Goal: Task Accomplishment & Management: Complete application form

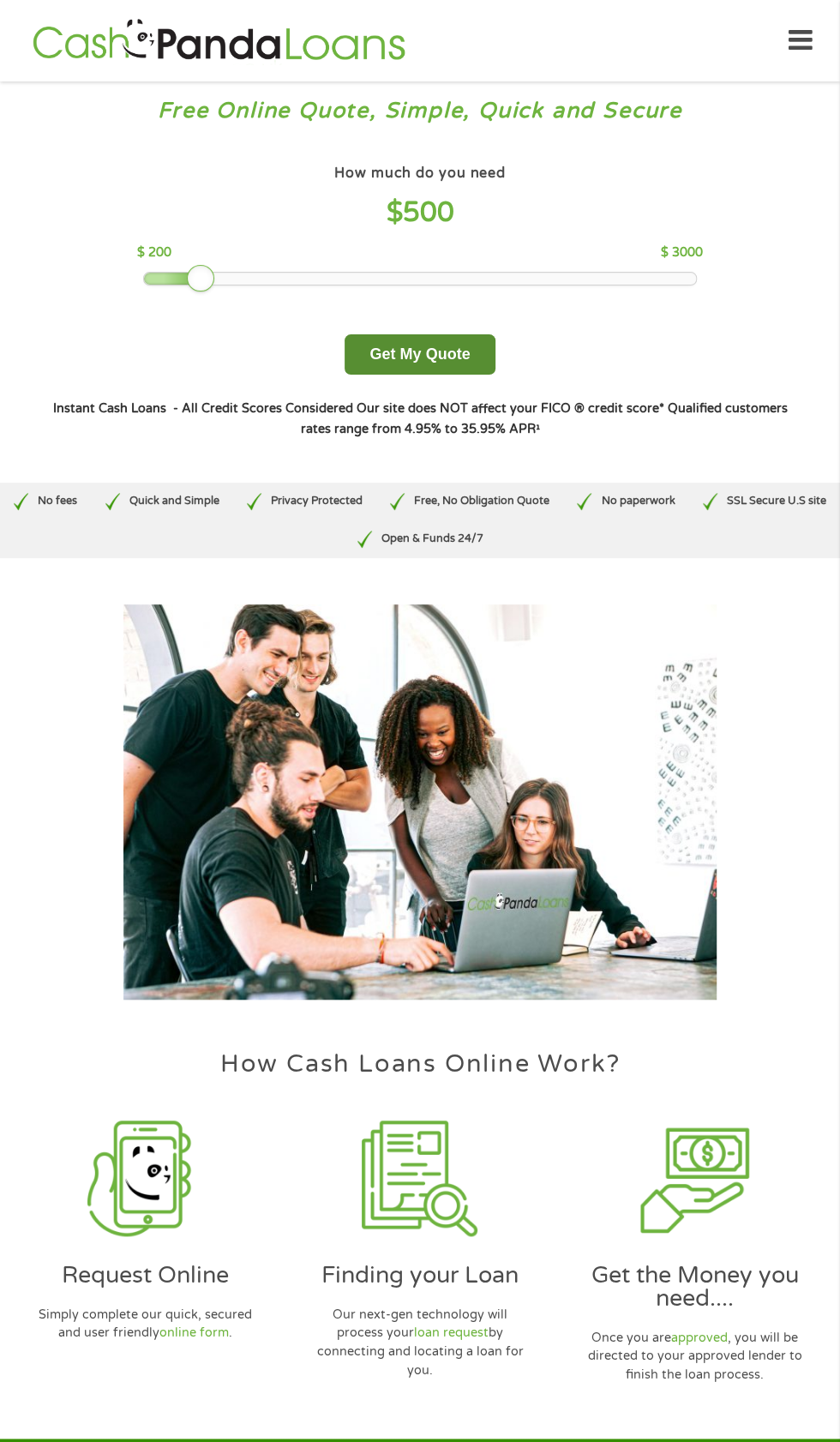
click at [445, 363] on button "Get My Quote" at bounding box center [419, 354] width 150 height 40
click at [487, 362] on button "Get My Quote" at bounding box center [419, 354] width 150 height 40
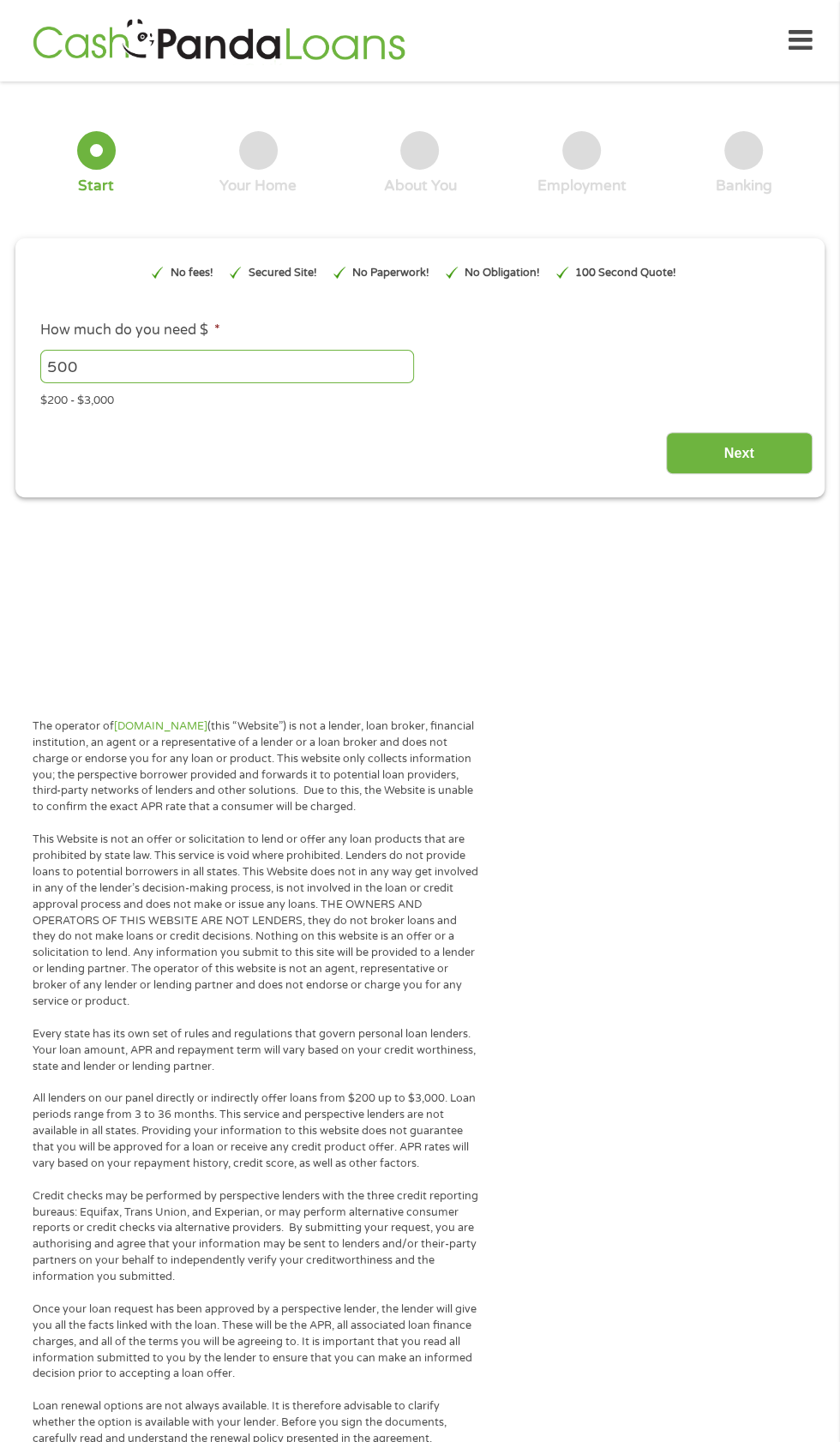
type input "EAIaIQobChMIuO6XhLCJkAMVYy_OBx0svTTzEAAYAyAAEgKY_vD_BwE"
click at [354, 368] on input "500" at bounding box center [227, 365] width 374 height 32
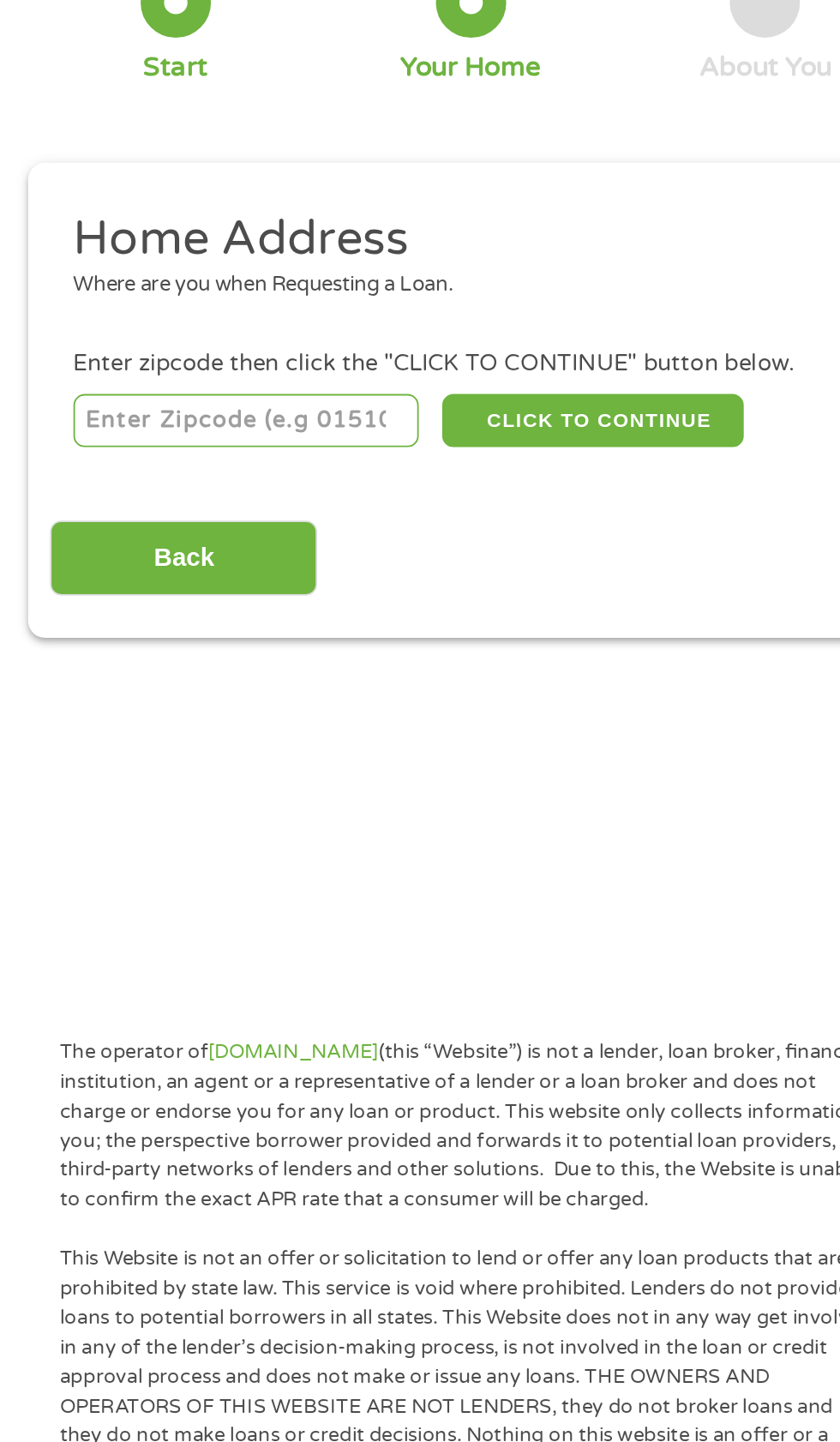
scroll to position [7, 0]
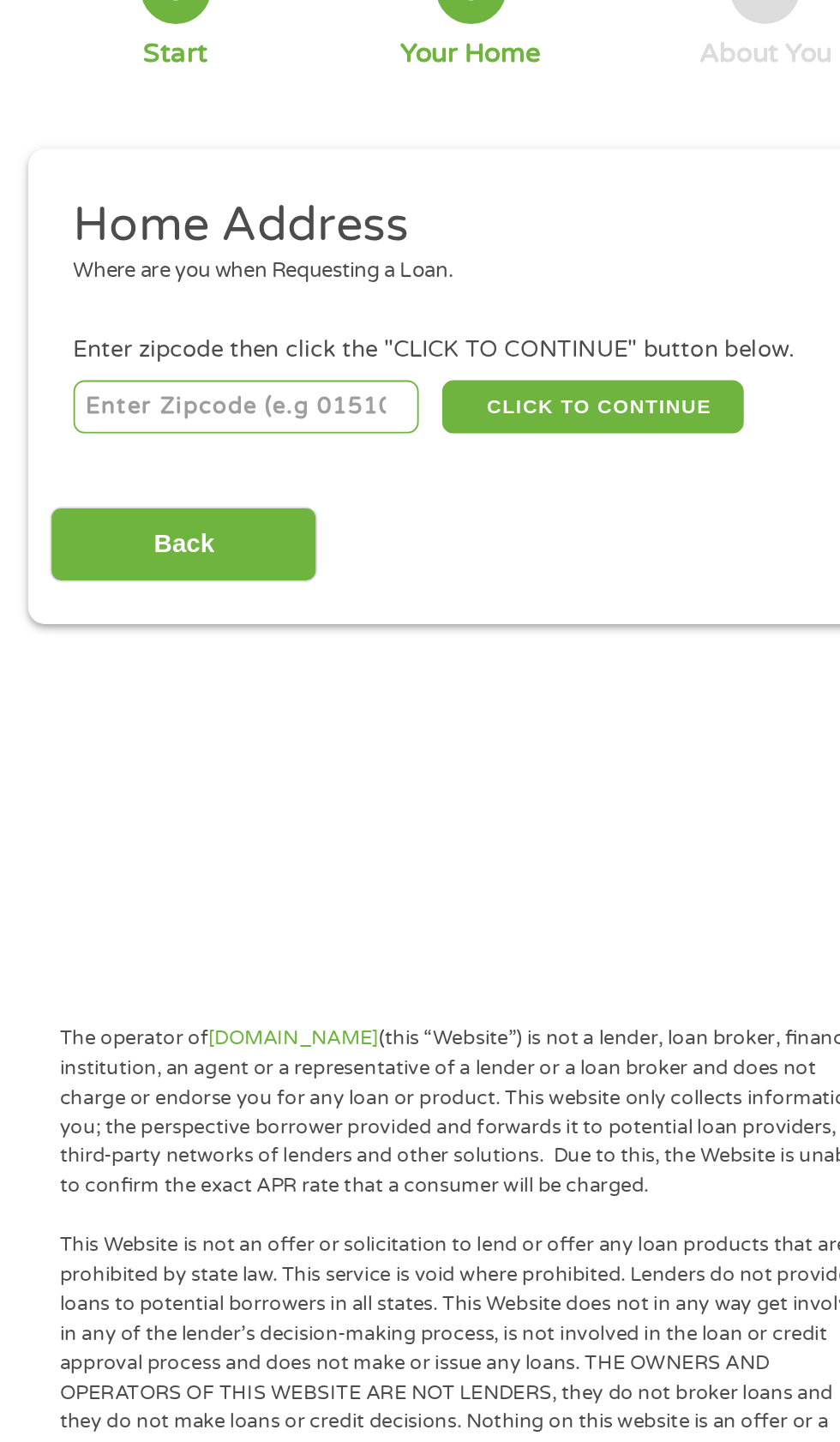
click at [187, 369] on input "number" at bounding box center [135, 372] width 190 height 29
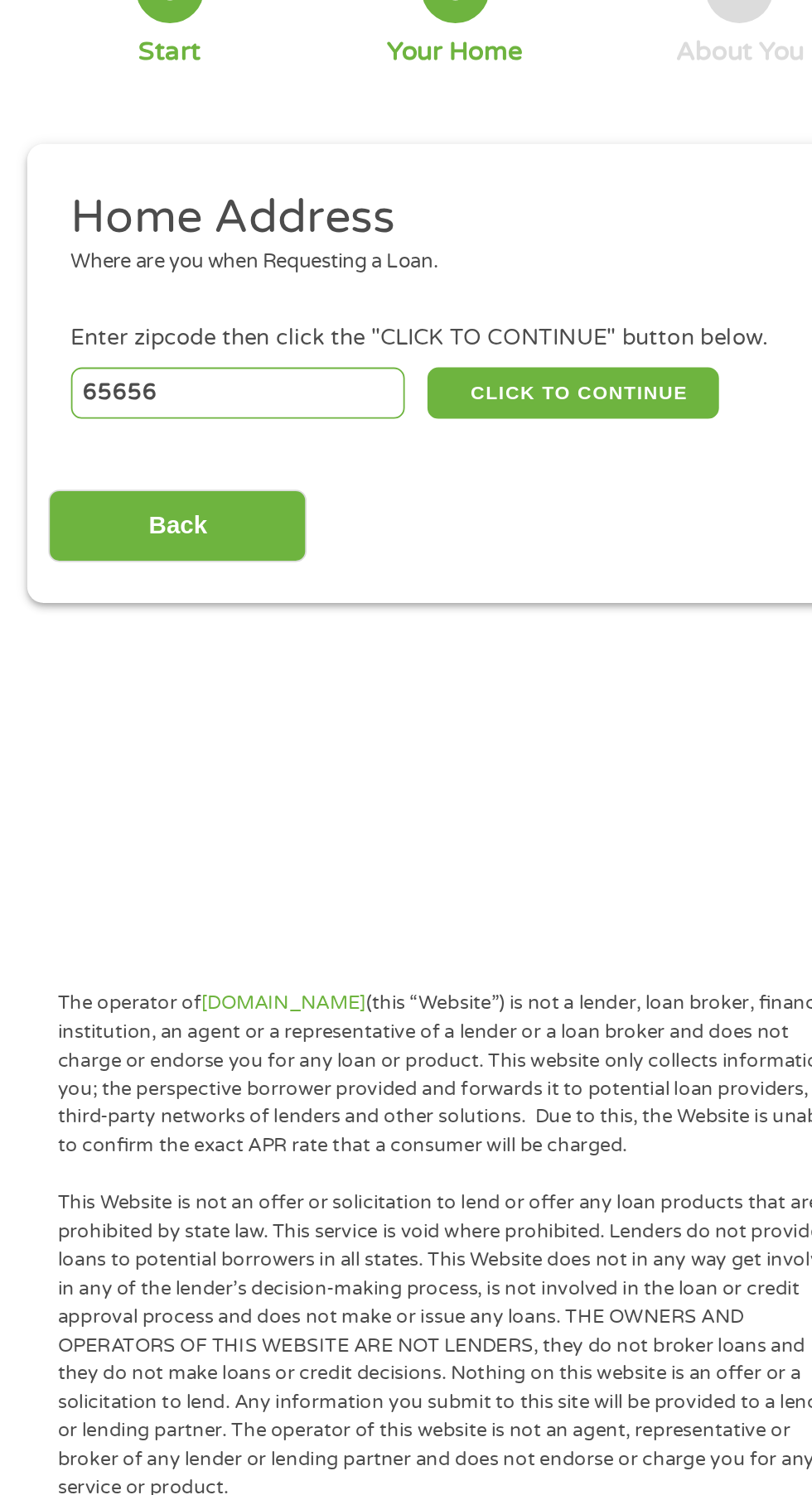
type input "65656"
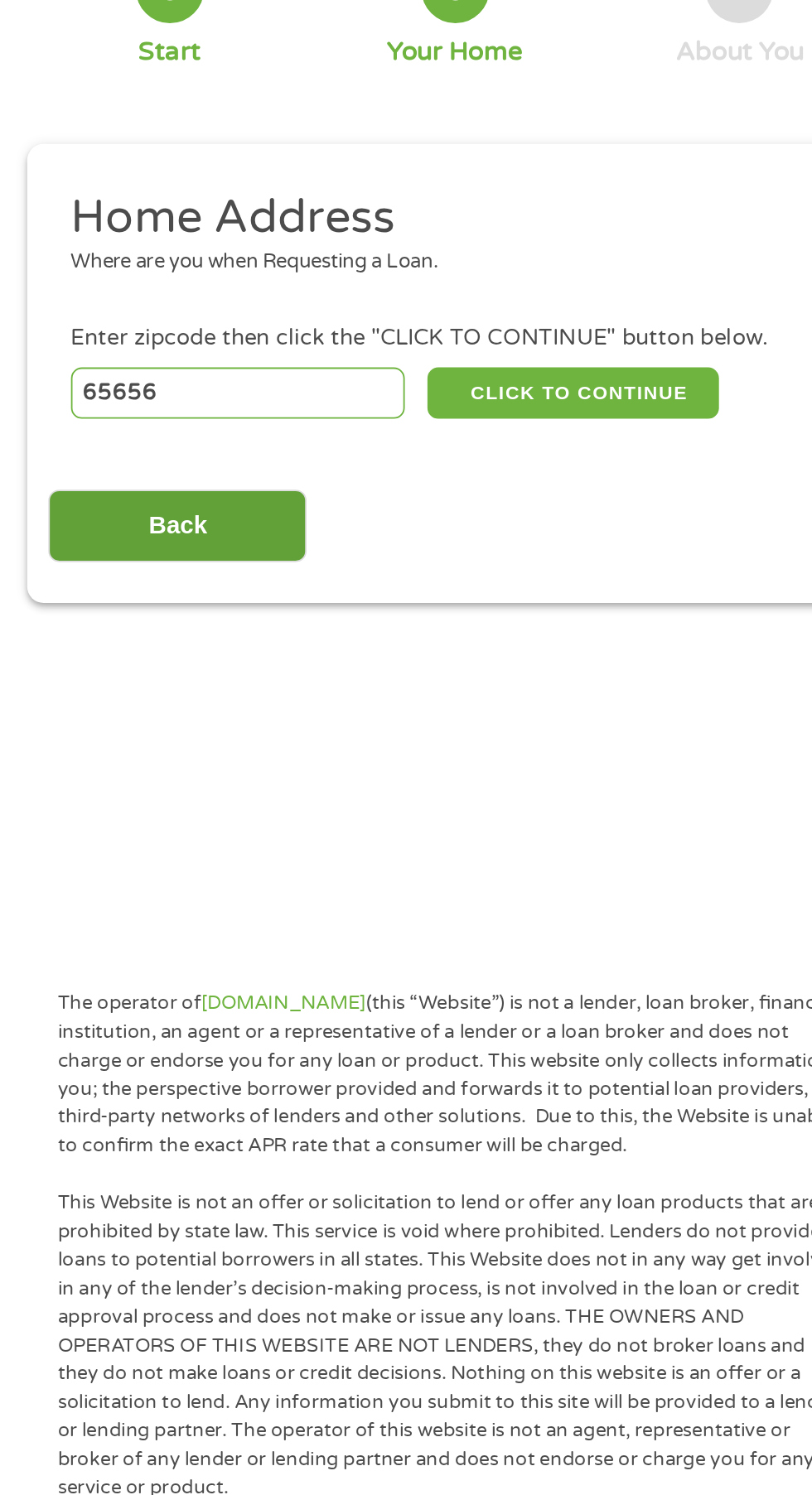
click at [140, 447] on input "Back" at bounding box center [97, 433] width 141 height 41
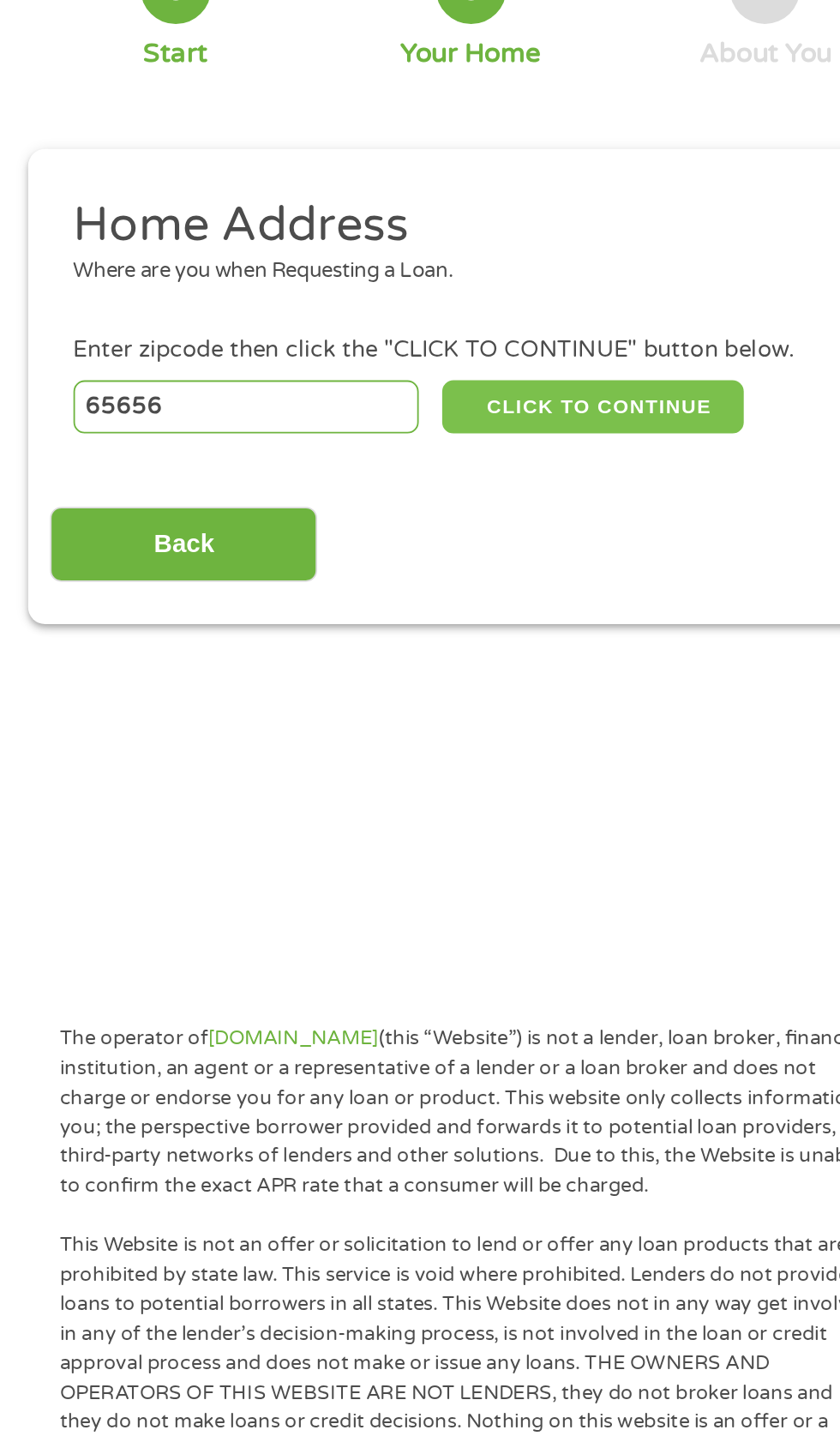
click at [349, 377] on button "CLICK TO CONTINUE" at bounding box center [326, 372] width 166 height 29
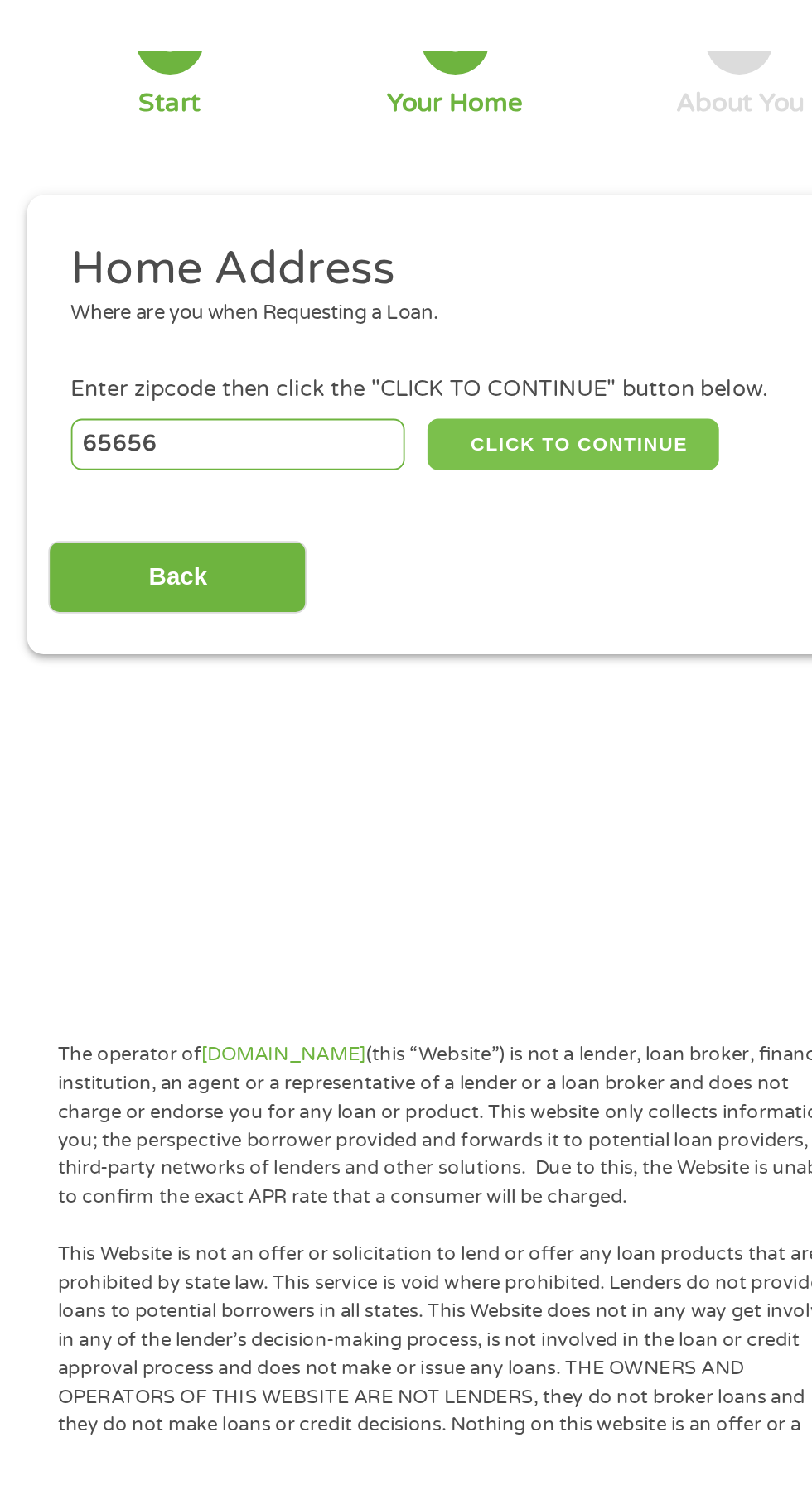
scroll to position [0, 0]
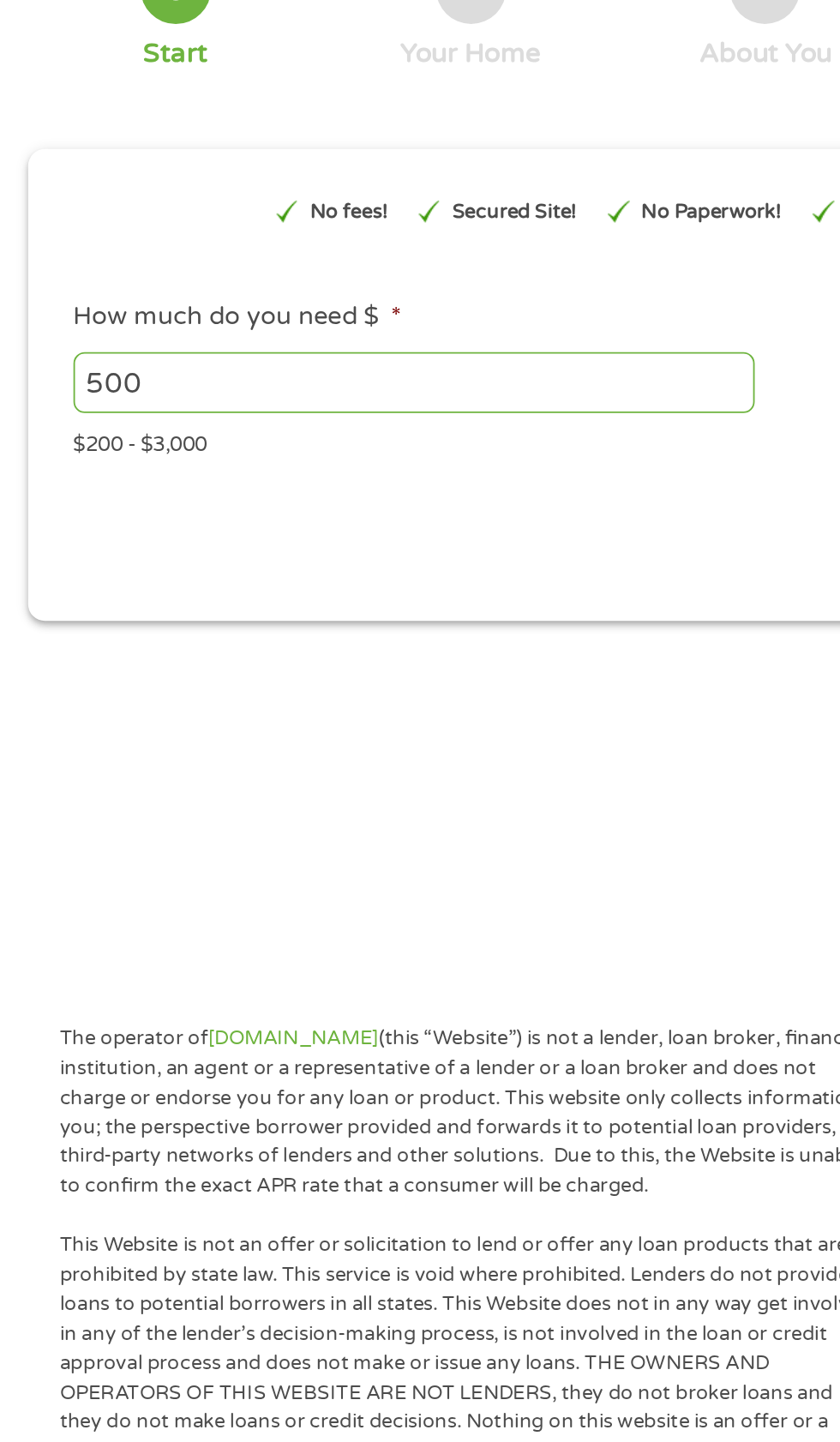
click at [235, 365] on input "500" at bounding box center [227, 358] width 374 height 32
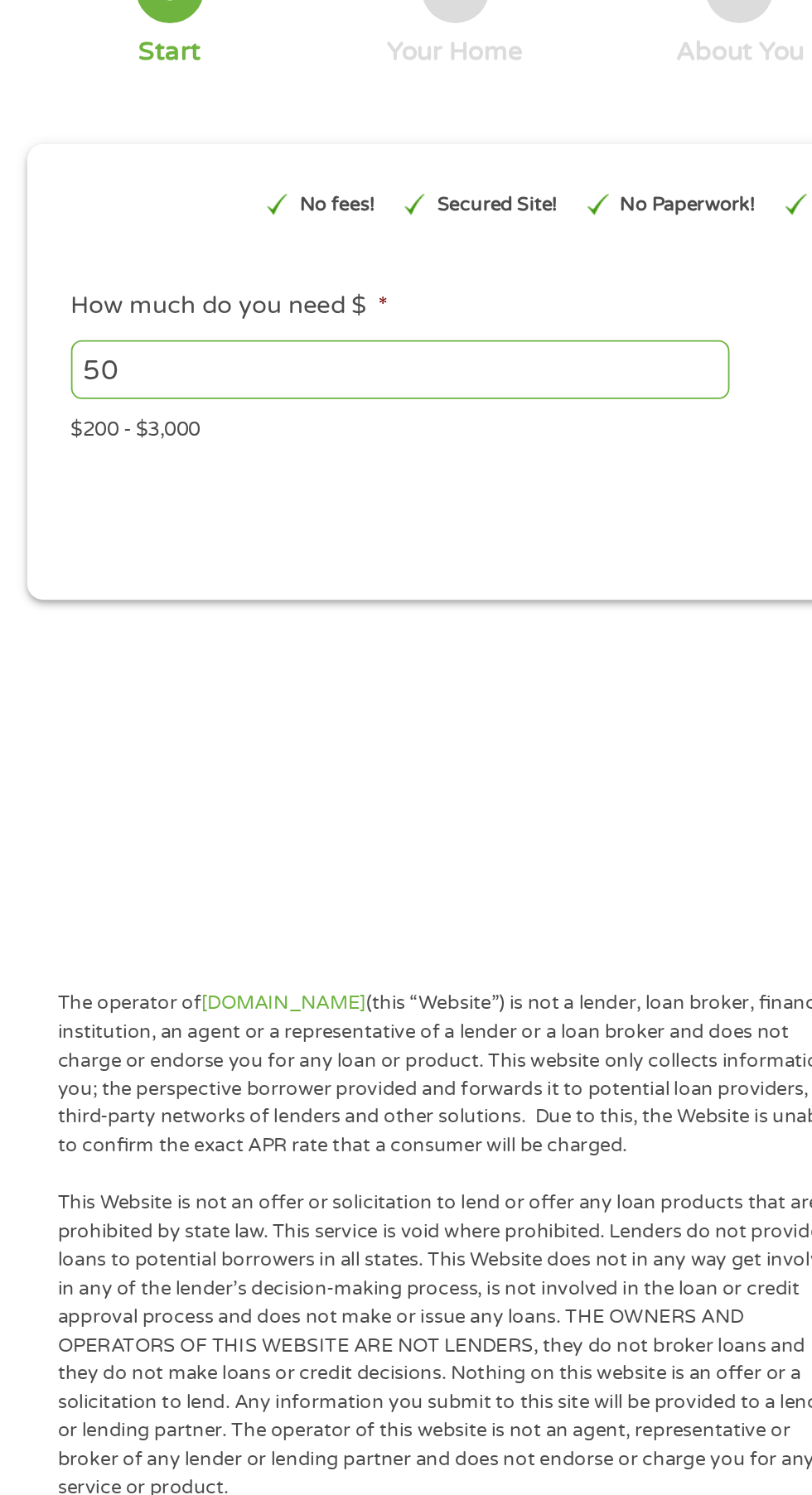
type input "5"
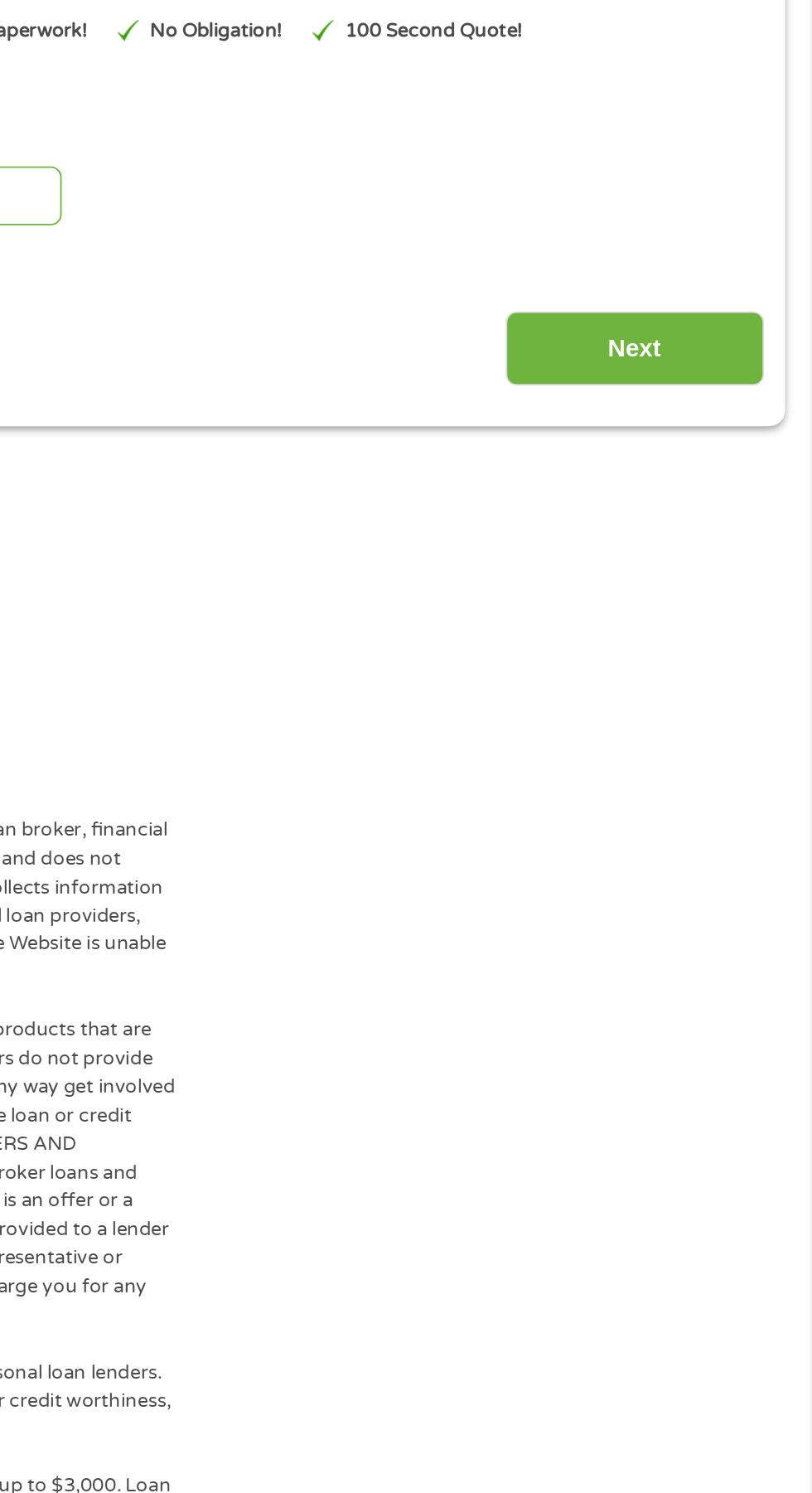
type input "400"
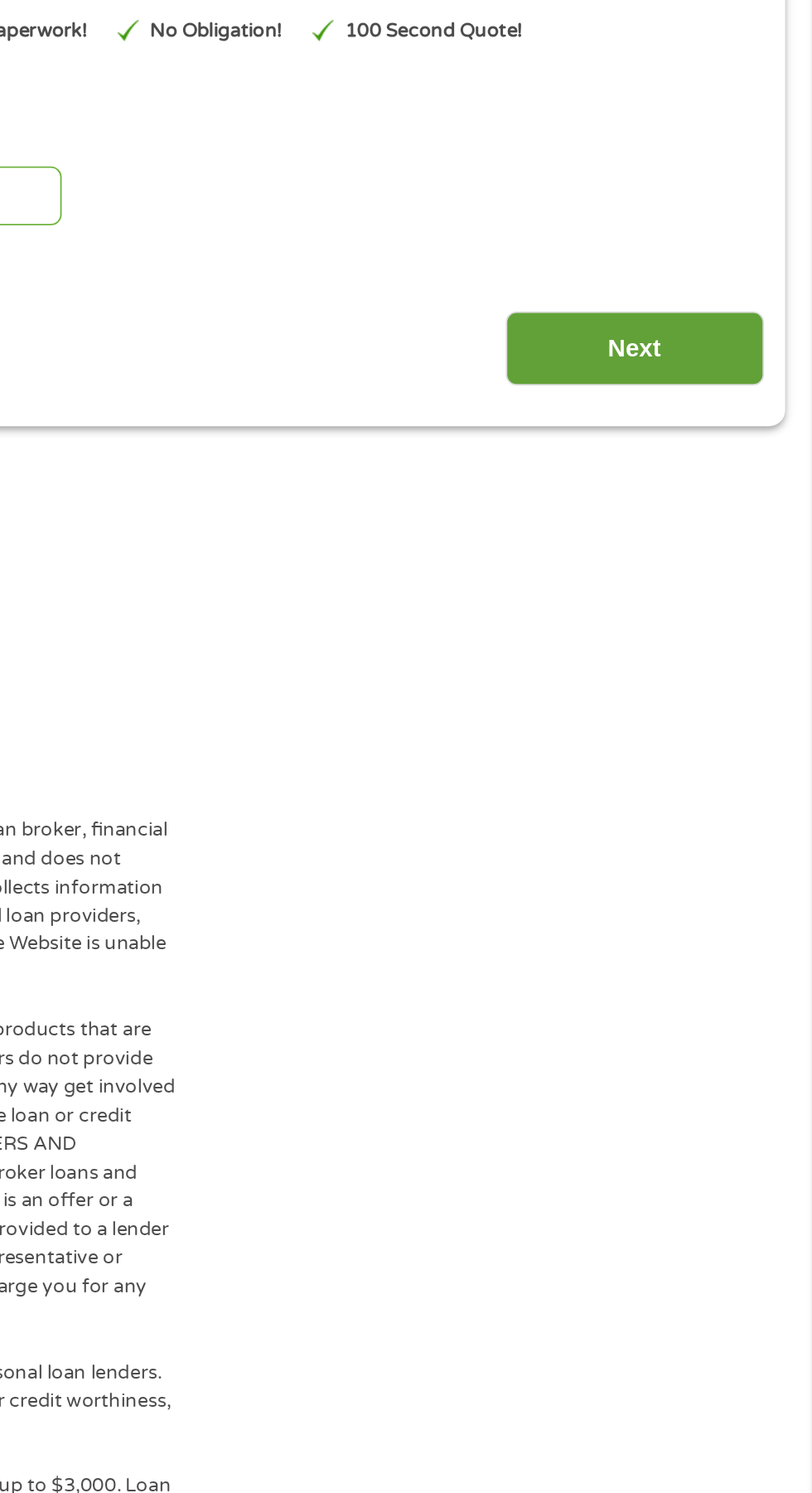
click at [737, 451] on input "Next" at bounding box center [714, 431] width 141 height 41
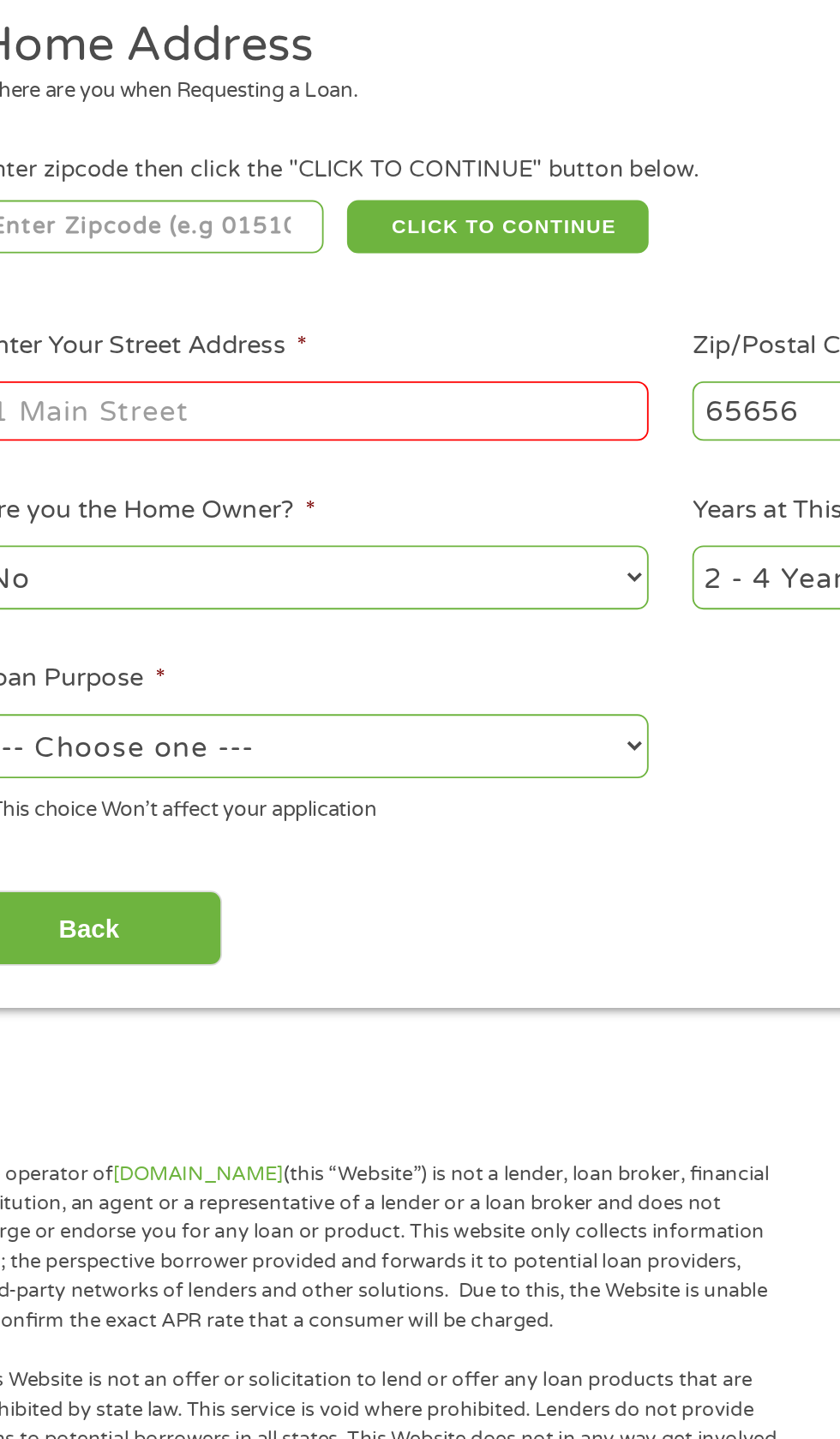
click at [211, 377] on input "number" at bounding box center [135, 372] width 190 height 29
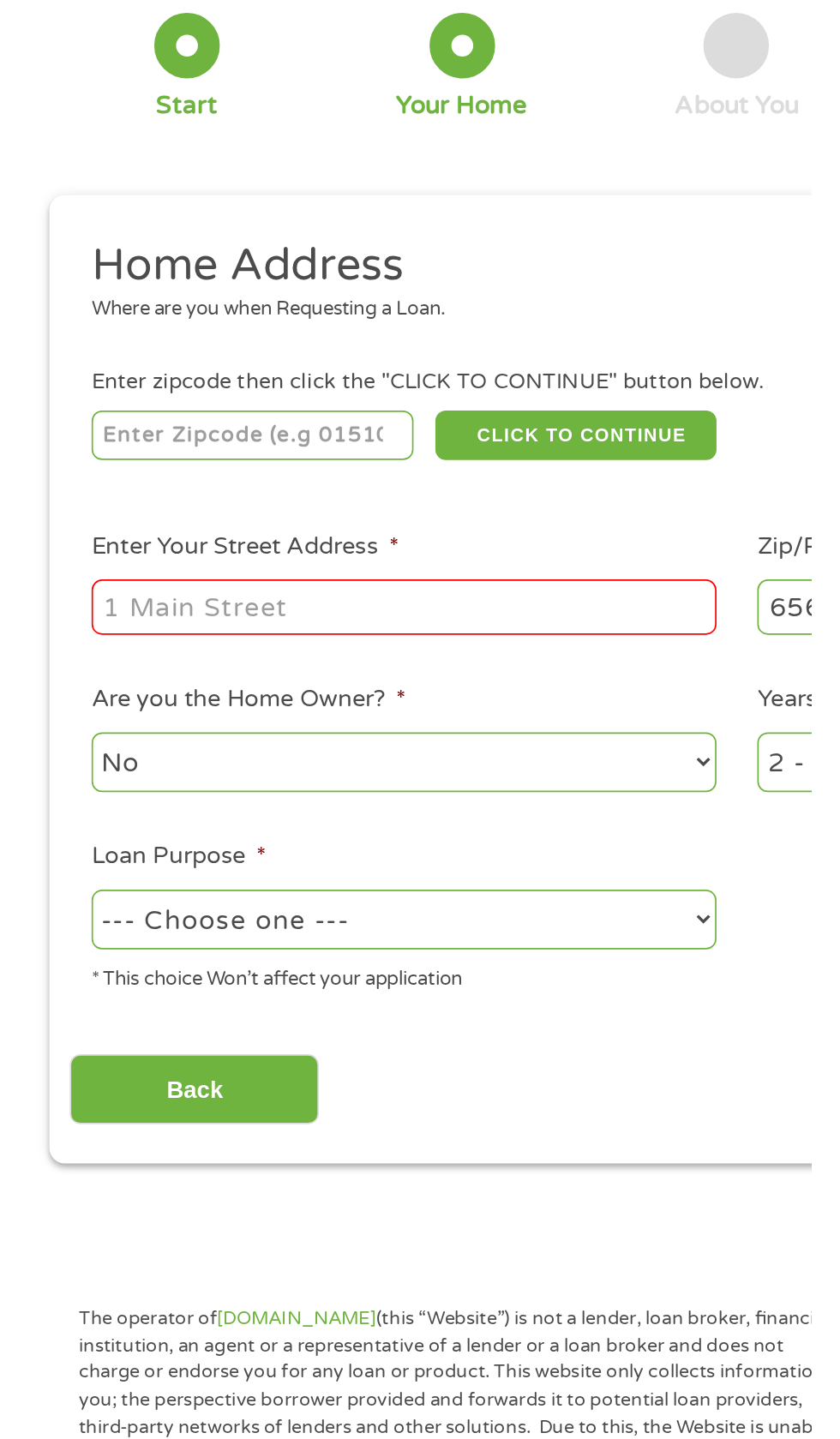
scroll to position [7, 0]
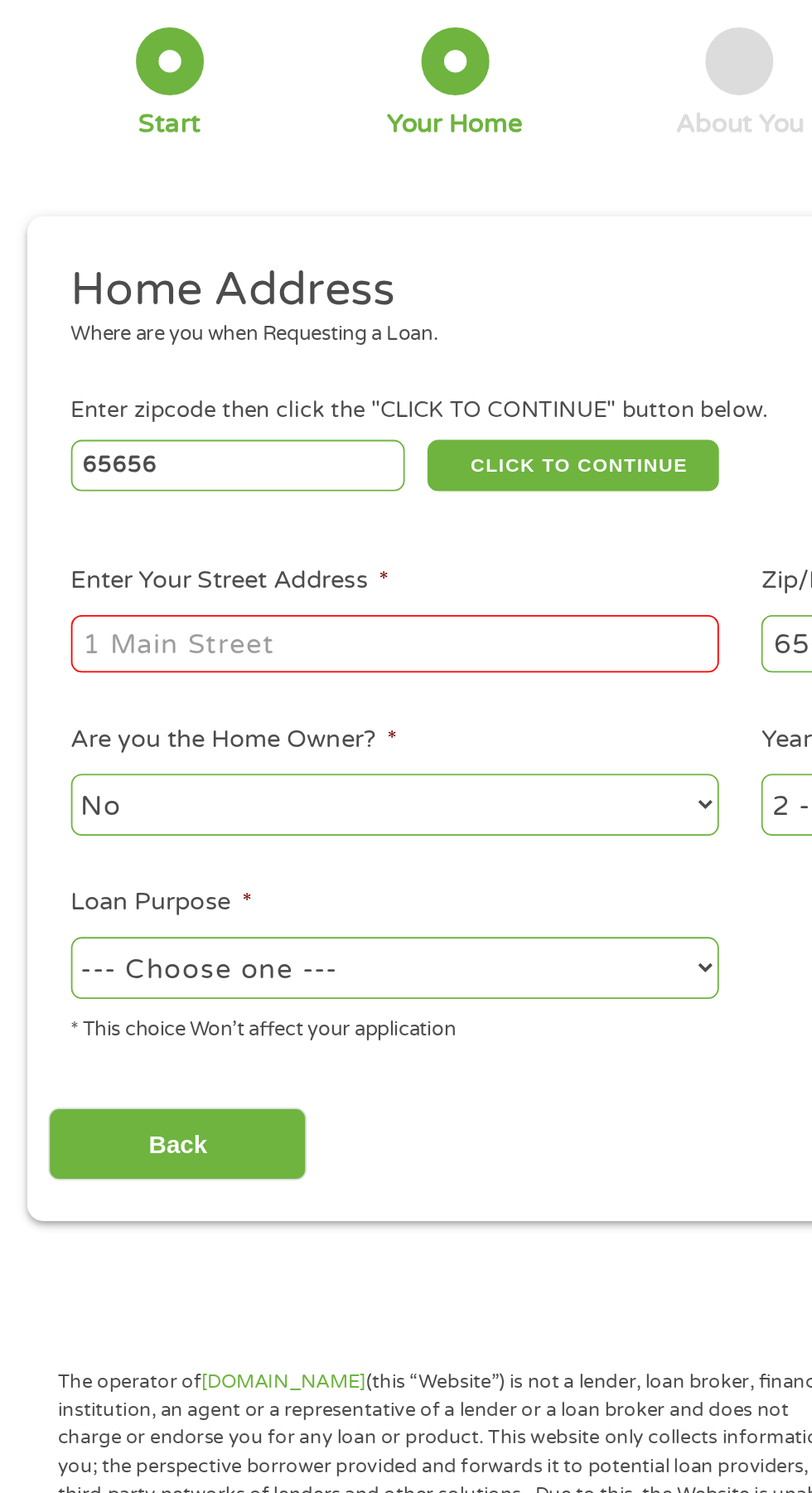
type input "65656"
click at [320, 462] on input "Enter Your Street Address *" at bounding box center [217, 456] width 356 height 31
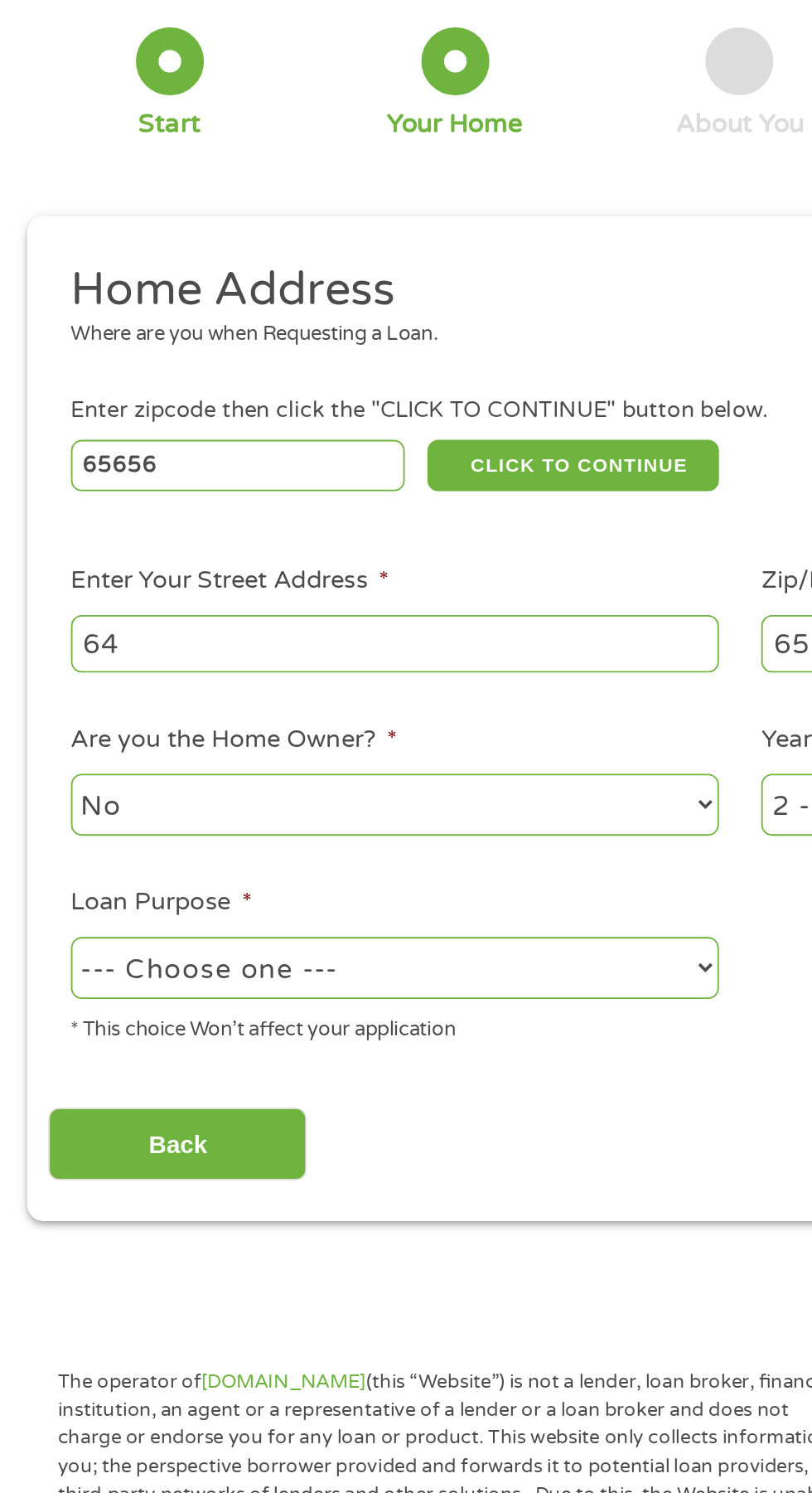
type input "6"
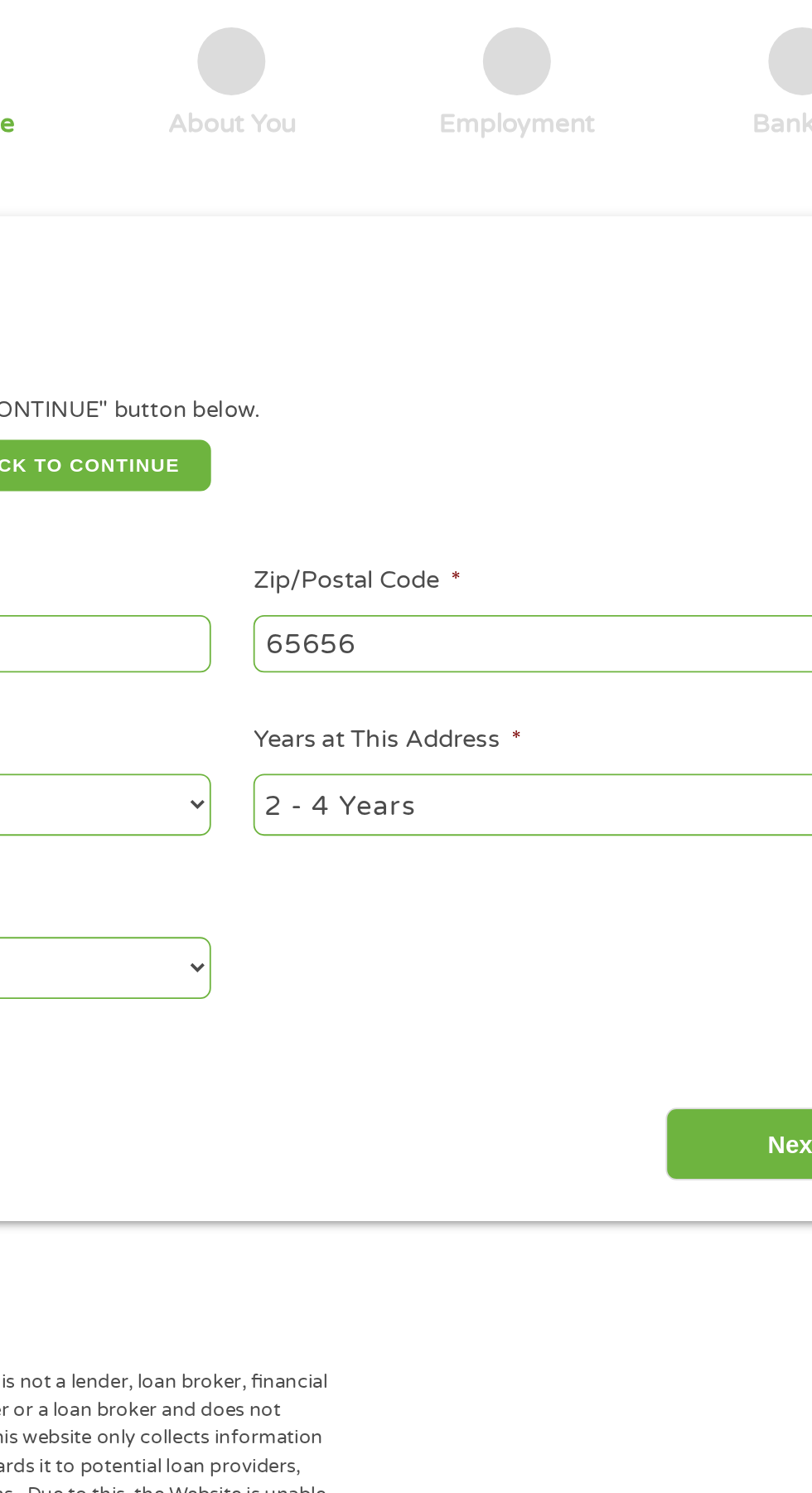
type input "546 camp Clark hl"
click at [577, 534] on select "1 Year or less 1 - 2 Years 2 - 4 Years Over 4 Years" at bounding box center [595, 545] width 356 height 34
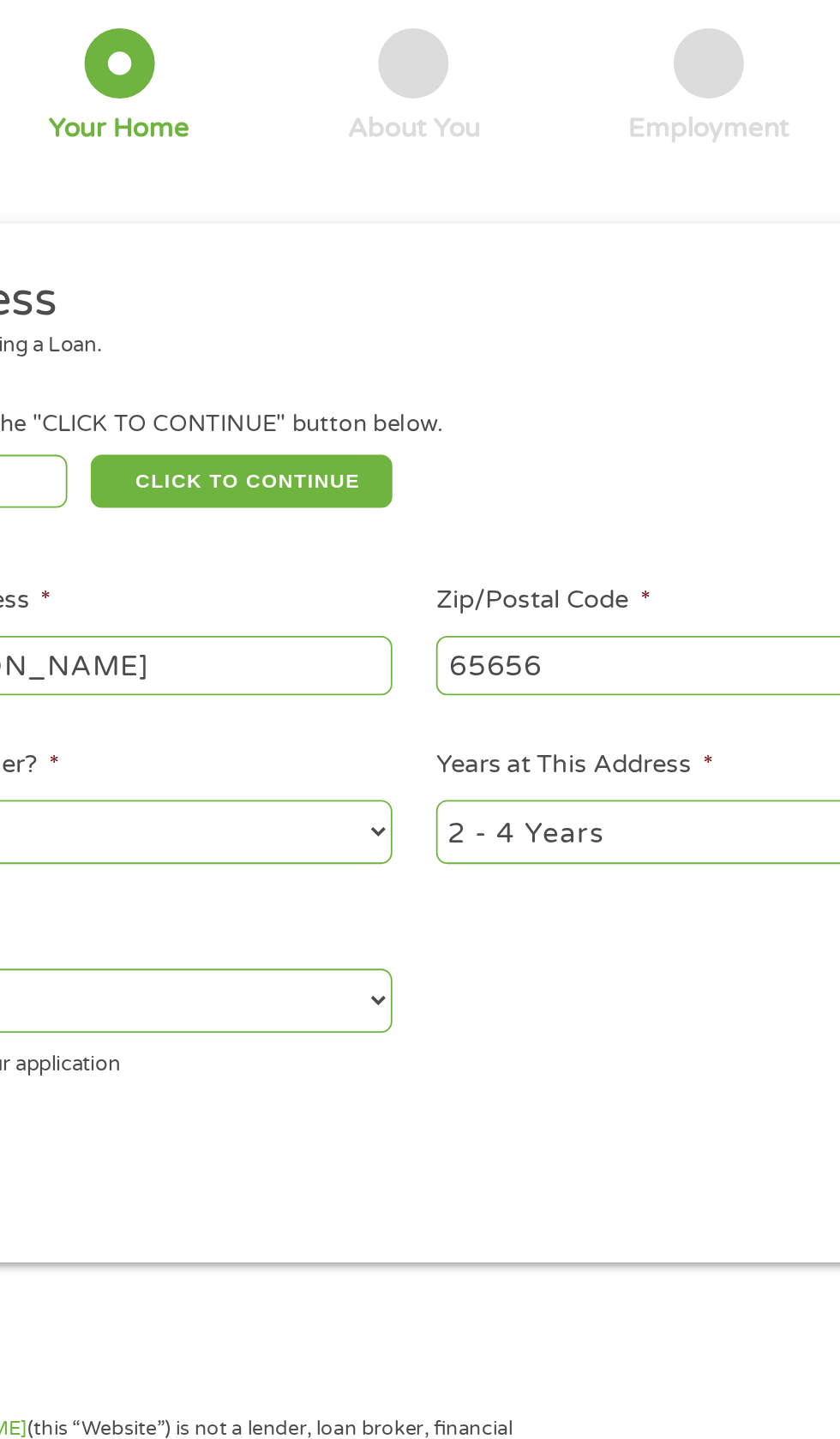
click at [365, 668] on select "--- Choose one --- Pay Bills Debt Consolidation Home Improvement Major Purchase…" at bounding box center [224, 657] width 368 height 35
select select "paybills"
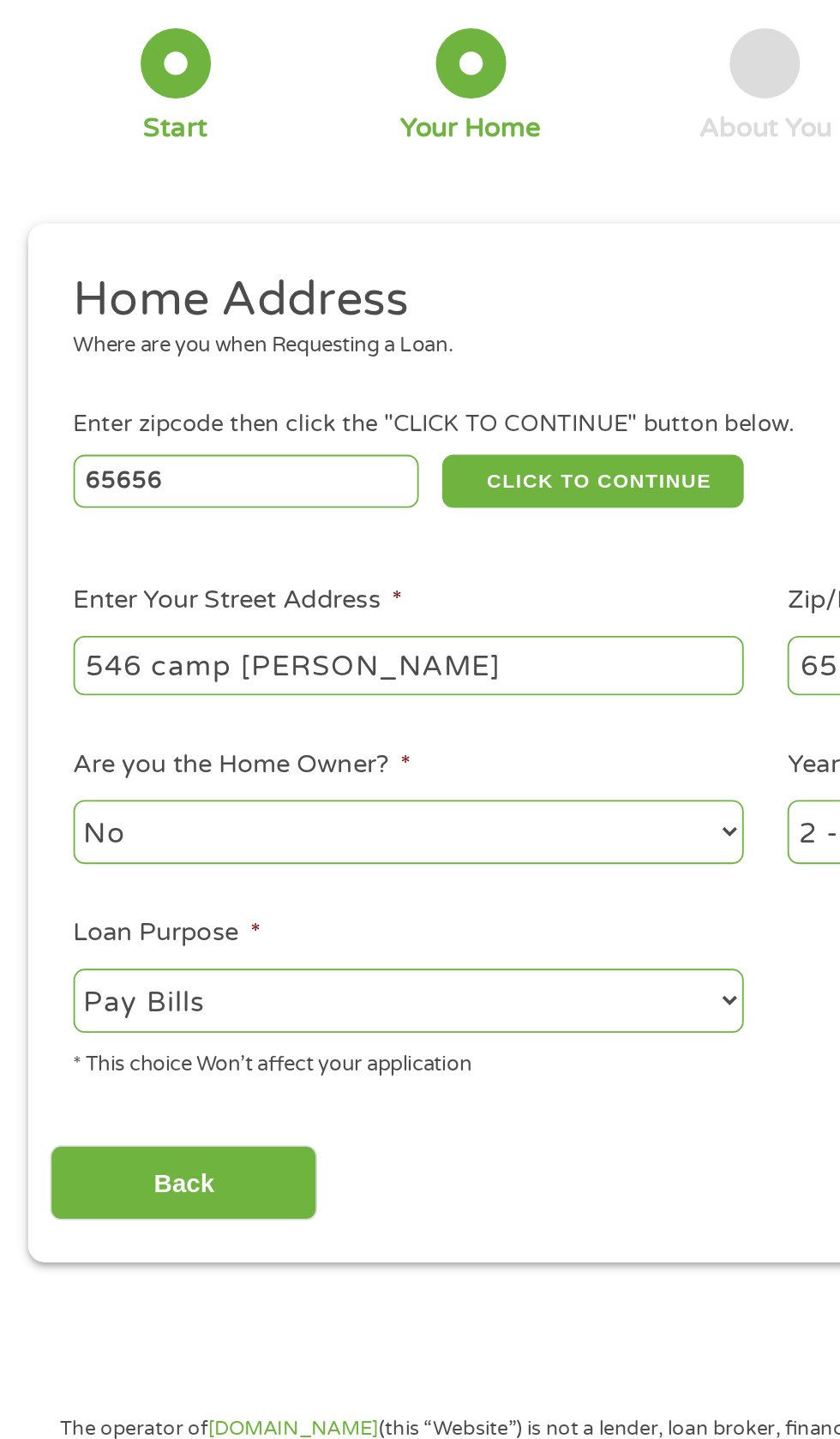
click at [343, 657] on select "--- Choose one --- Pay Bills Debt Consolidation Home Improvement Major Purchase…" at bounding box center [224, 657] width 368 height 35
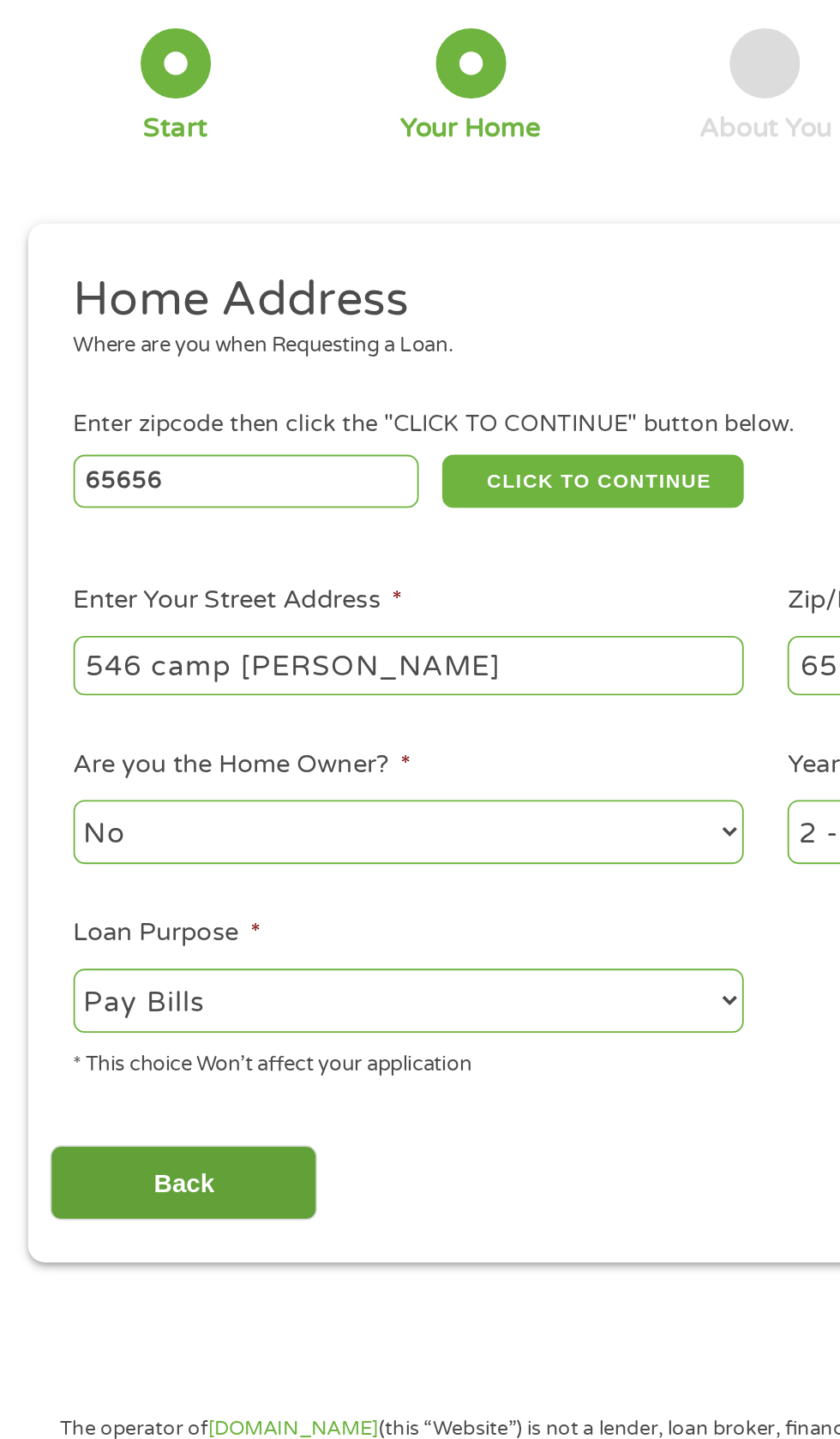
click at [144, 749] on input "Back" at bounding box center [100, 757] width 146 height 42
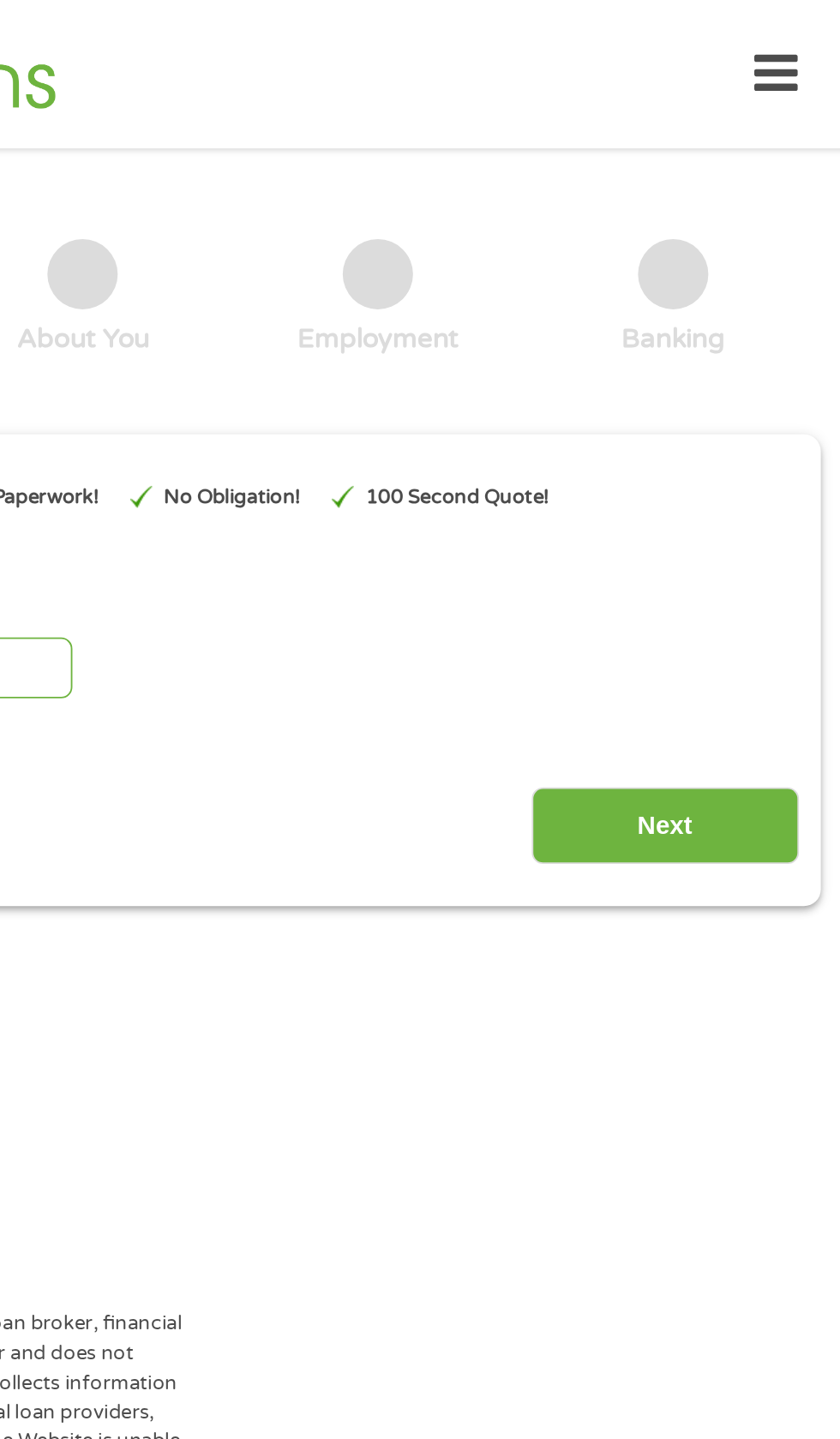
scroll to position [0, 0]
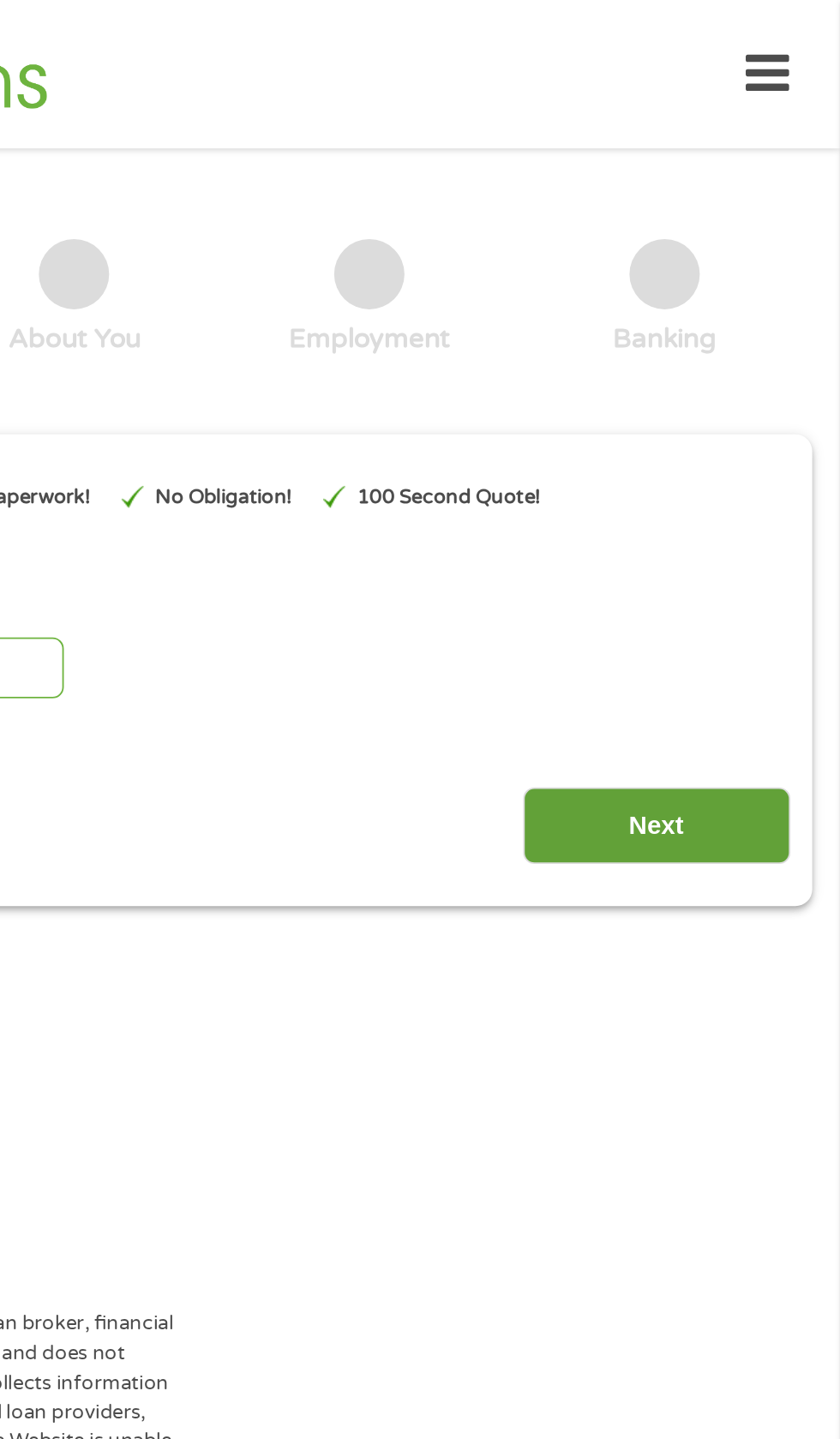
click at [752, 461] on input "Next" at bounding box center [739, 453] width 146 height 42
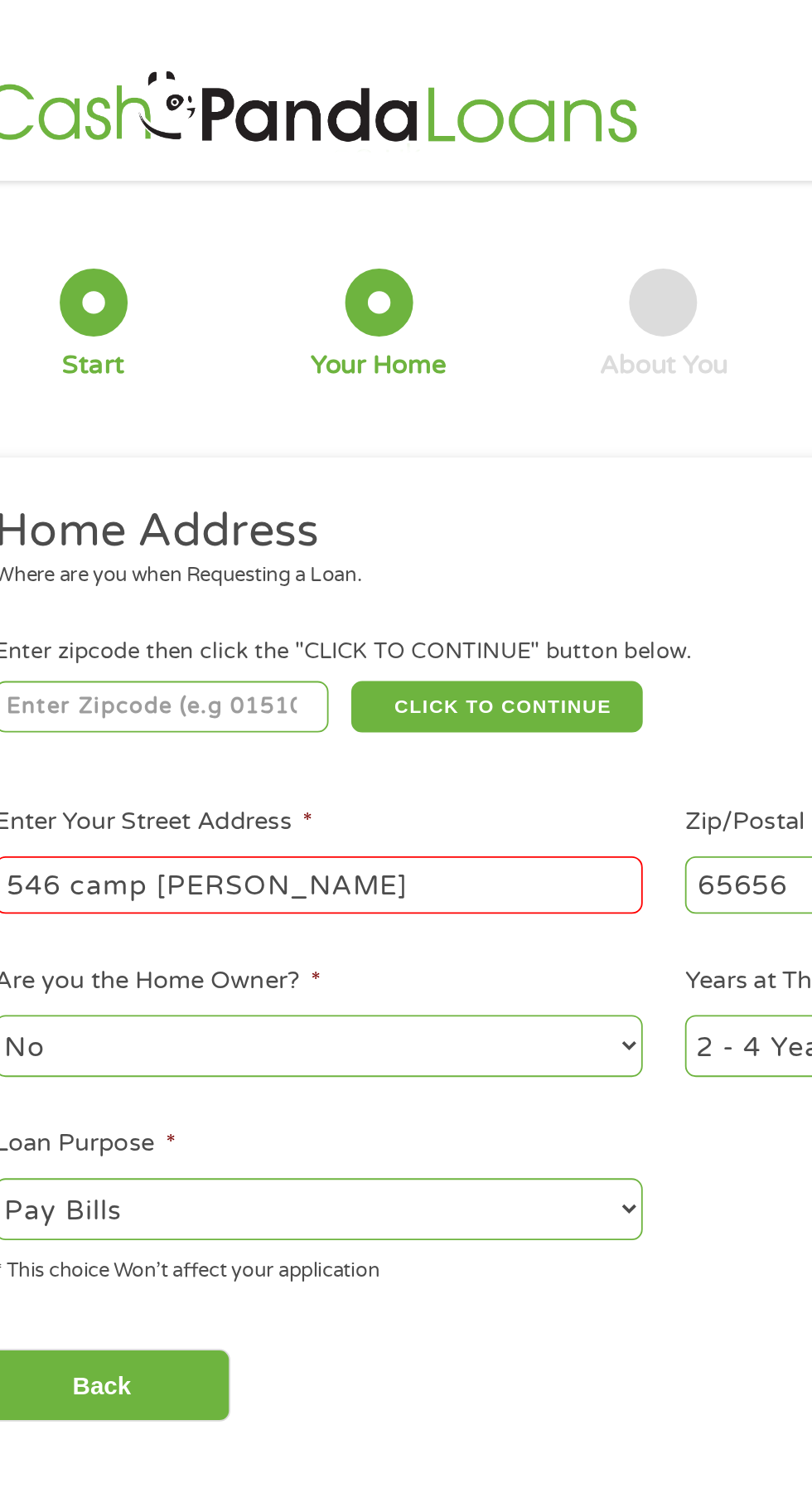
scroll to position [7, 0]
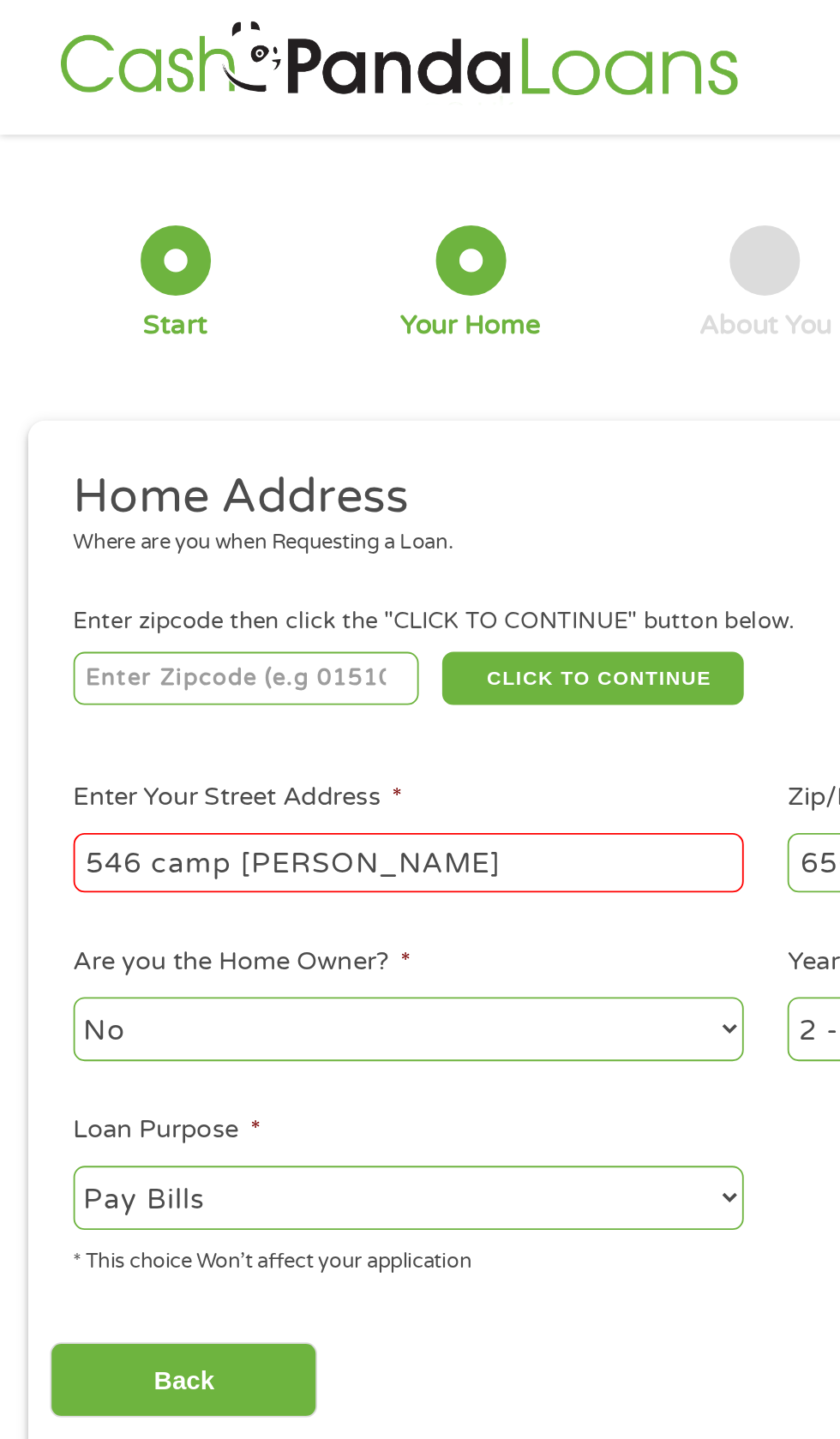
click at [237, 474] on input "546 camp Clark hl" at bounding box center [224, 472] width 368 height 32
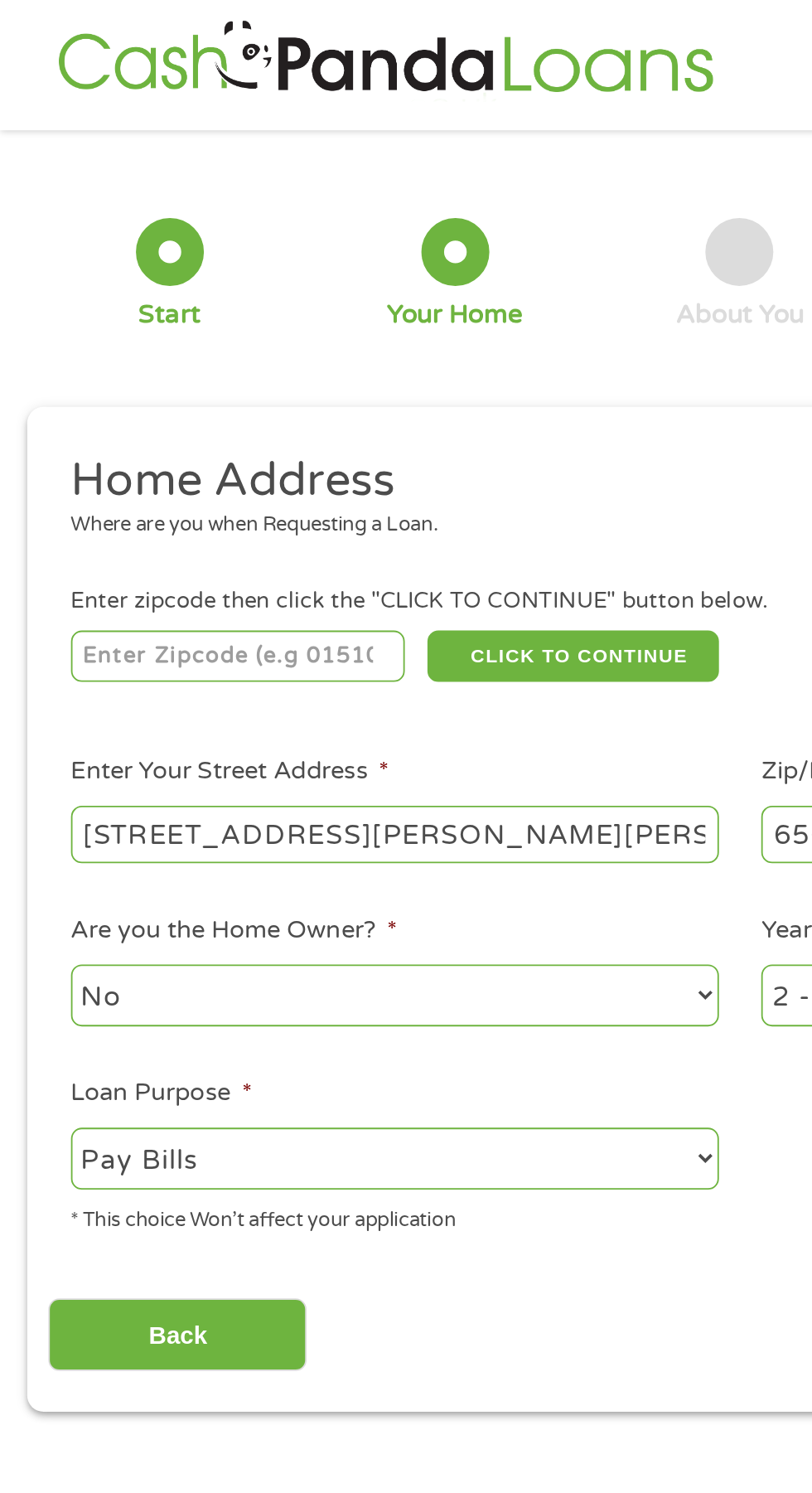
type input "546 camp Clark Hill"
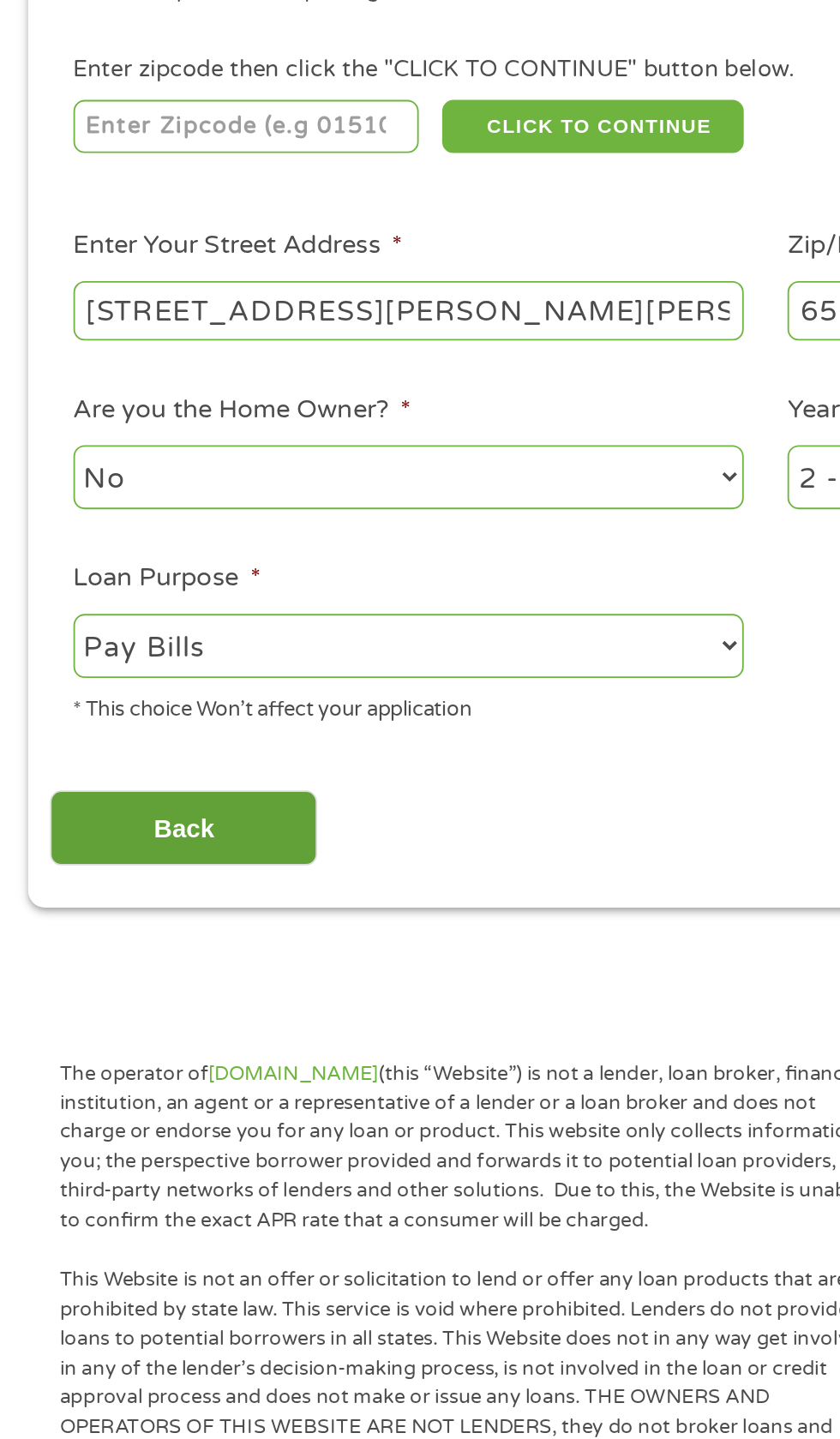
click at [161, 756] on input "Back" at bounding box center [100, 757] width 146 height 42
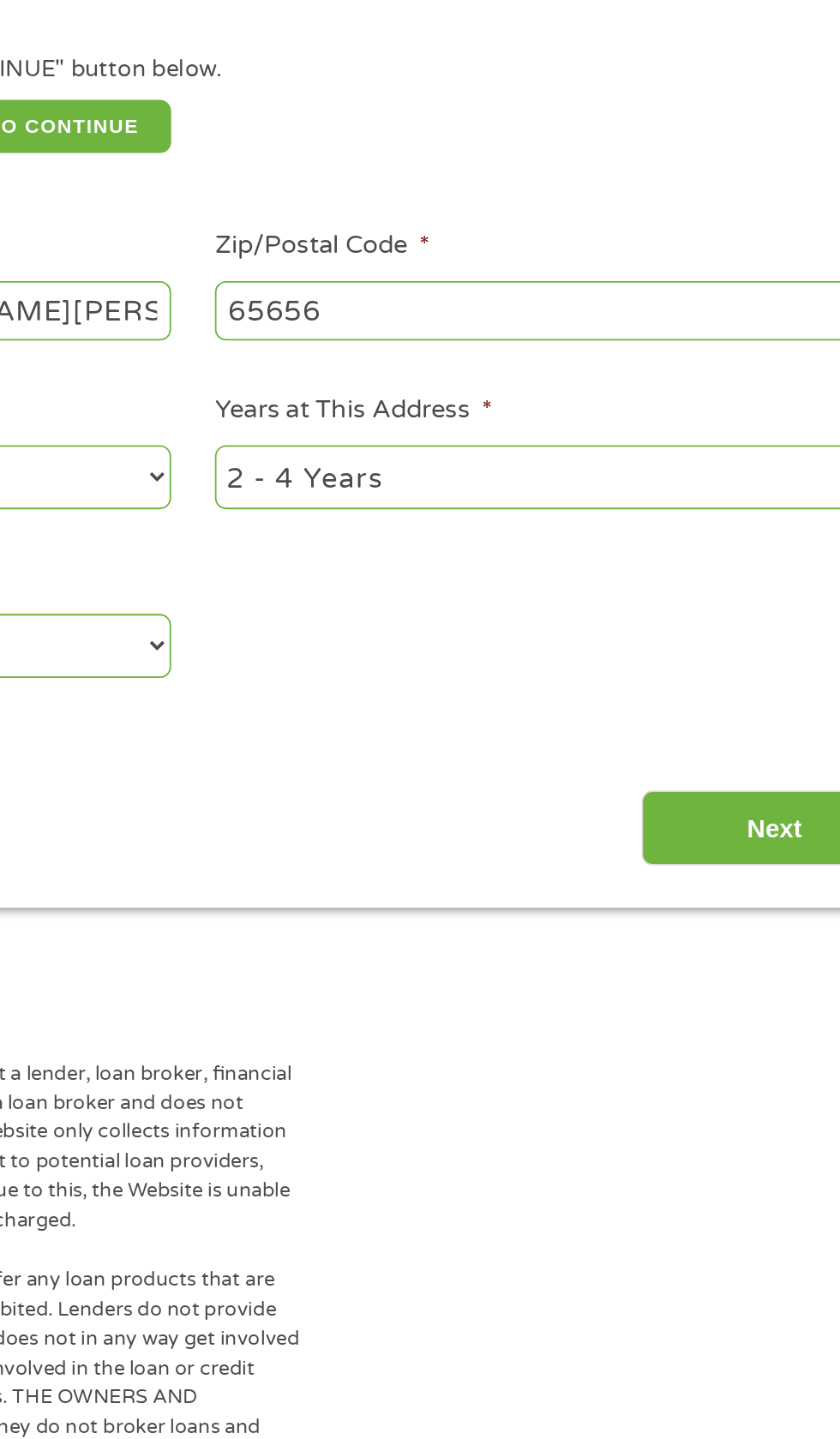
scroll to position [0, 0]
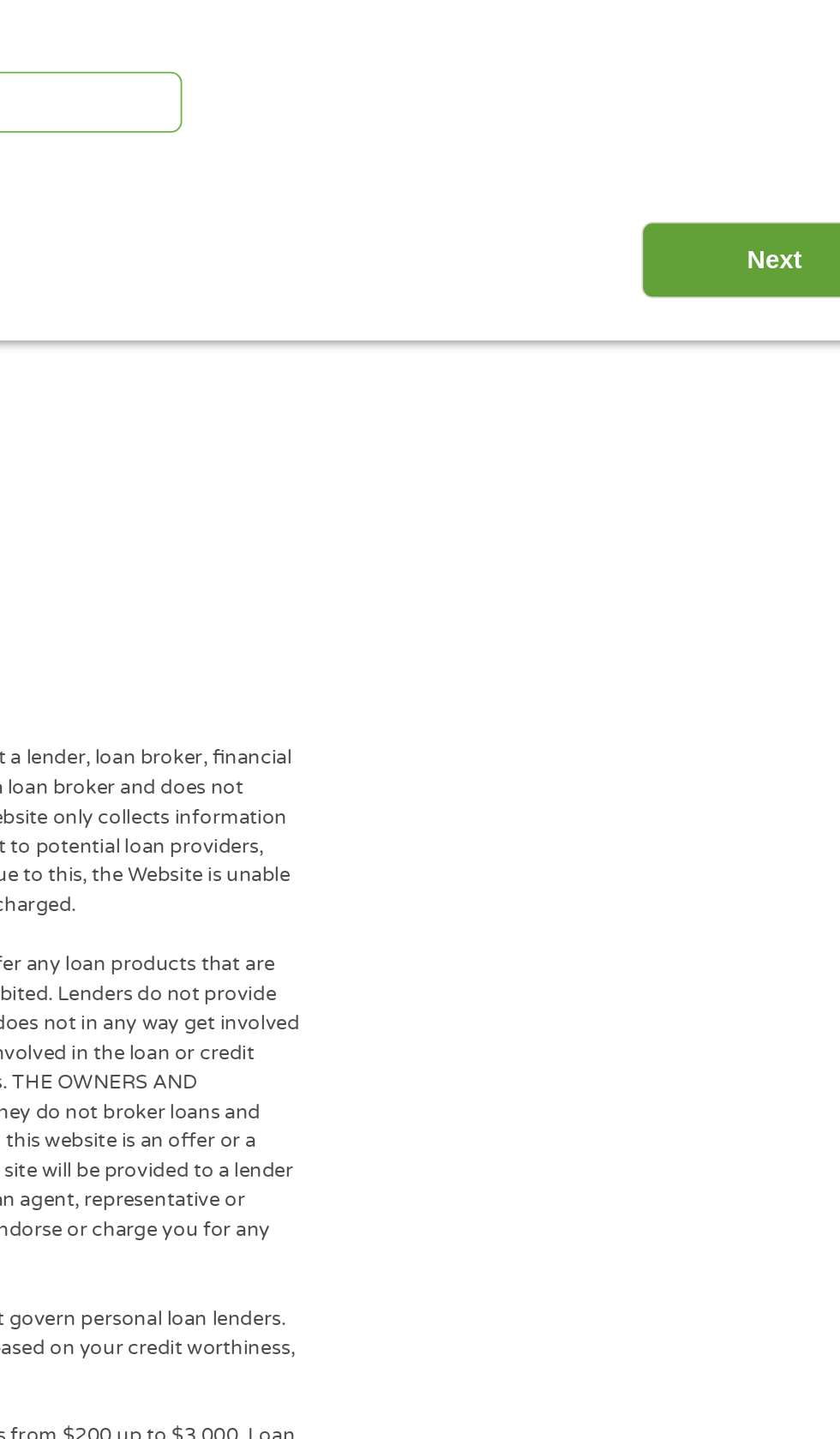
click at [729, 447] on input "Next" at bounding box center [739, 445] width 146 height 42
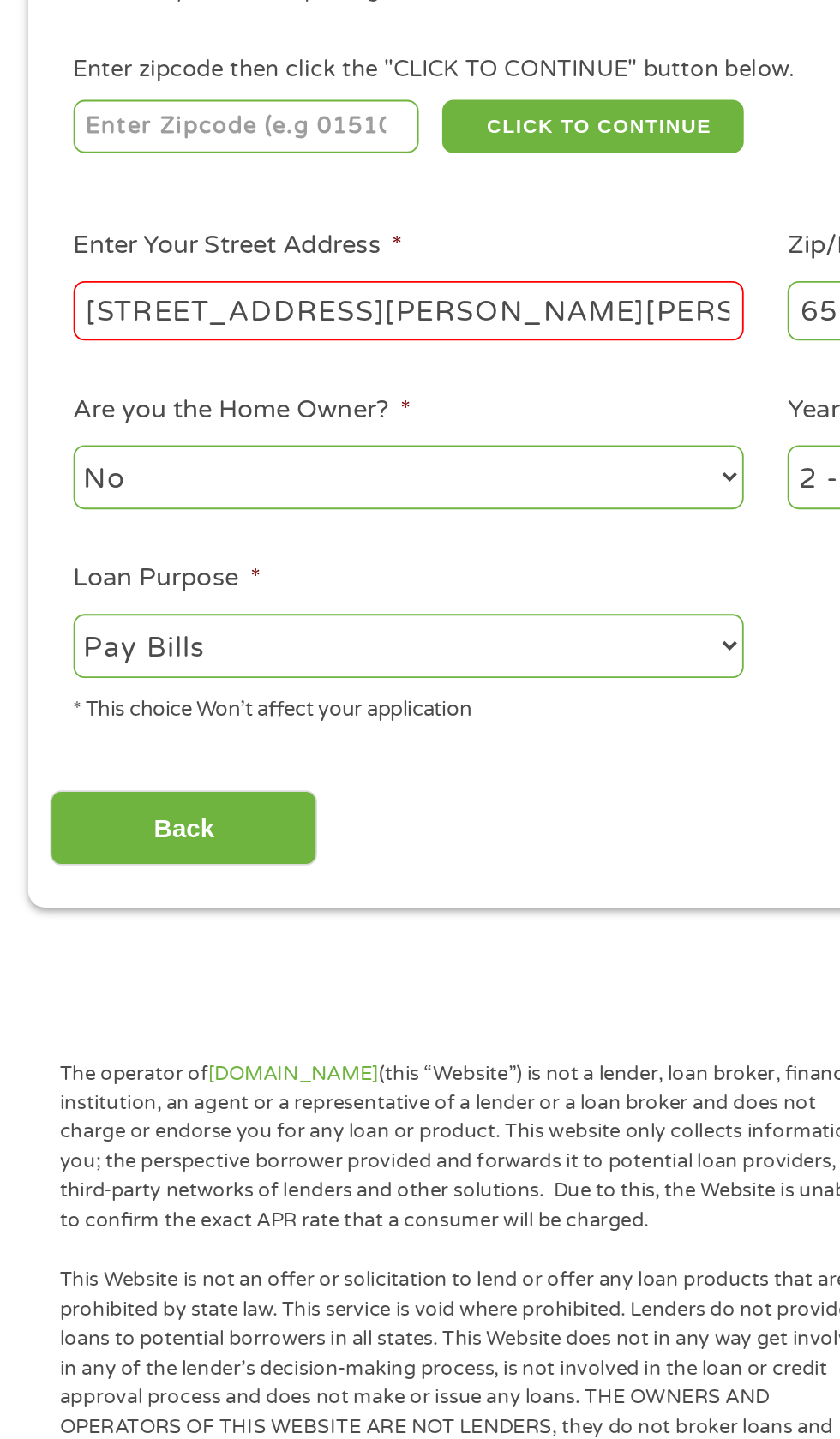
click at [205, 373] on input "number" at bounding box center [135, 372] width 190 height 29
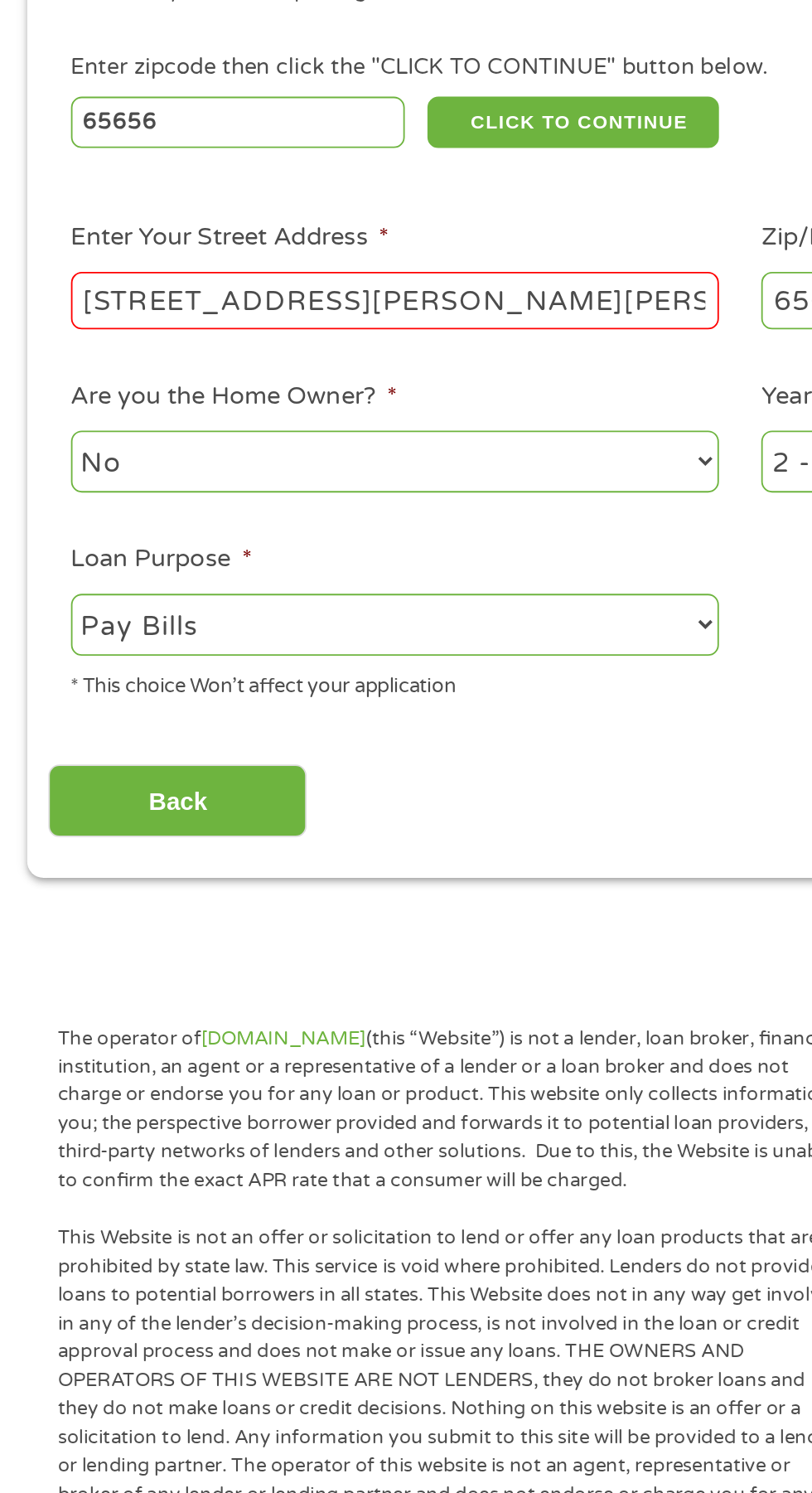
type input "65656"
click at [225, 463] on input "546 camp Clark Hill" at bounding box center [217, 456] width 356 height 31
click at [366, 359] on button "CLICK TO CONTINUE" at bounding box center [315, 359] width 160 height 28
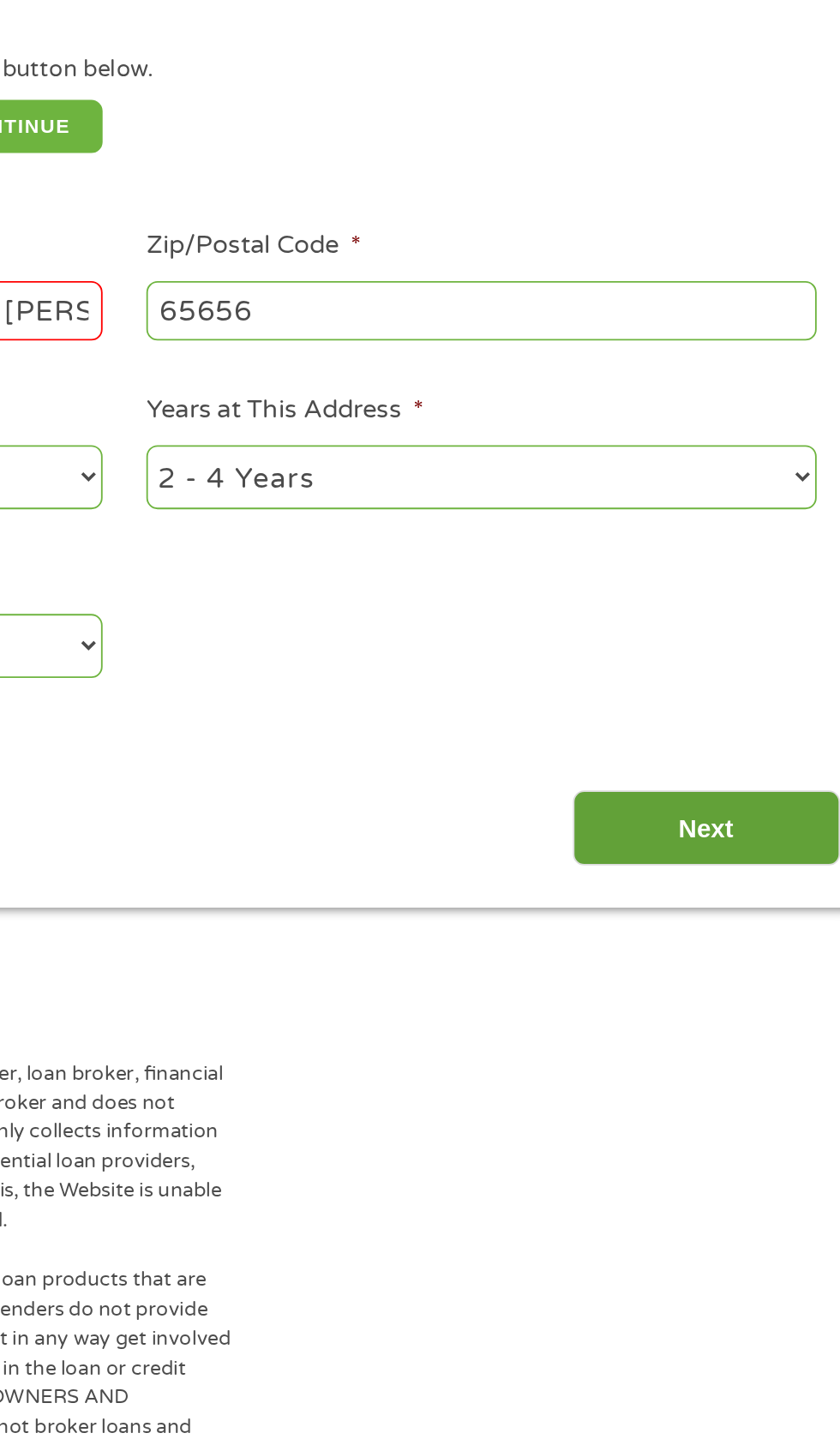
click at [785, 778] on input "Next" at bounding box center [739, 757] width 146 height 42
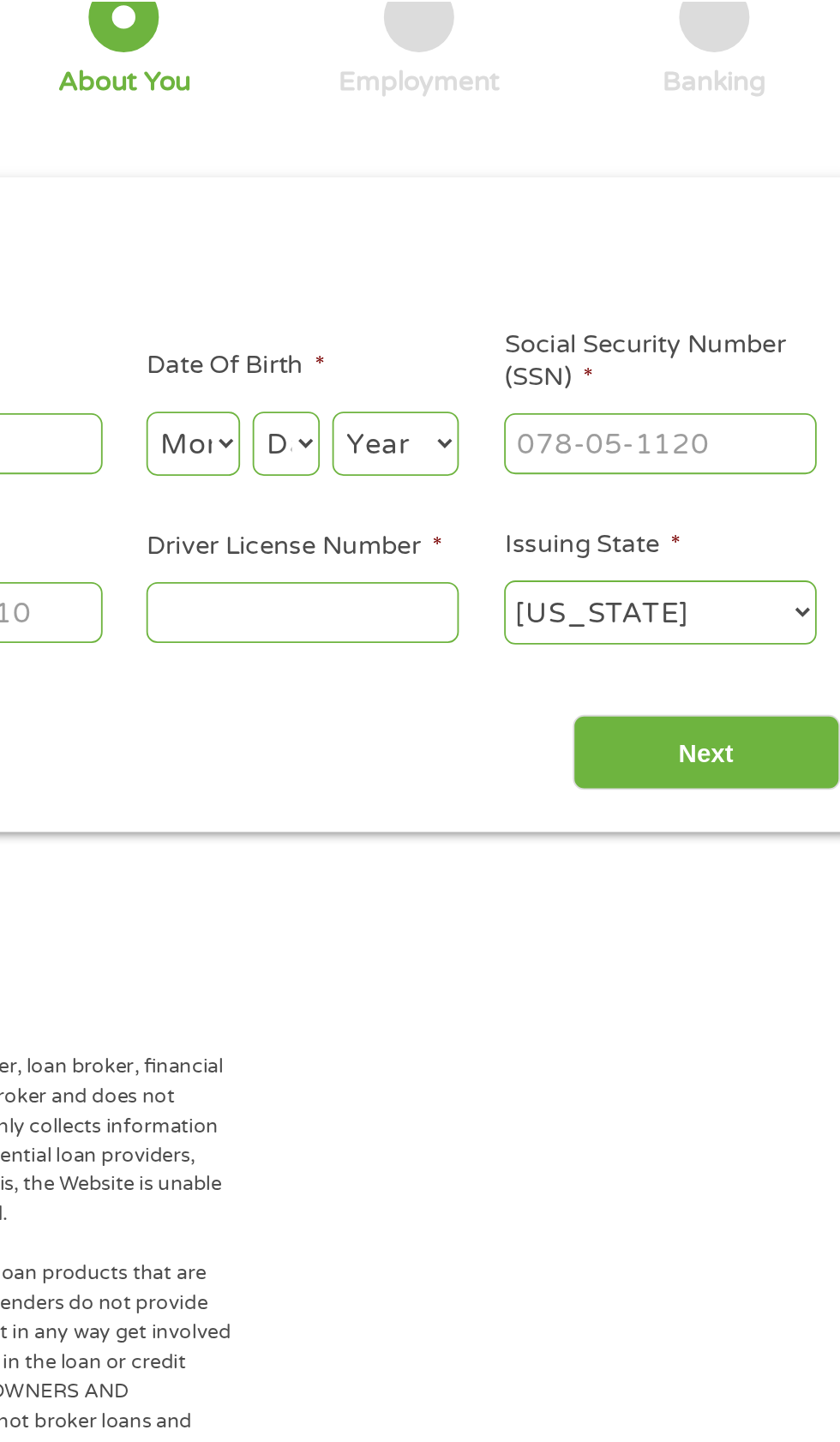
scroll to position [7, 0]
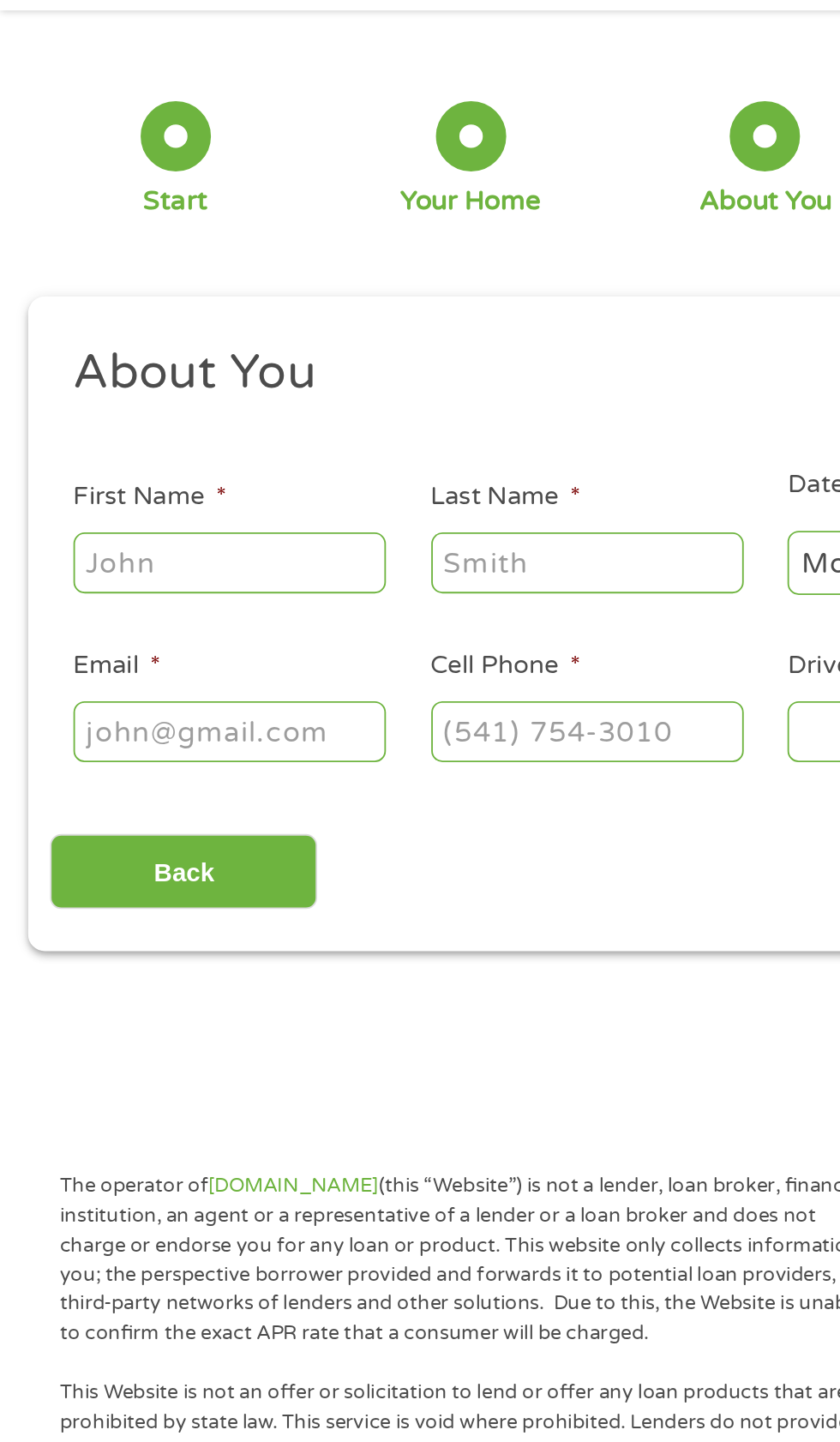
click at [158, 411] on ul "About You This field is hidden when viewing the form Title * --- Choose one ---…" at bounding box center [420, 379] width 784 height 247
click at [172, 379] on input "First Name *" at bounding box center [126, 375] width 171 height 32
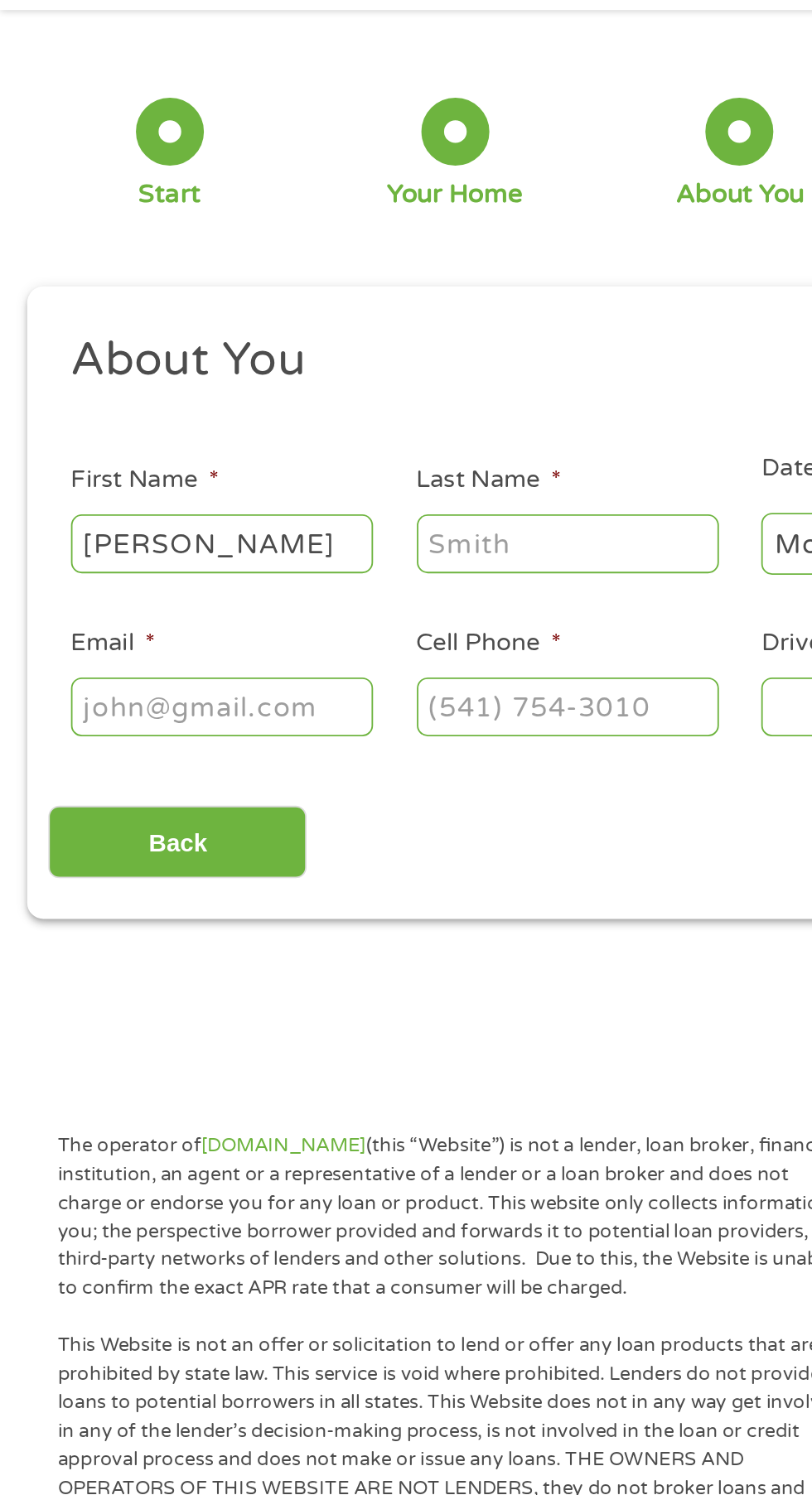
type input "Donna"
type input "Carr"
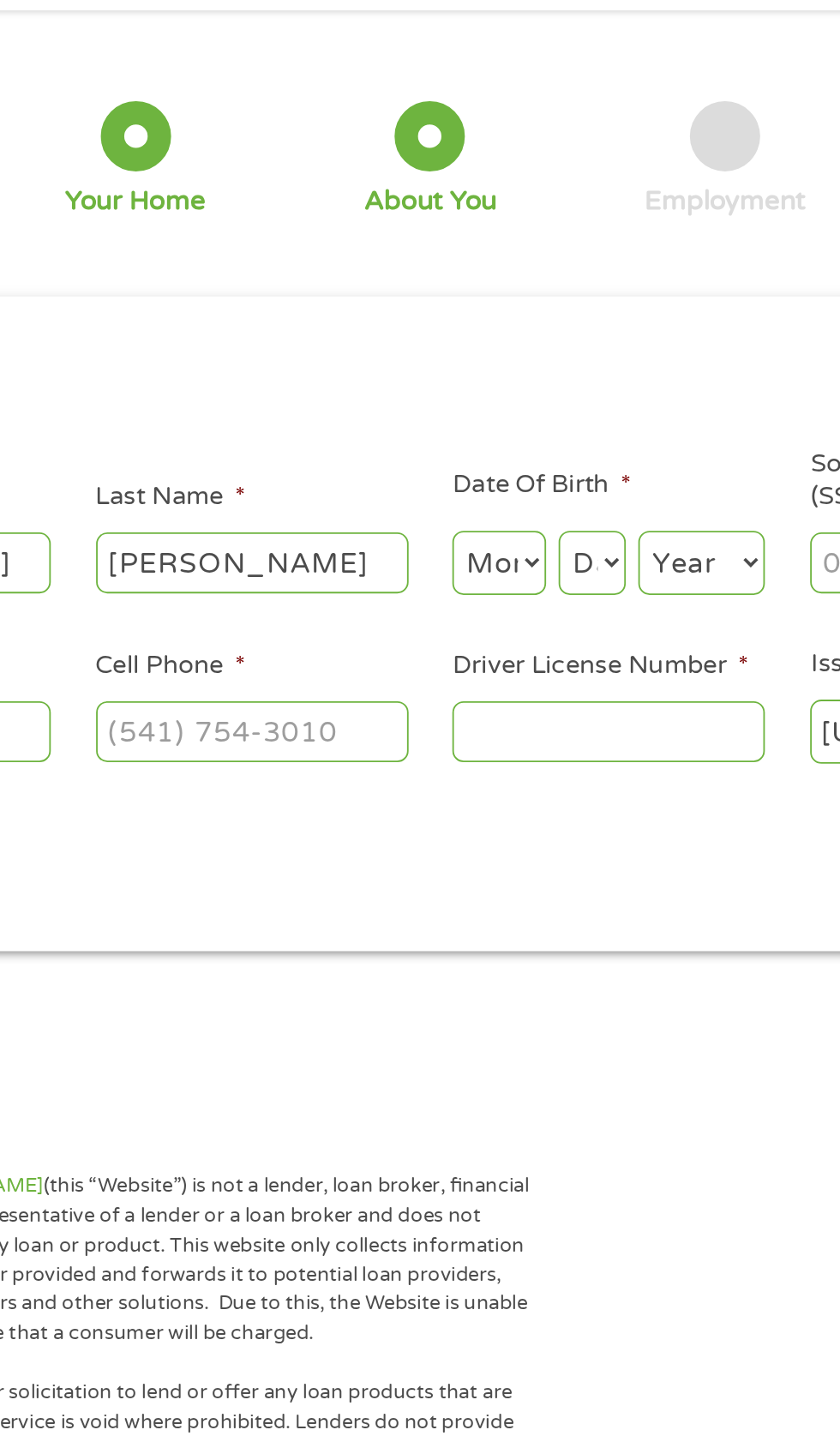
click at [465, 383] on select "Month 1 2 3 4 5 6 7 8 9 10 11 12" at bounding box center [457, 376] width 52 height 35
select select "4"
click at [512, 389] on select "Day 1 2 3 4 5 6 7 8 9 10 11 12 13 14 15 16 17 18 19 20 21 22 23 24 25 26 27 28 …" at bounding box center [509, 376] width 37 height 35
select select "5"
click at [586, 382] on select "Year 2007 2006 2005 2004 2003 2002 2001 2000 1999 1998 1997 1996 1995 1994 1993…" at bounding box center [568, 376] width 69 height 35
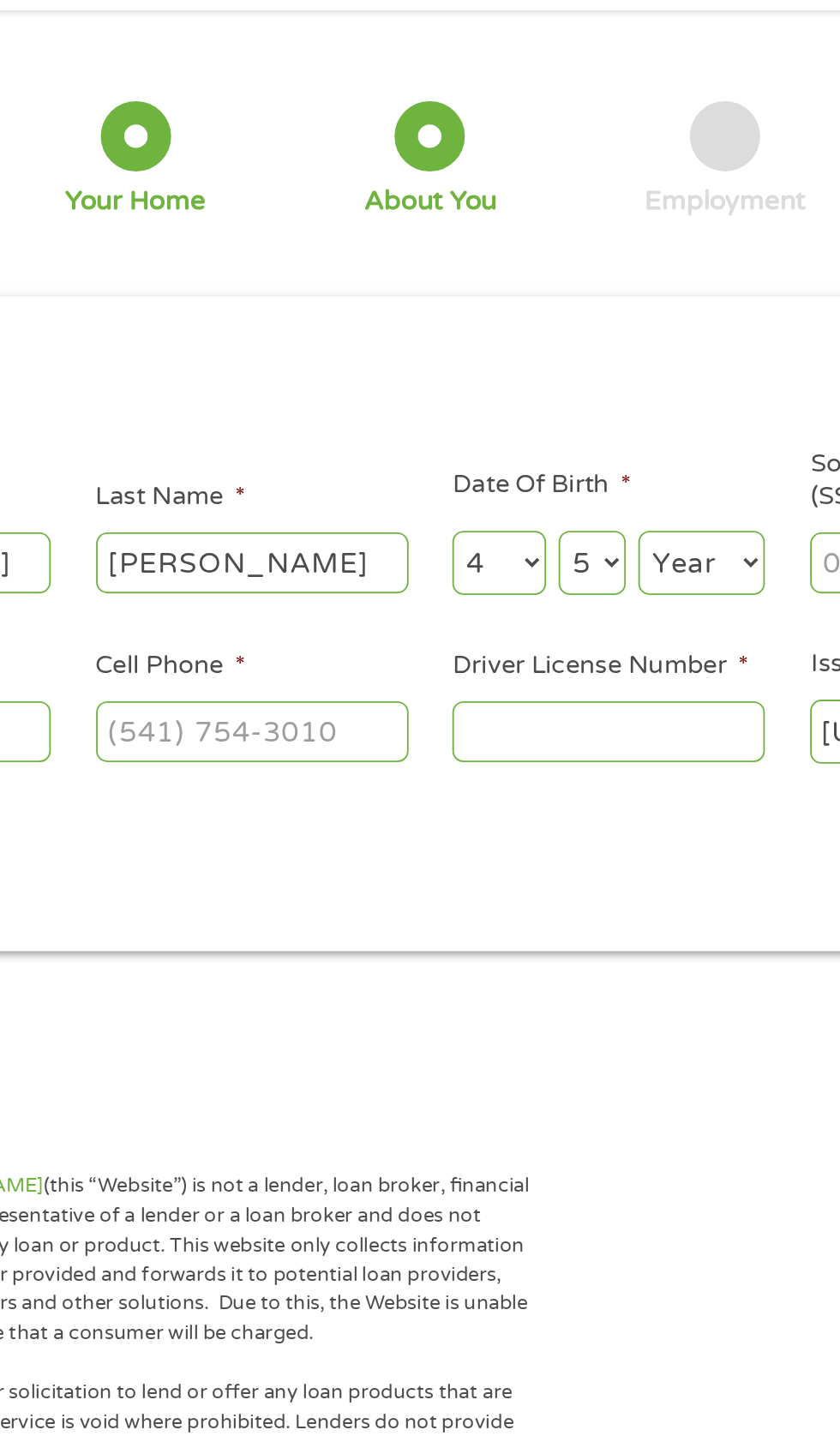
select select "1971"
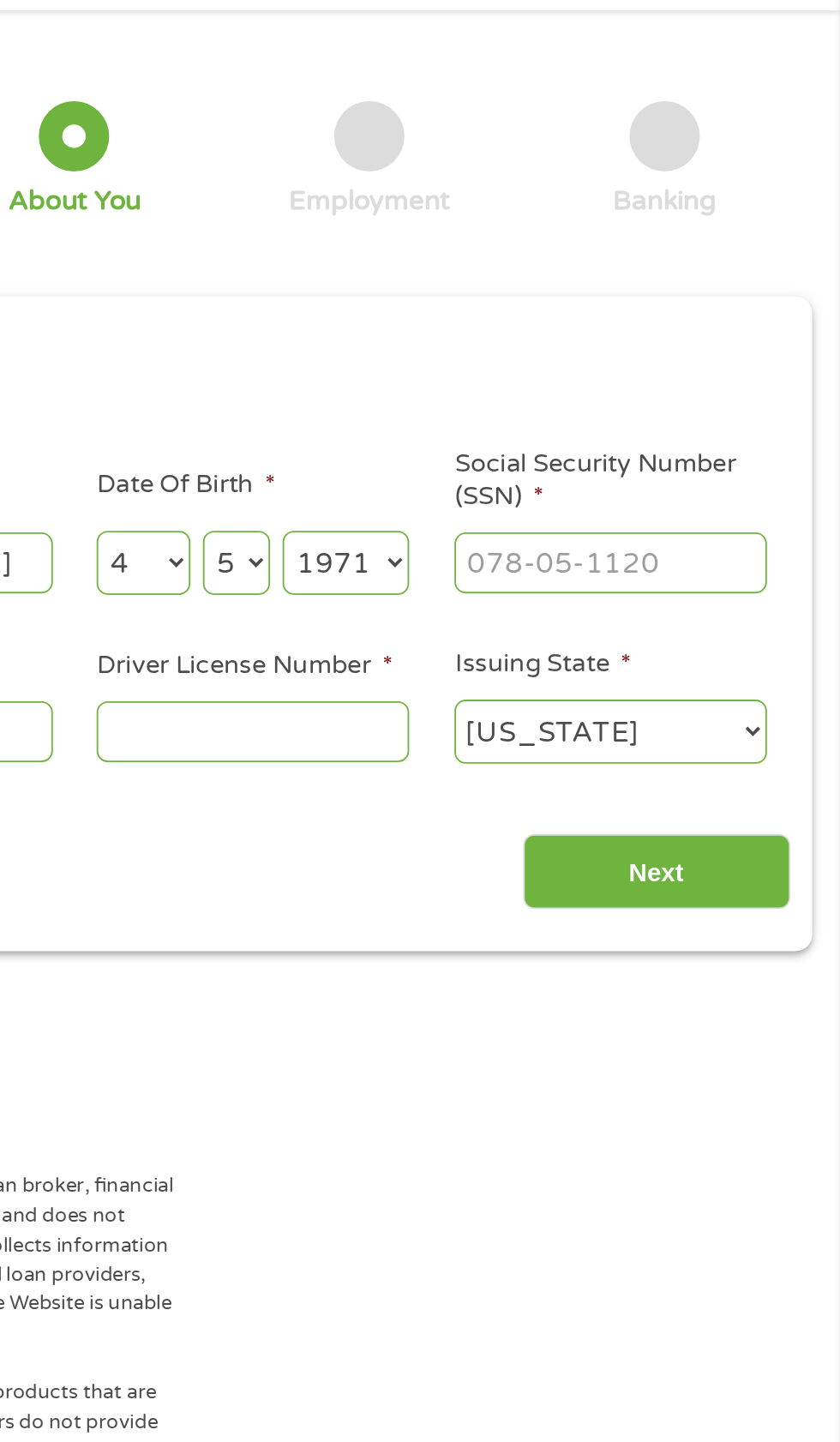
click at [757, 382] on input "Social Security Number (SSN) *" at bounding box center [714, 375] width 171 height 32
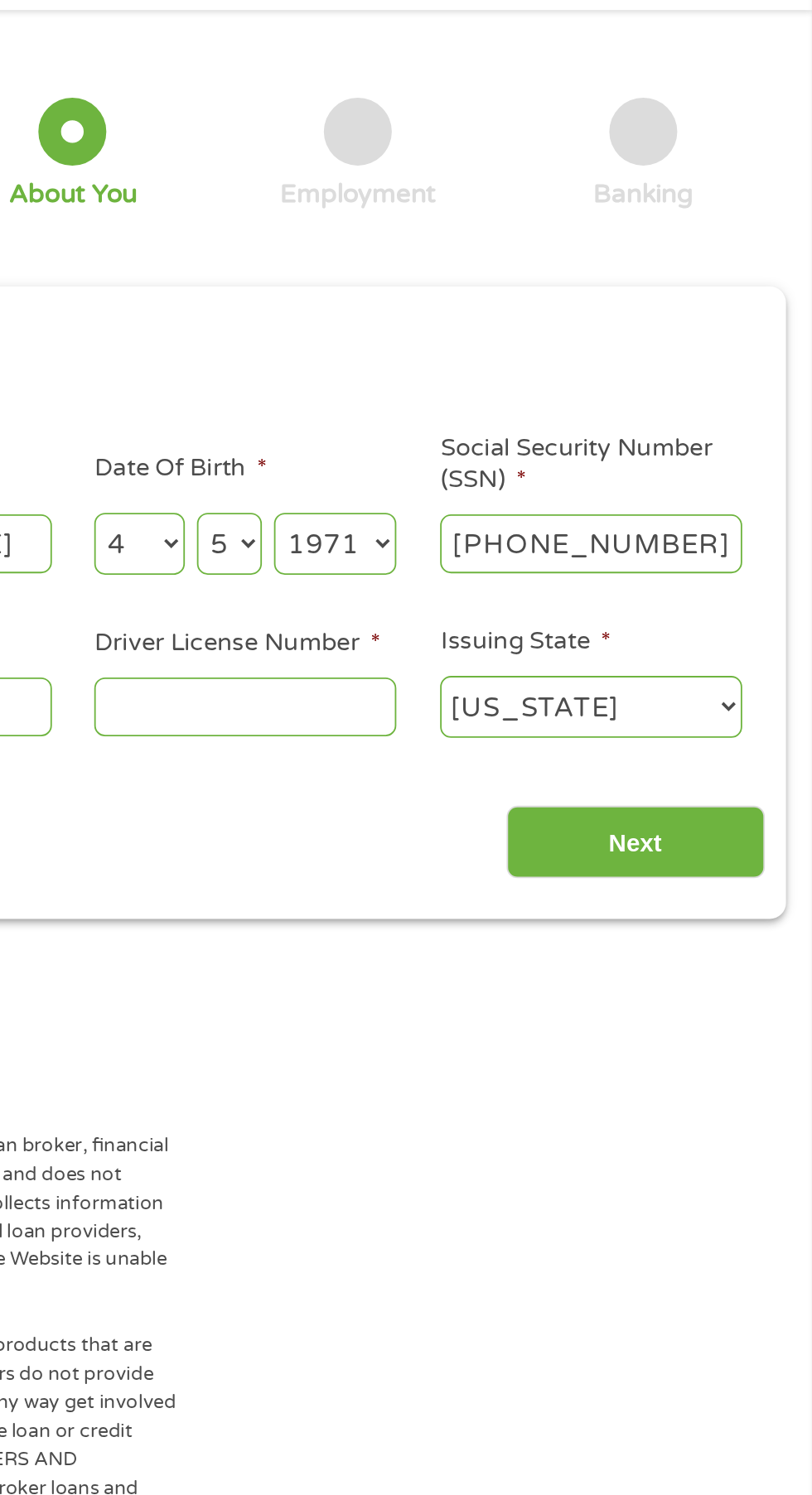
type input "465-45-8444"
click at [527, 458] on input "Driver License Number *" at bounding box center [500, 453] width 165 height 31
type input "Z064183002"
click at [707, 465] on select "Alabama Alaska Arizona Arkansas California Colorado Connecticut Delaware Distri…" at bounding box center [690, 454] width 165 height 34
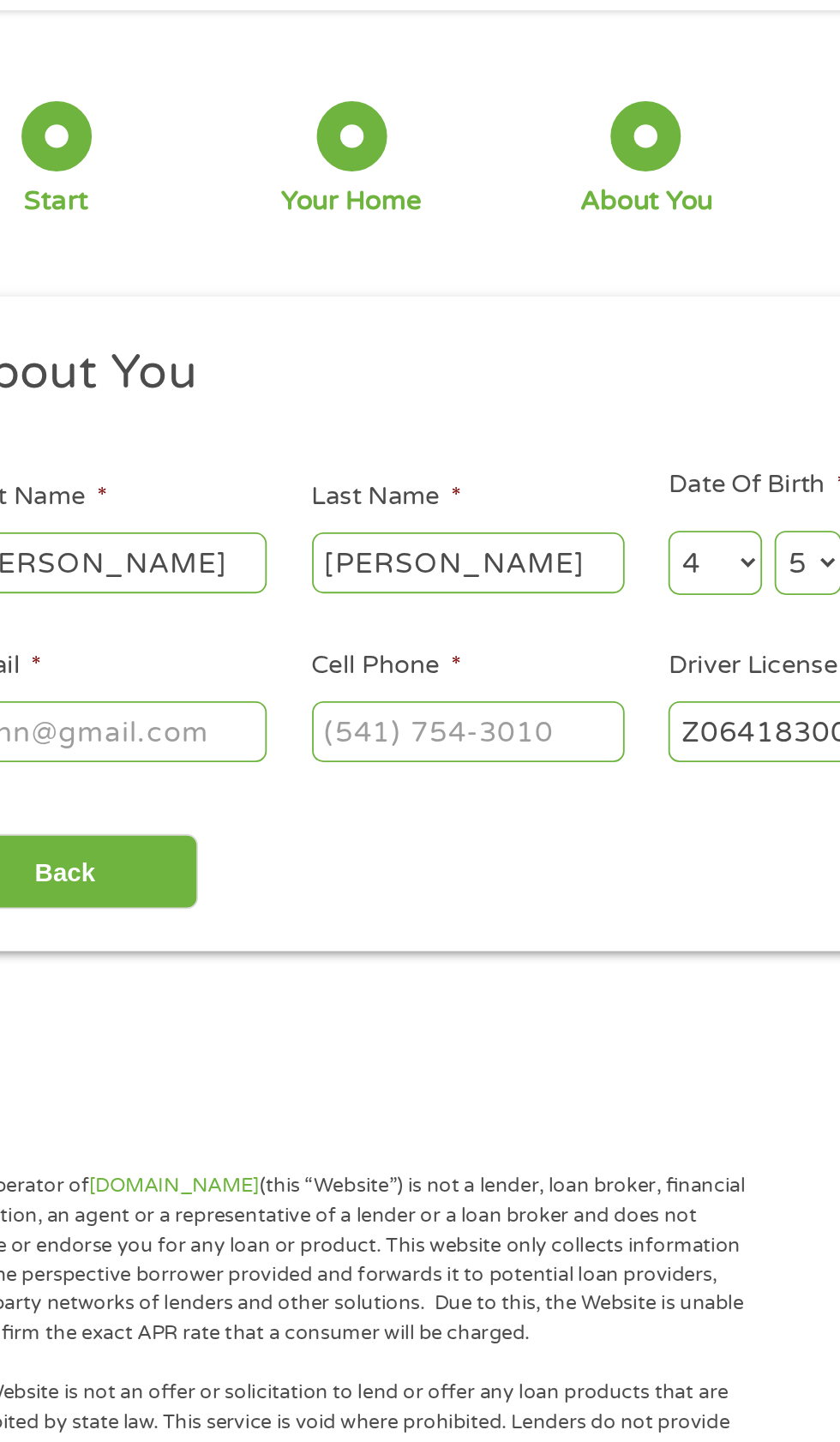
click at [374, 478] on input "Cell Phone *" at bounding box center [322, 468] width 171 height 32
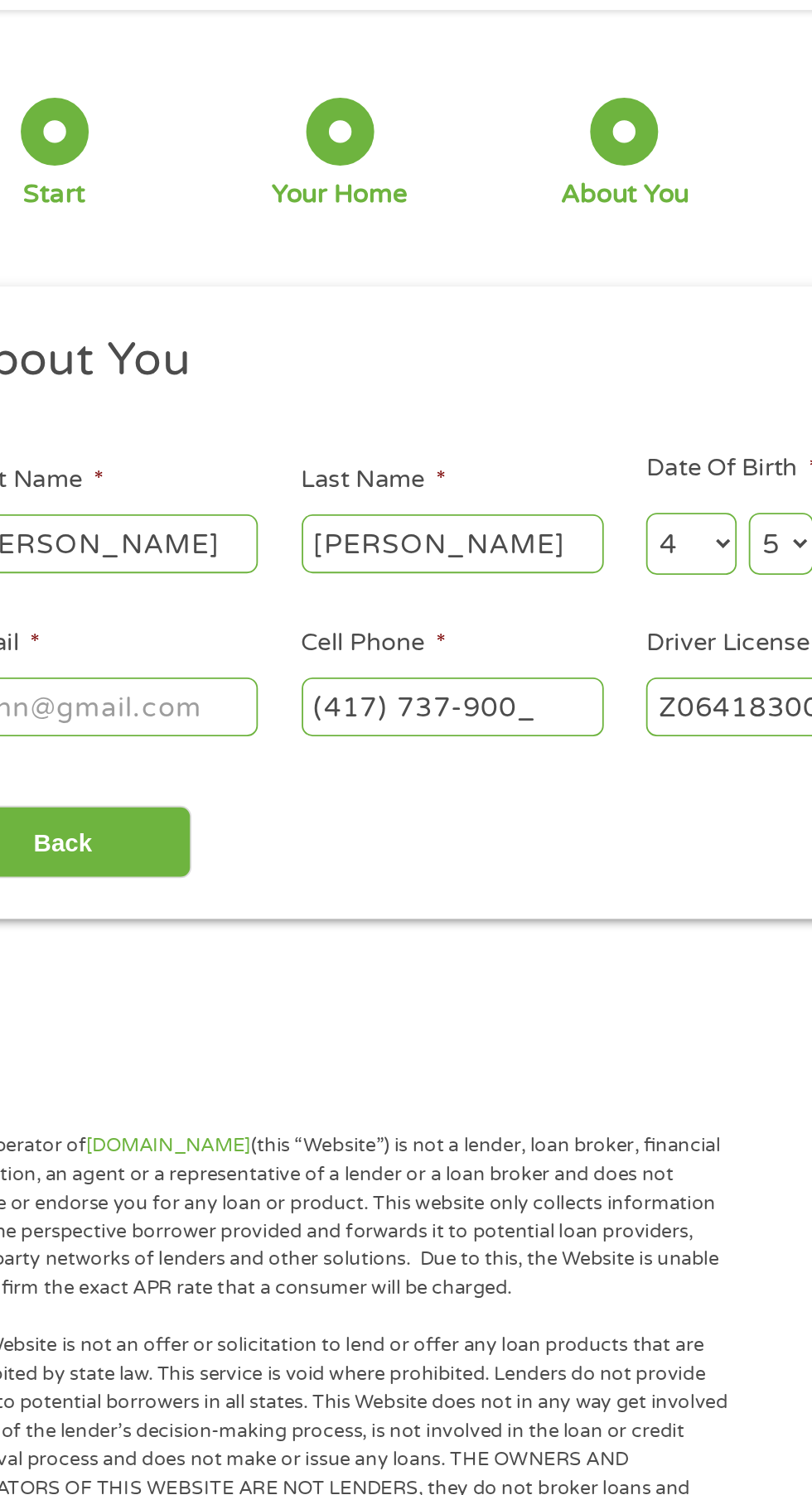
type input "(417) 737-9004"
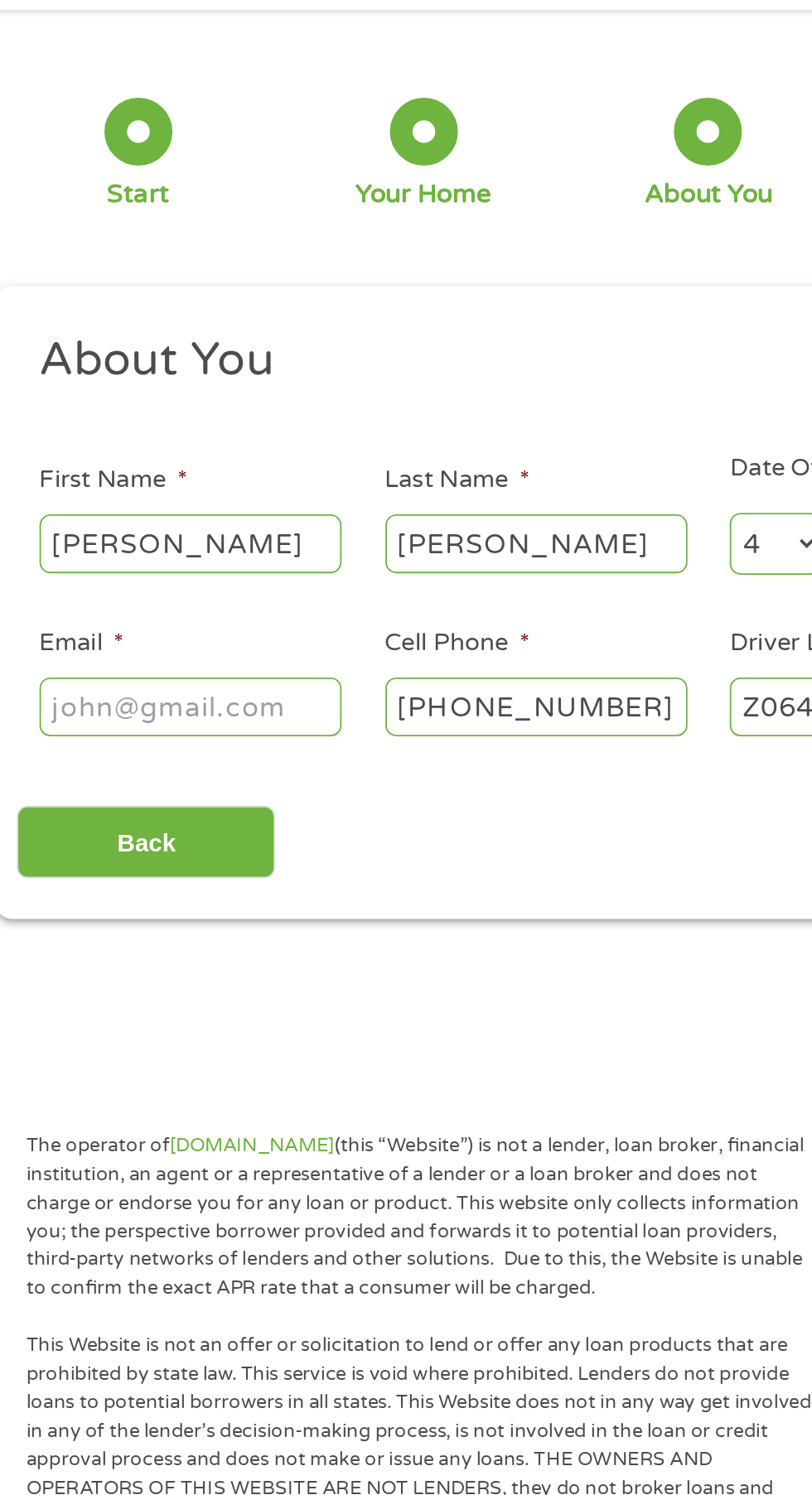
click at [156, 461] on input "Email *" at bounding box center [122, 453] width 165 height 31
type input "dgbaxter046@gmail.com"
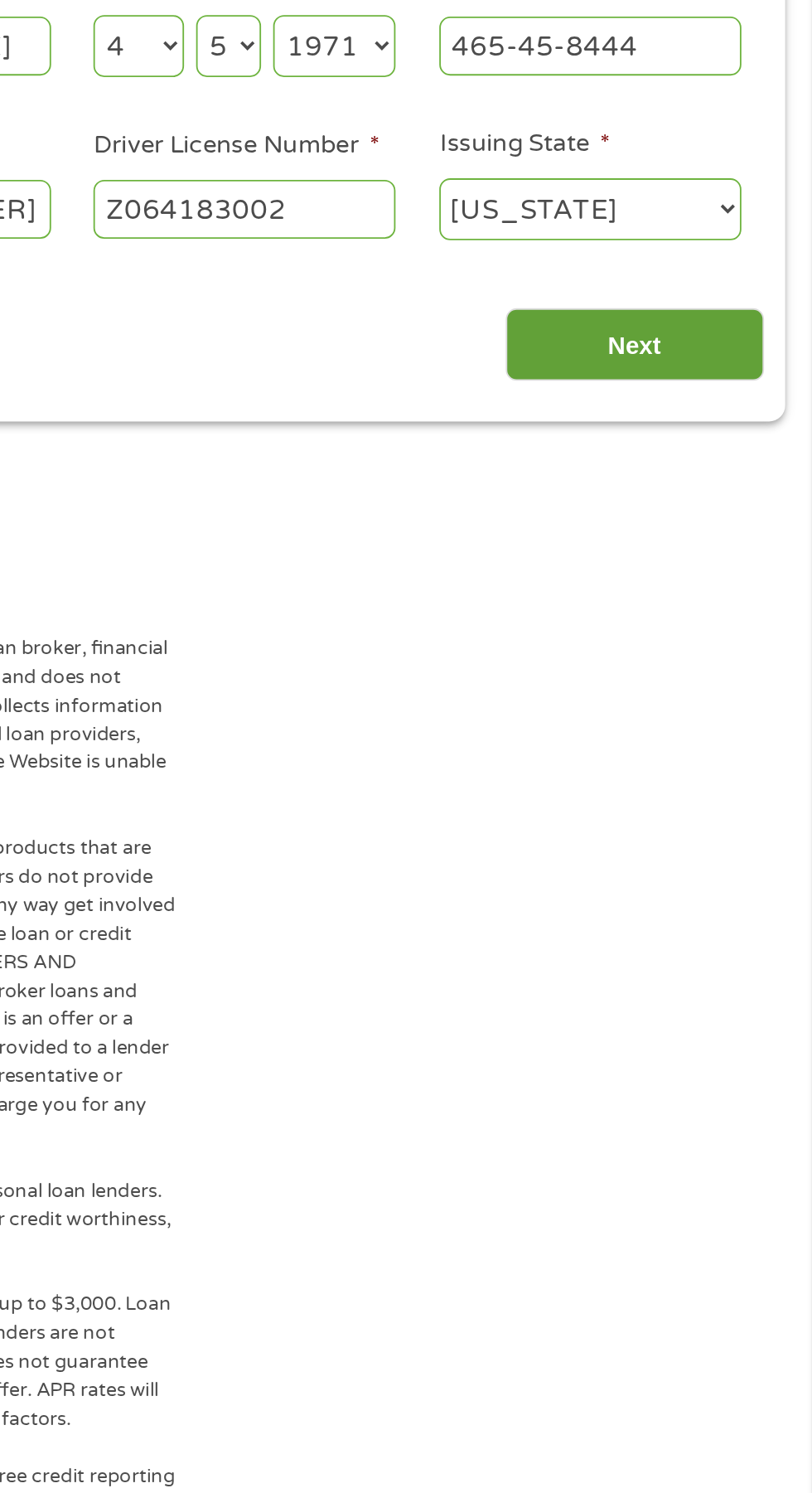
click at [752, 546] on input "Next" at bounding box center [714, 529] width 141 height 41
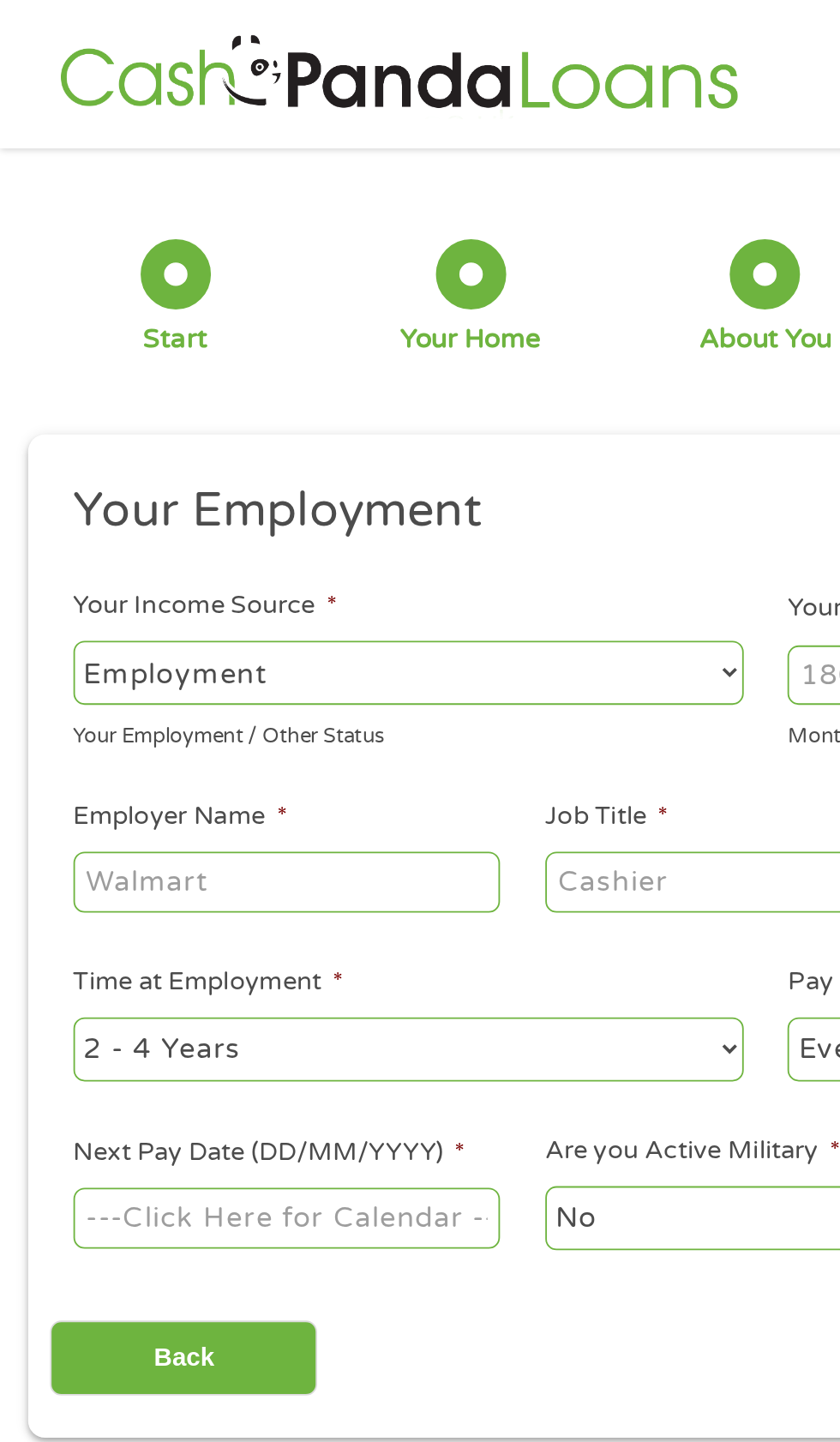
click at [309, 382] on select "--- Choose one --- Employment Self Employed Benefits" at bounding box center [224, 369] width 368 height 35
select select "benefits"
type input "Other"
type input "(417) 737-9004"
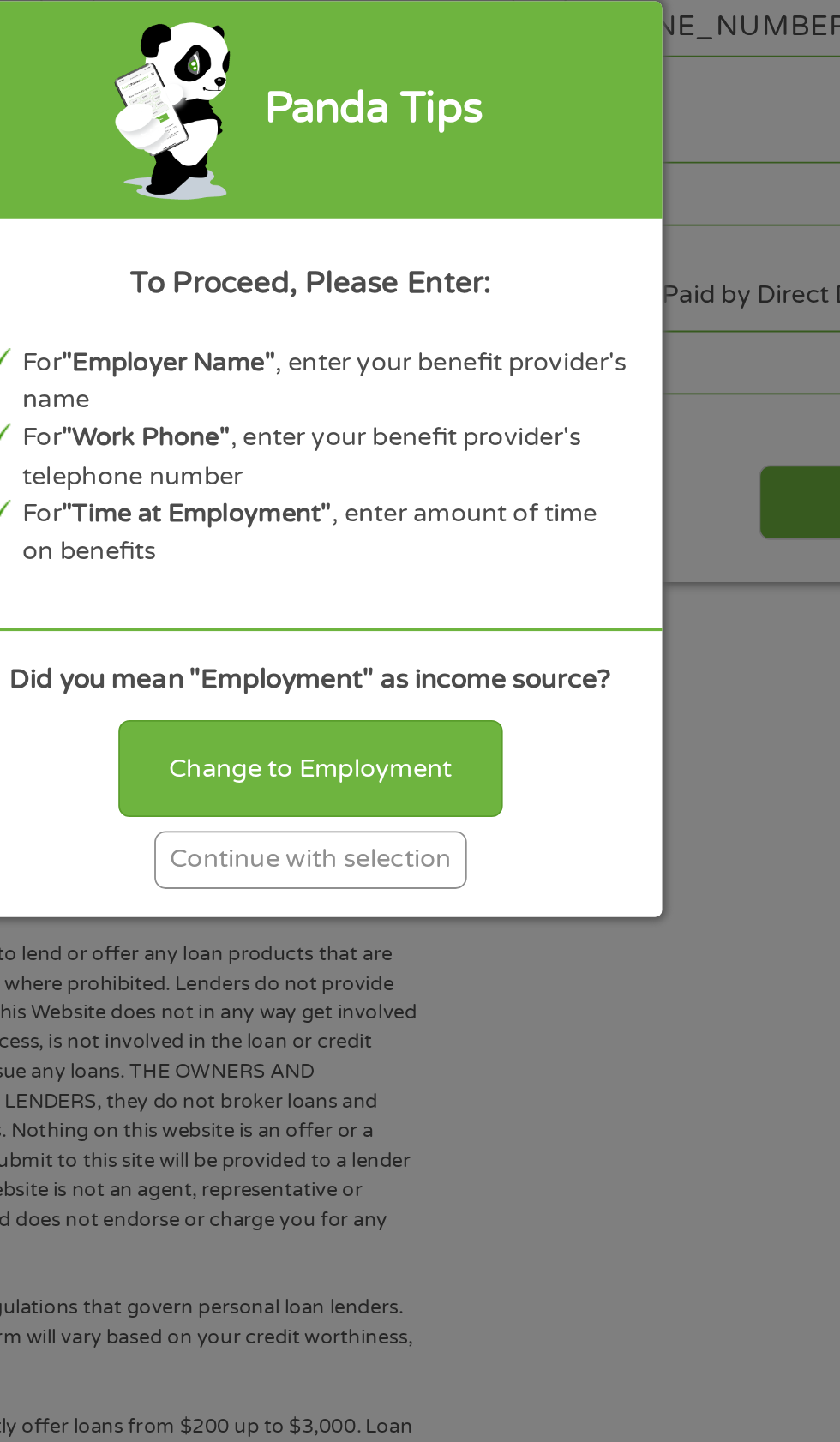
click at [477, 944] on div "Continue with selection" at bounding box center [420, 940] width 171 height 31
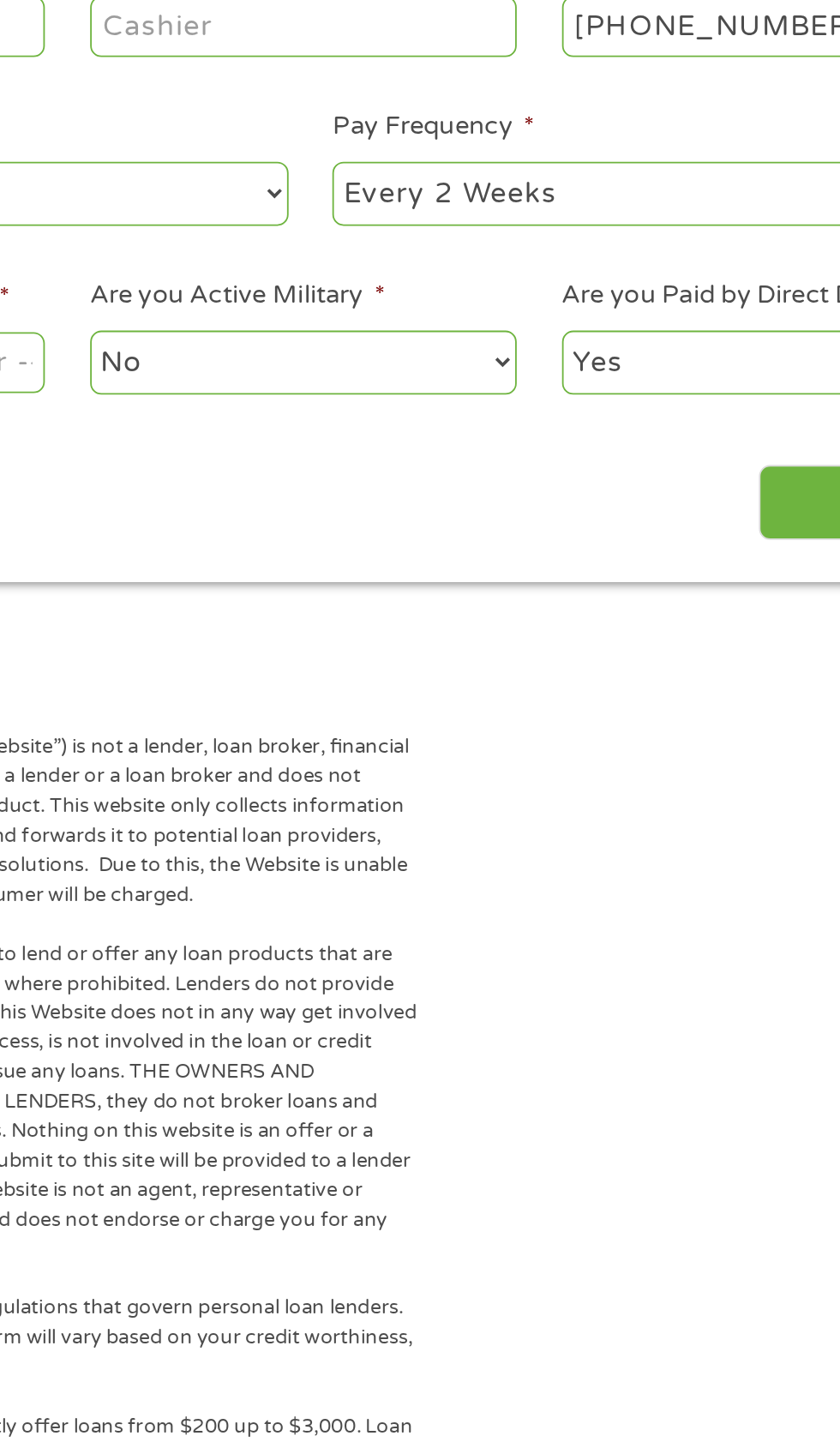
click at [504, 680] on select "No Yes" at bounding box center [416, 668] width 234 height 35
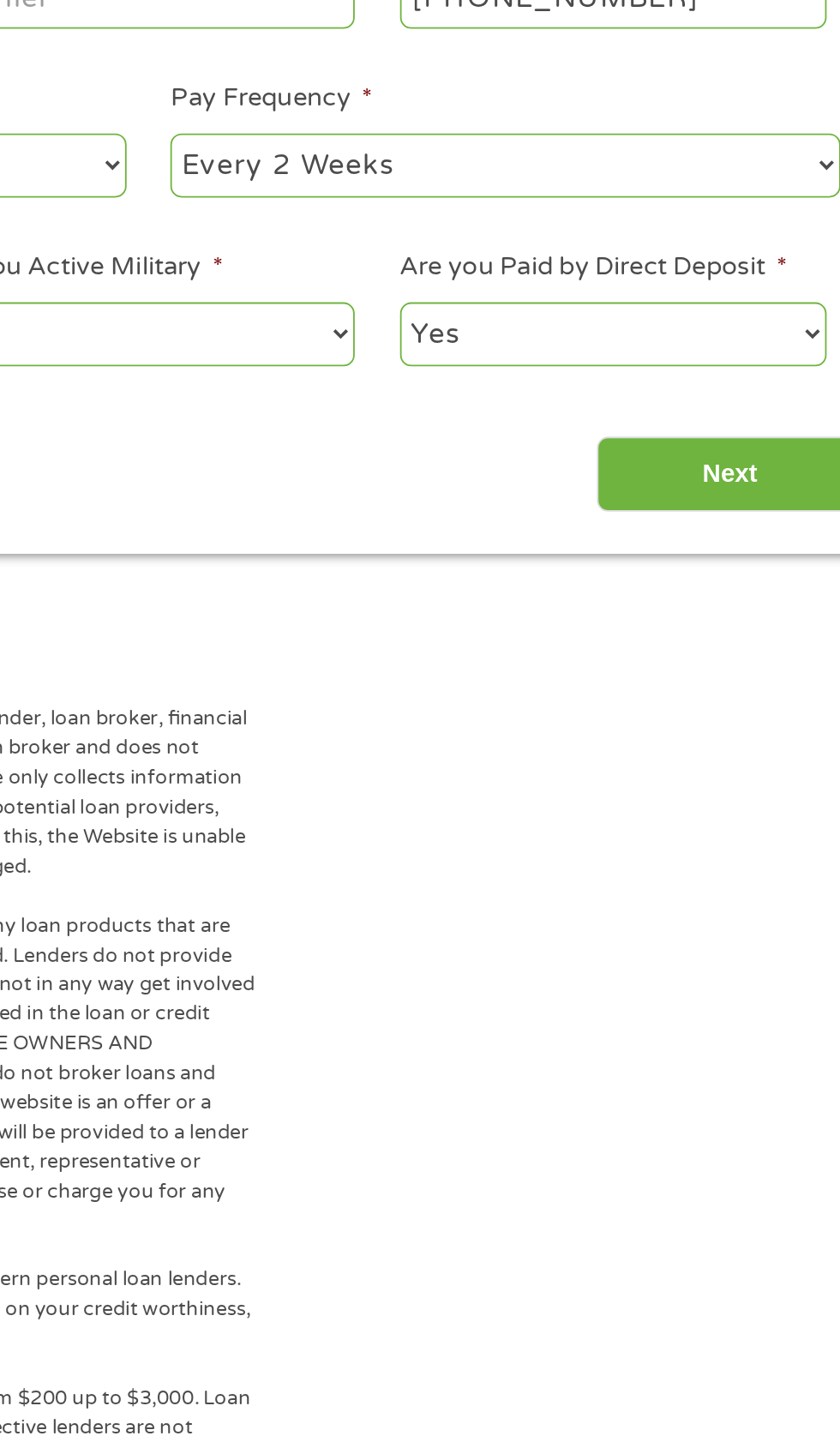
click at [691, 612] on ul "Your Employment Your Income Source * --- Choose one --- Employment Self Employe…" at bounding box center [420, 482] width 784 height 438
click at [686, 578] on select "--- Choose one --- Every 2 Weeks Every Week Monthly Semi-Monthly" at bounding box center [616, 575] width 368 height 35
select select "monthly"
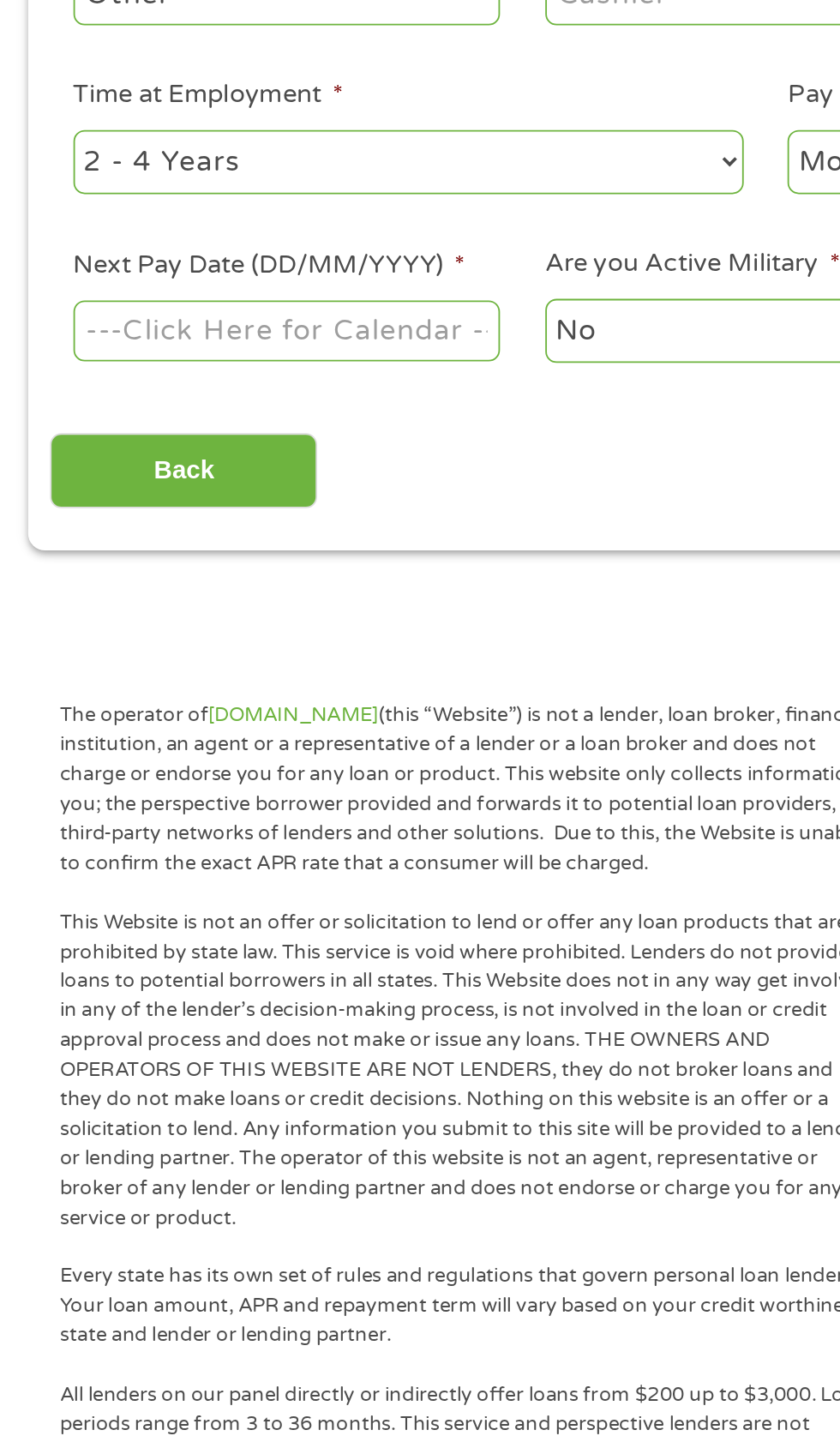
click at [242, 680] on input "Next Pay Date (DD/MM/YYYY) *" at bounding box center [157, 667] width 234 height 32
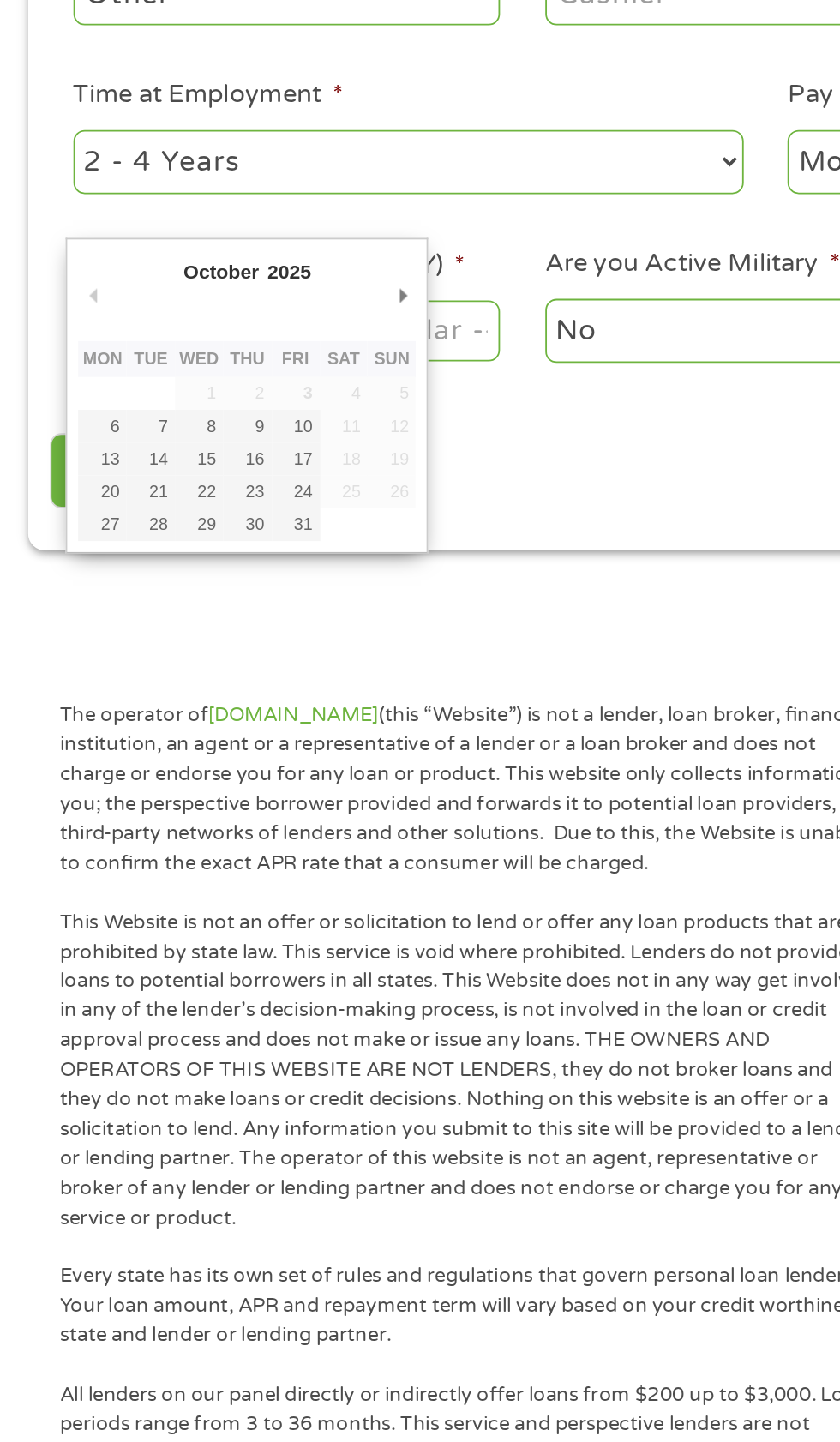
type input "31/10/2025"
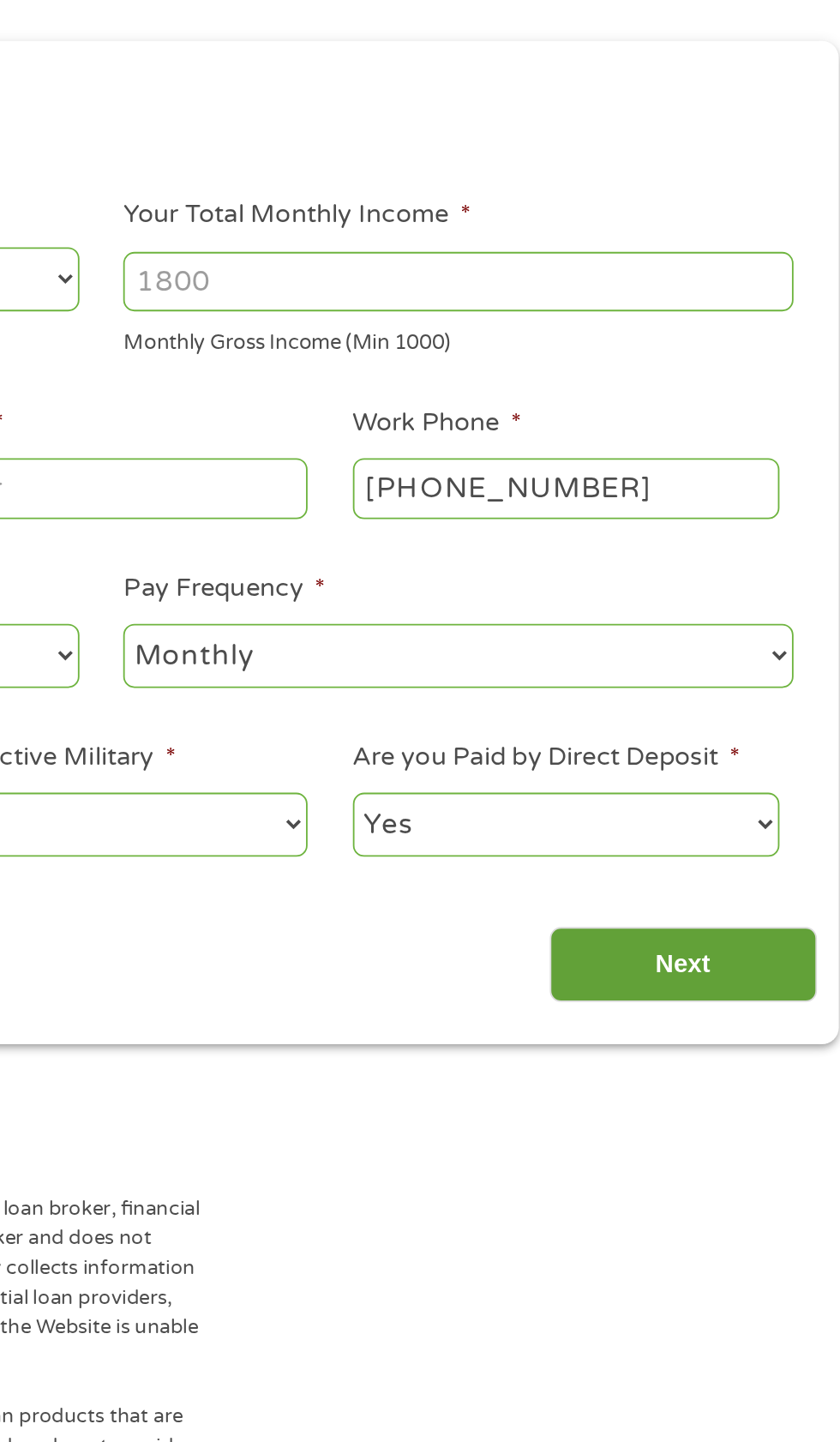
click at [758, 762] on input "Next" at bounding box center [739, 745] width 146 height 42
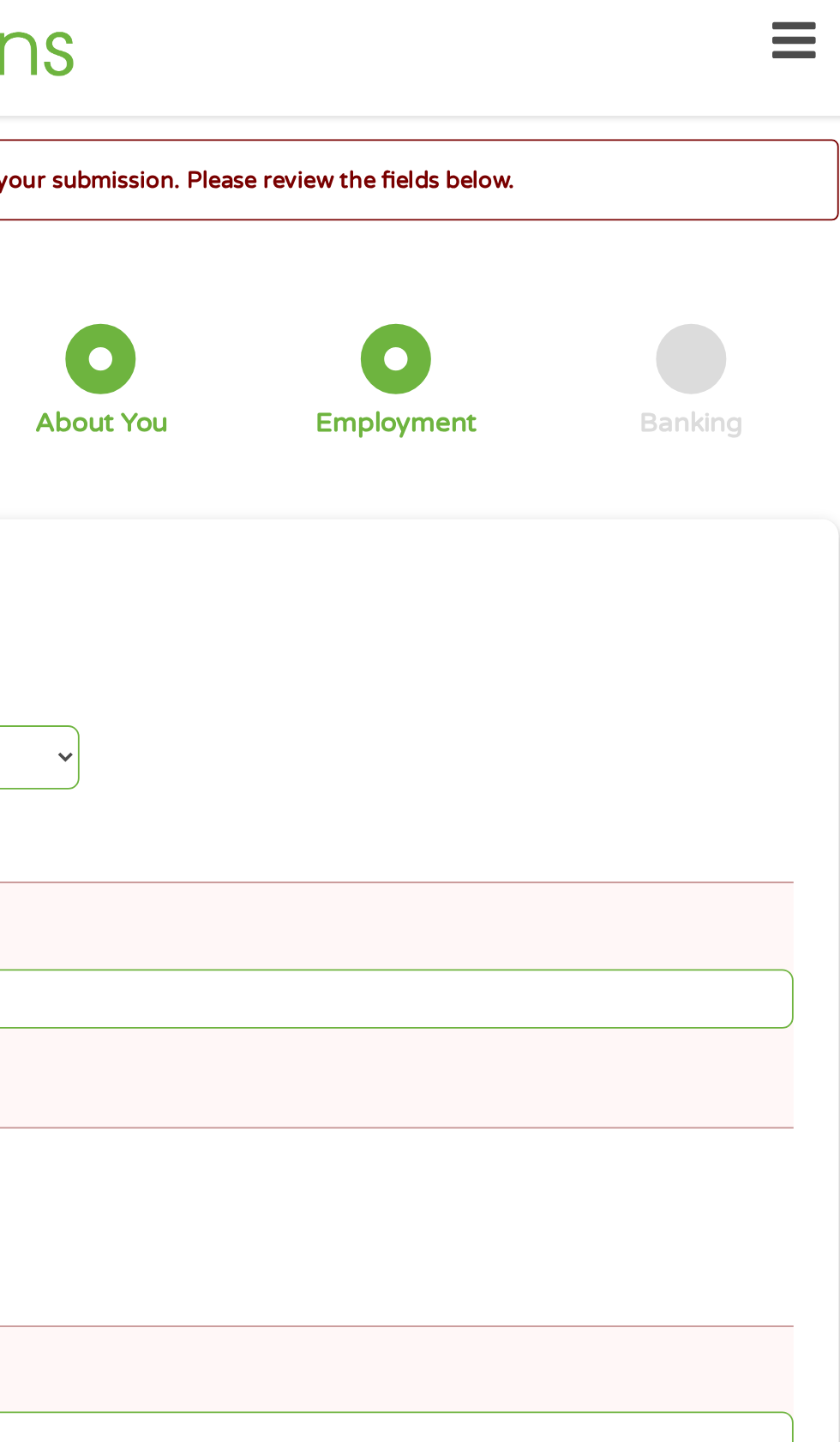
click at [780, 553] on input "Your Total Monthly Income *" at bounding box center [420, 558] width 759 height 32
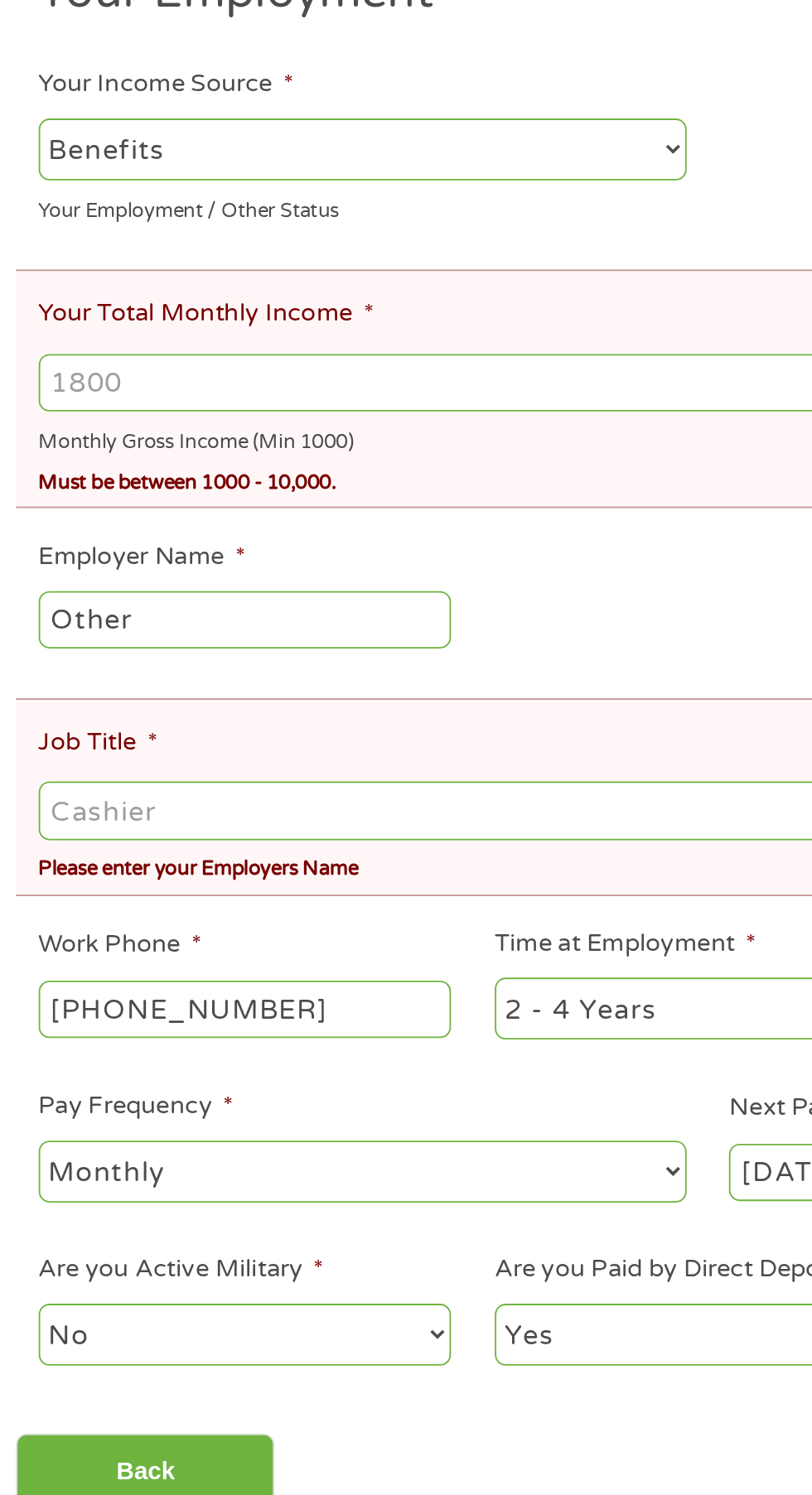
click at [280, 545] on input "Your Total Monthly Income *" at bounding box center [406, 539] width 734 height 31
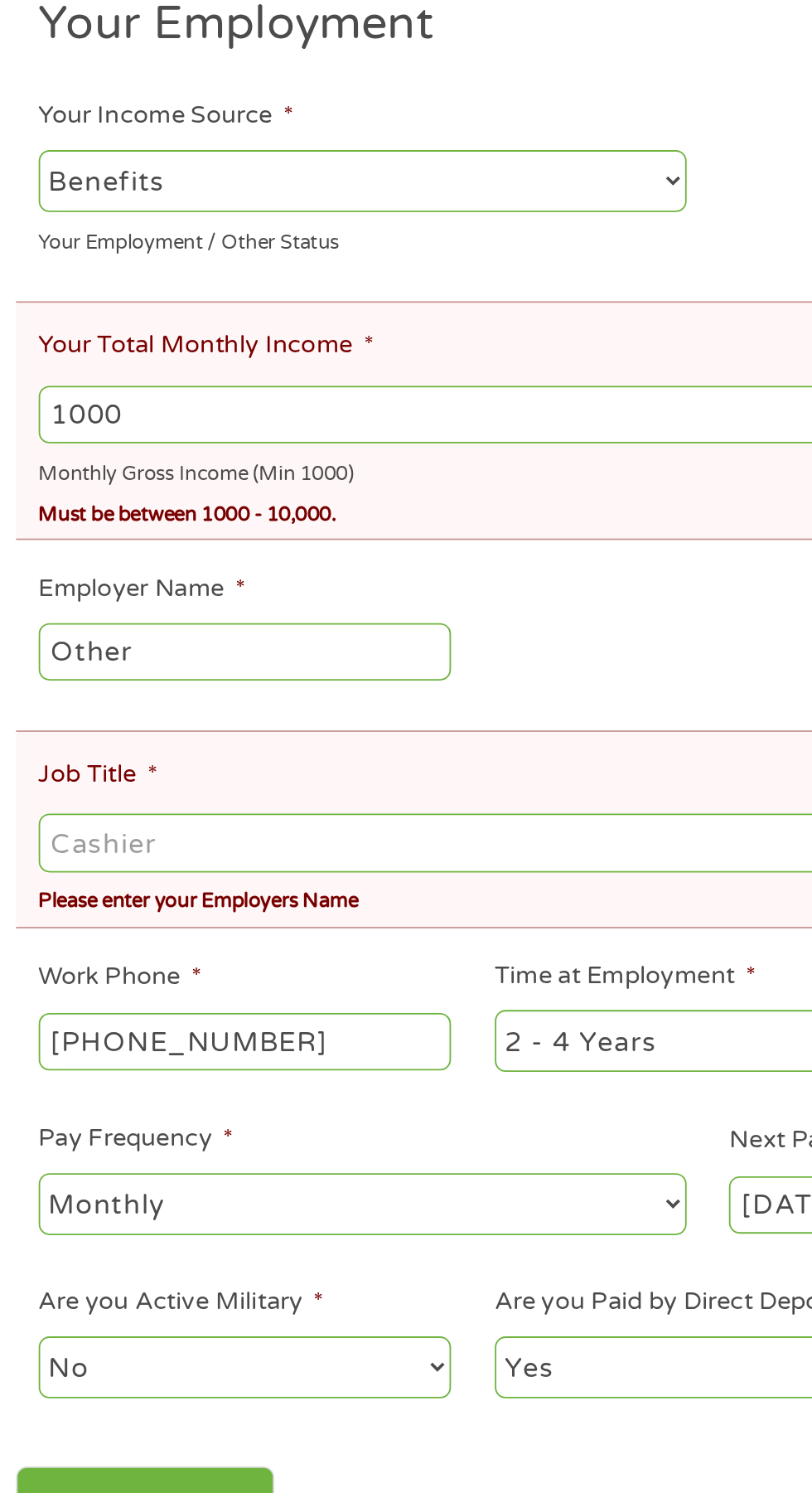
type input "1000"
click at [140, 678] on input "SOther" at bounding box center [152, 669] width 226 height 31
type input "S"
type input "SSA"
click at [344, 782] on input "Job Title *" at bounding box center [406, 773] width 734 height 31
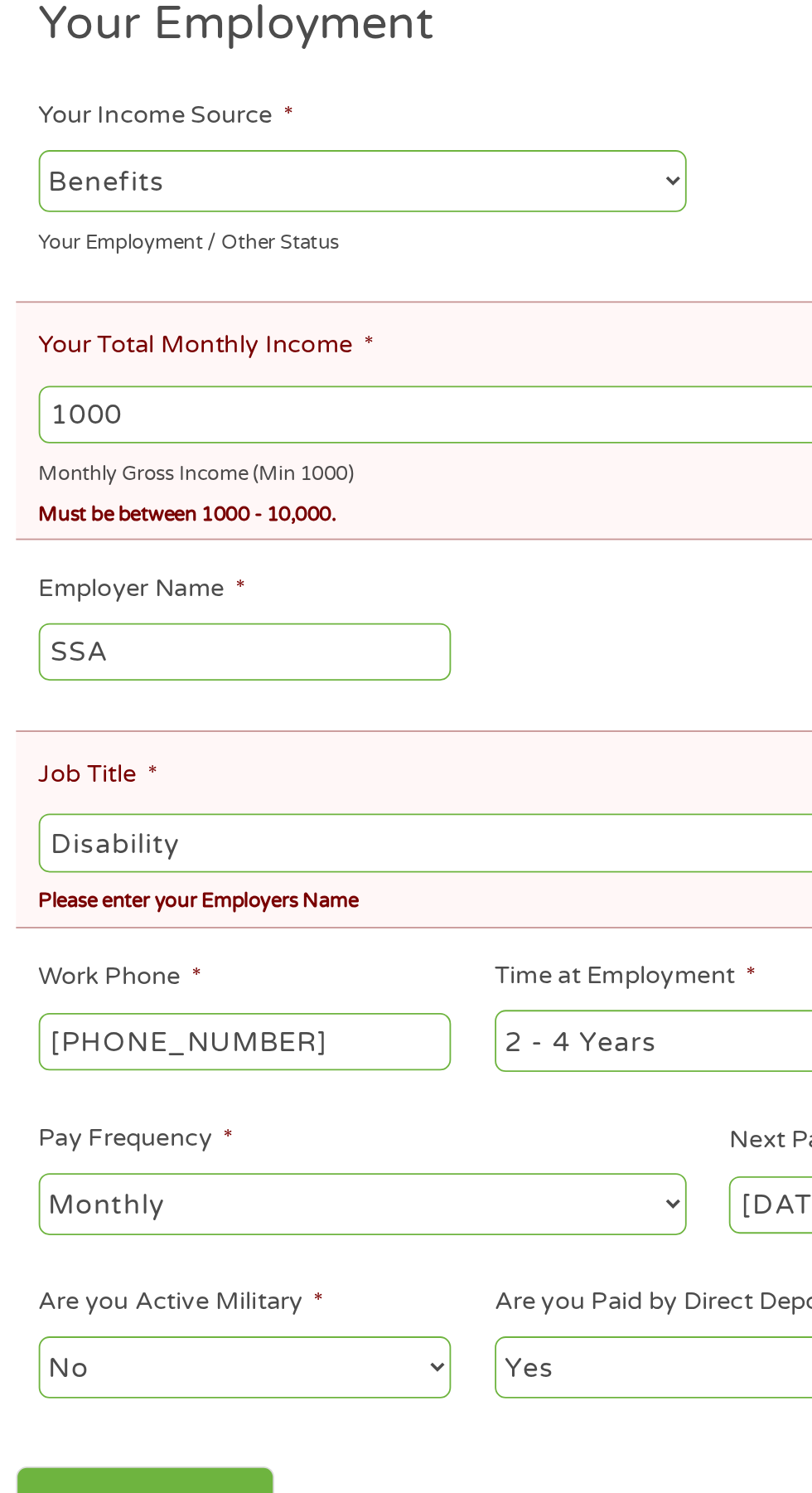
click at [400, 771] on input "Disability" at bounding box center [406, 773] width 734 height 31
type input "Disability"
click at [400, 731] on li "Job Title * Disability Please enter your Employers Name" at bounding box center [399, 767] width 746 height 109
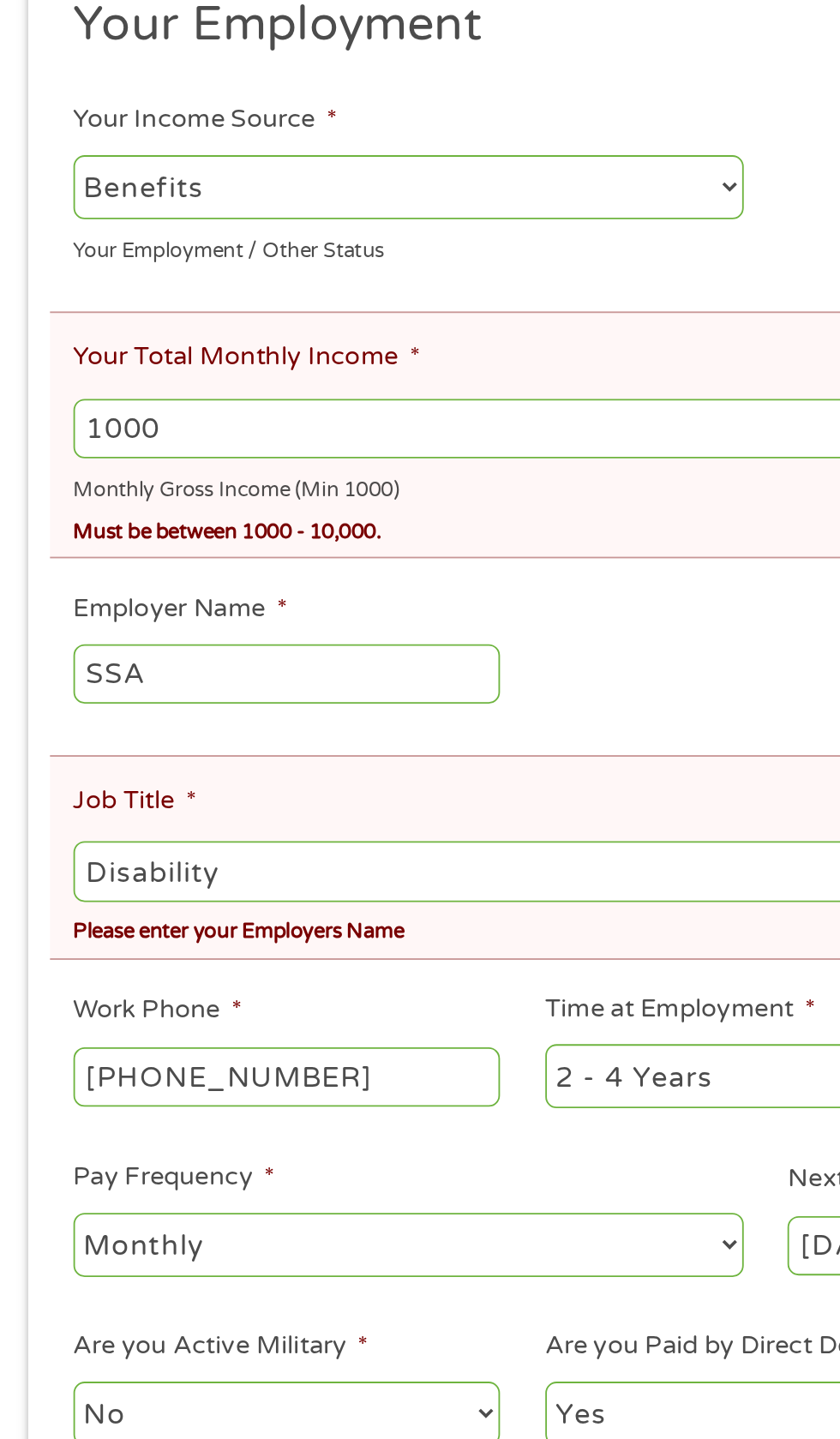
click at [120, 1194] on input "Back" at bounding box center [100, 1176] width 146 height 42
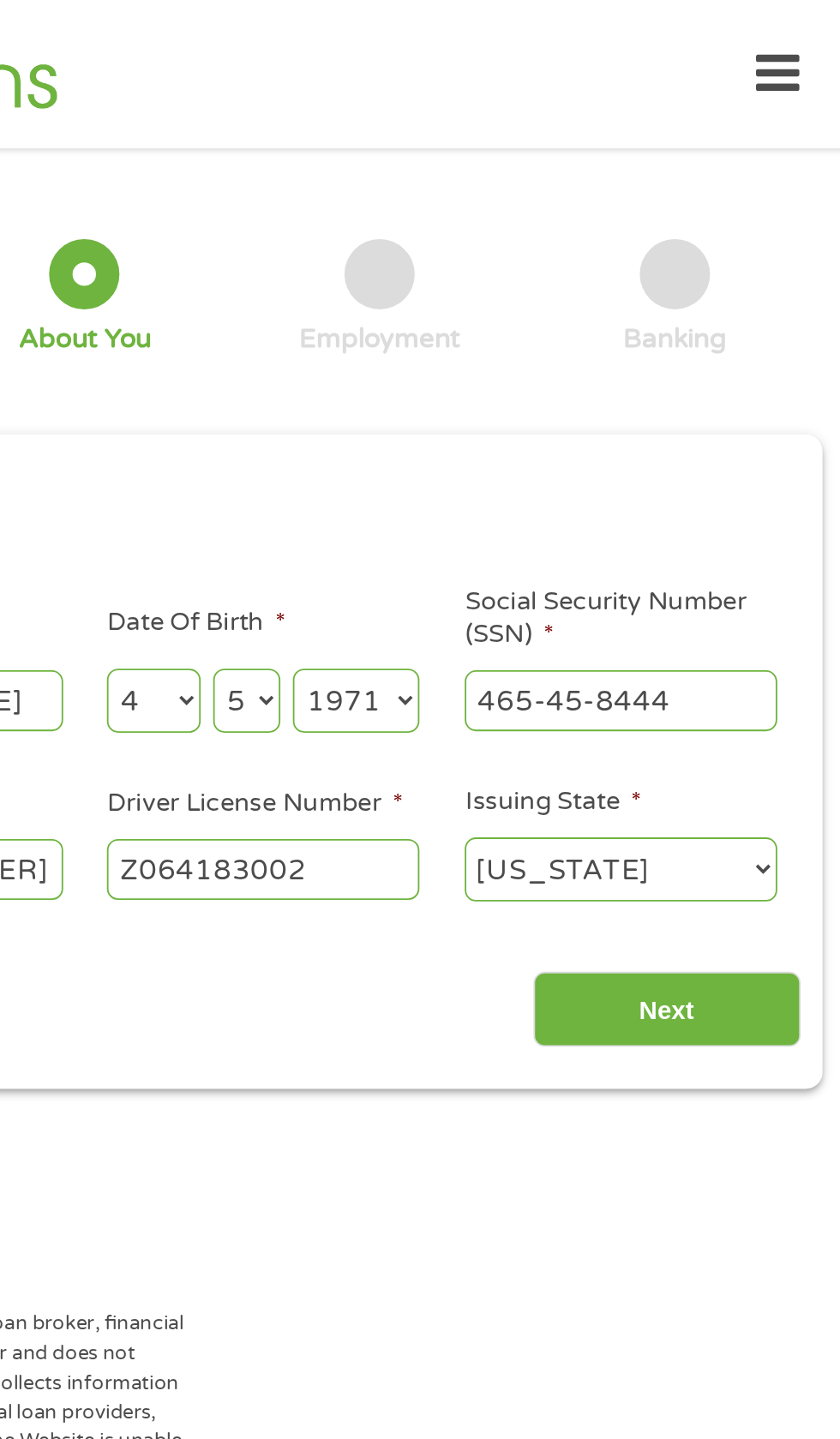
scroll to position [0, 0]
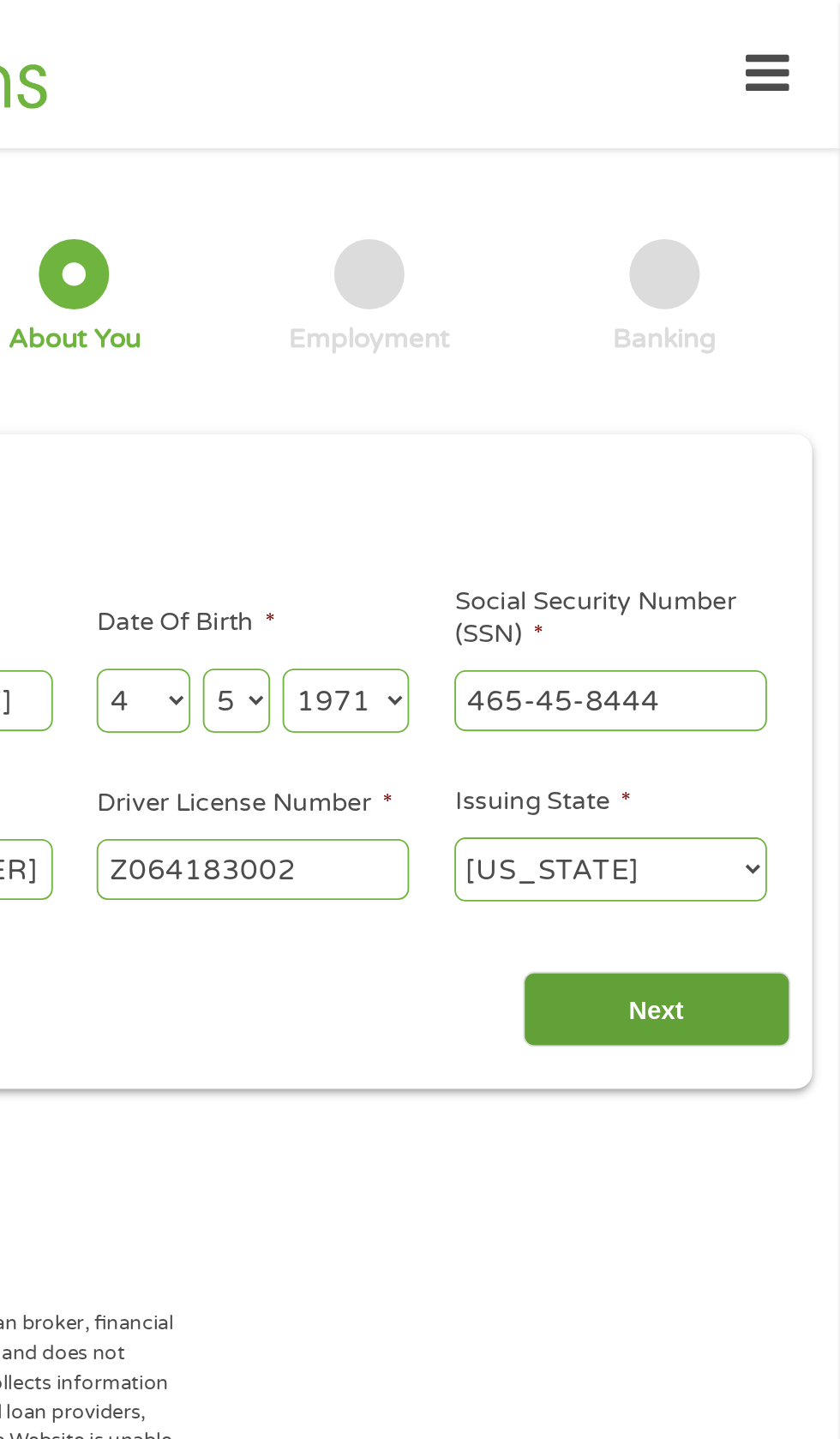
click at [781, 569] on input "Next" at bounding box center [739, 554] width 146 height 42
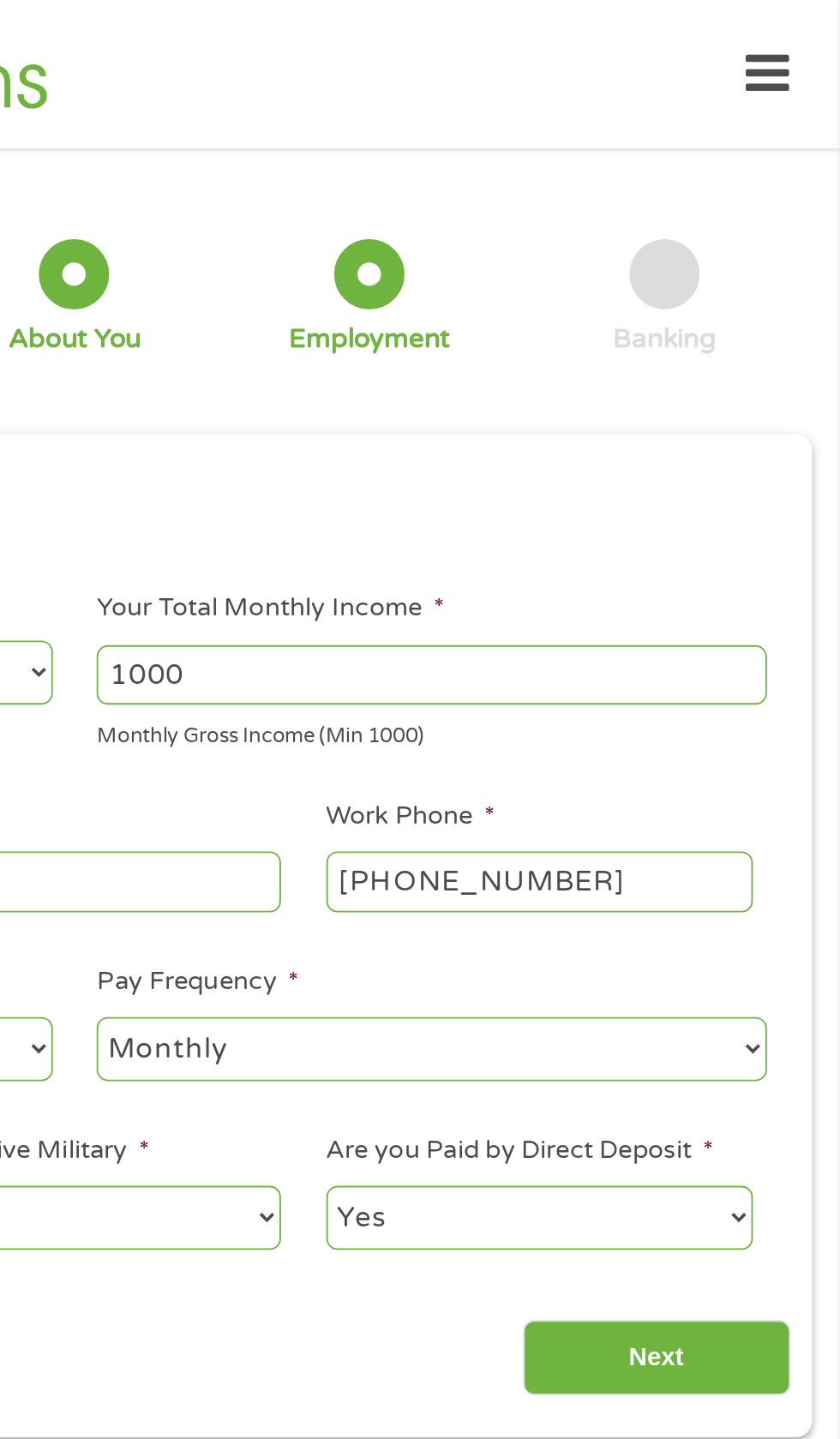
scroll to position [7, 0]
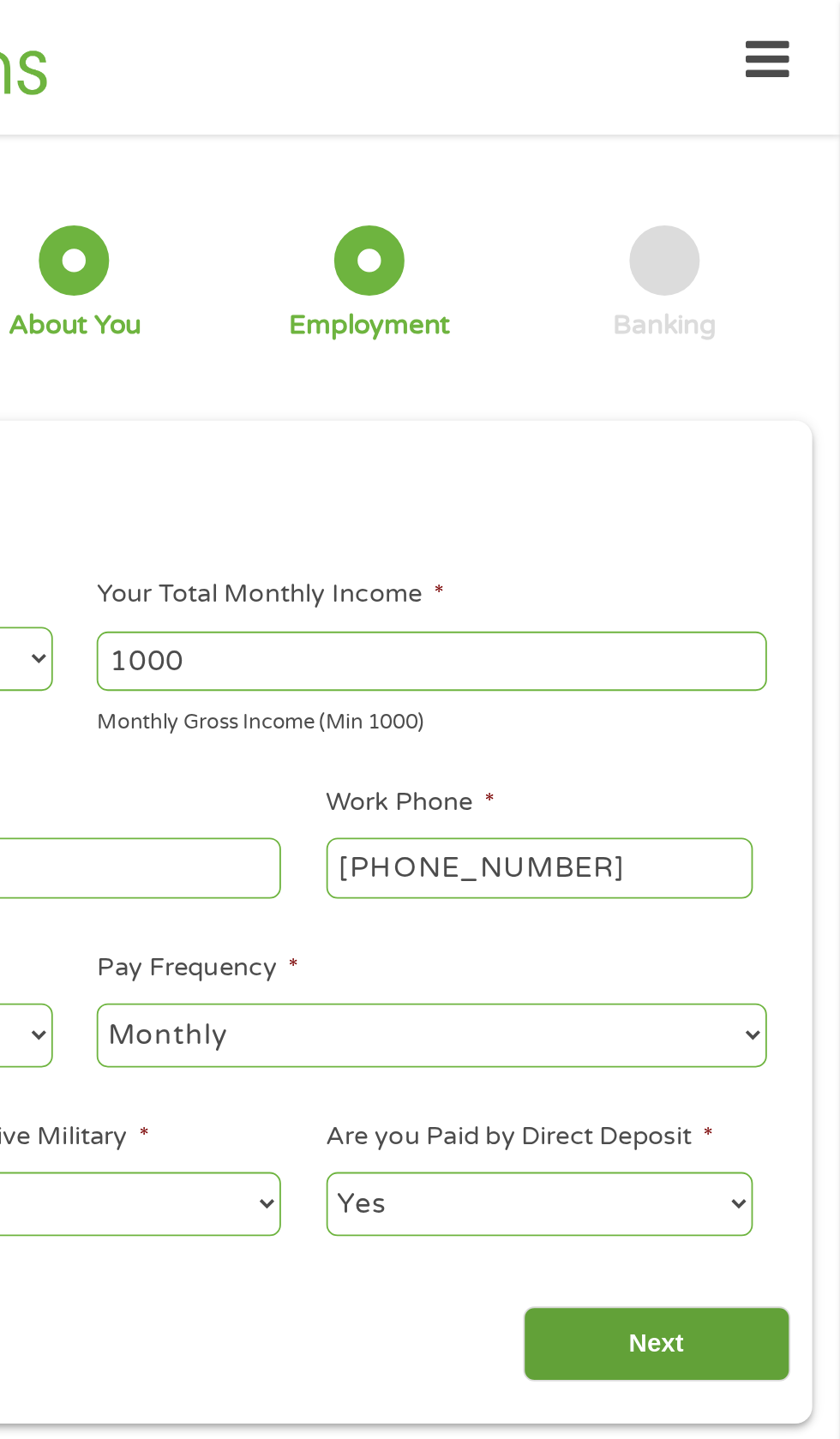
click at [768, 751] on input "Next" at bounding box center [739, 738] width 146 height 42
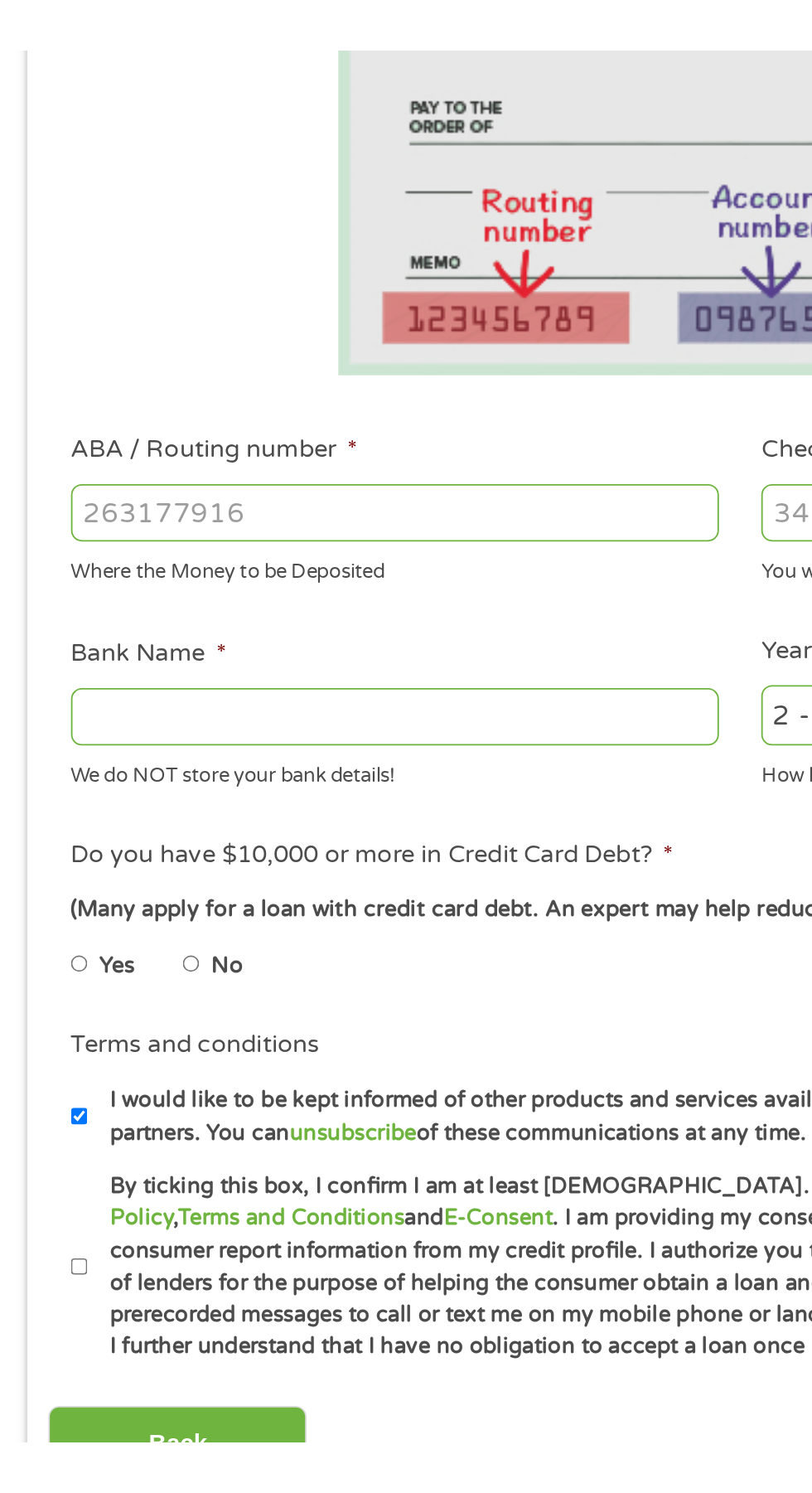
scroll to position [23, 0]
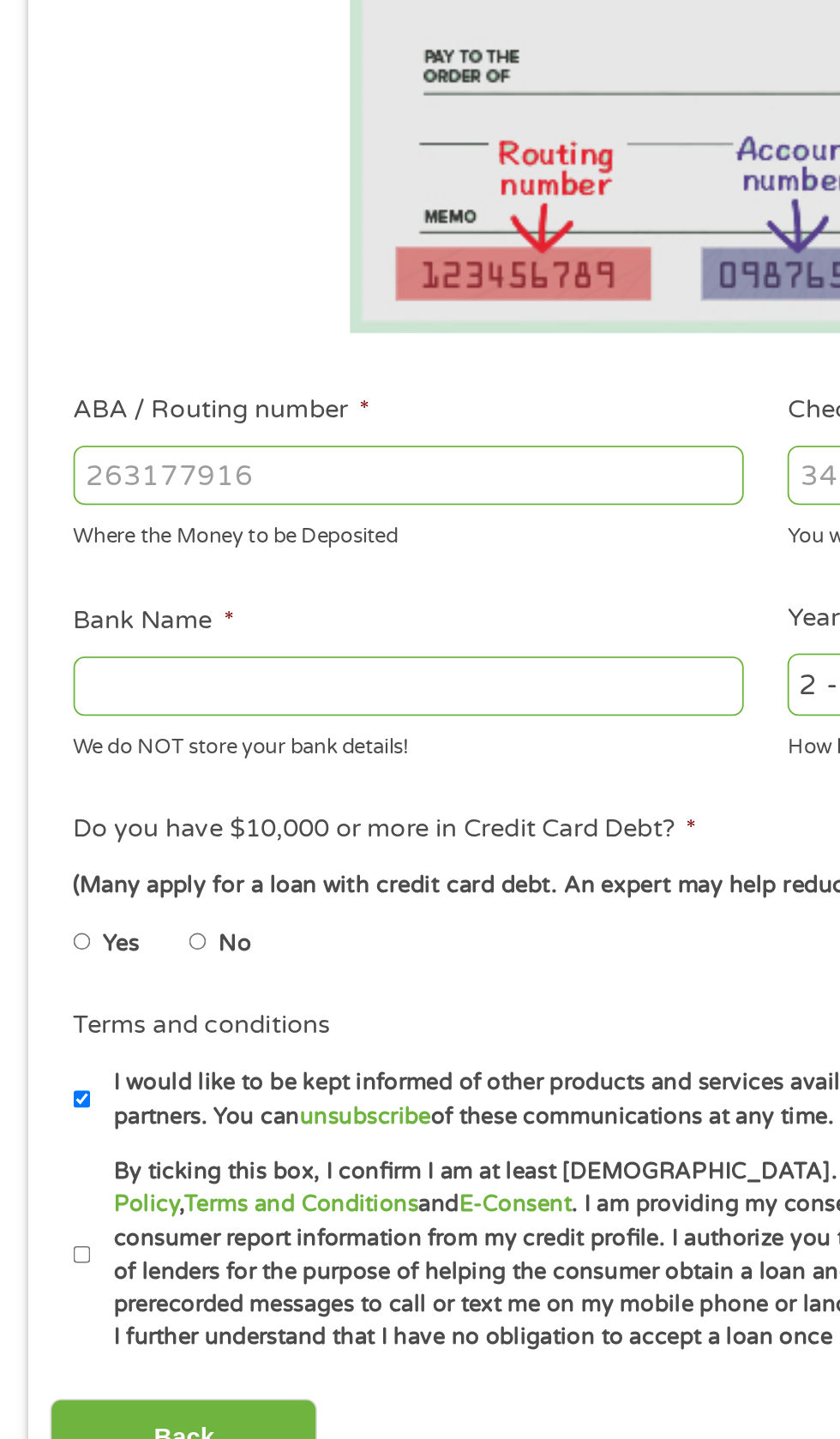
click at [308, 583] on input "ABA / Routing number *" at bounding box center [224, 587] width 368 height 32
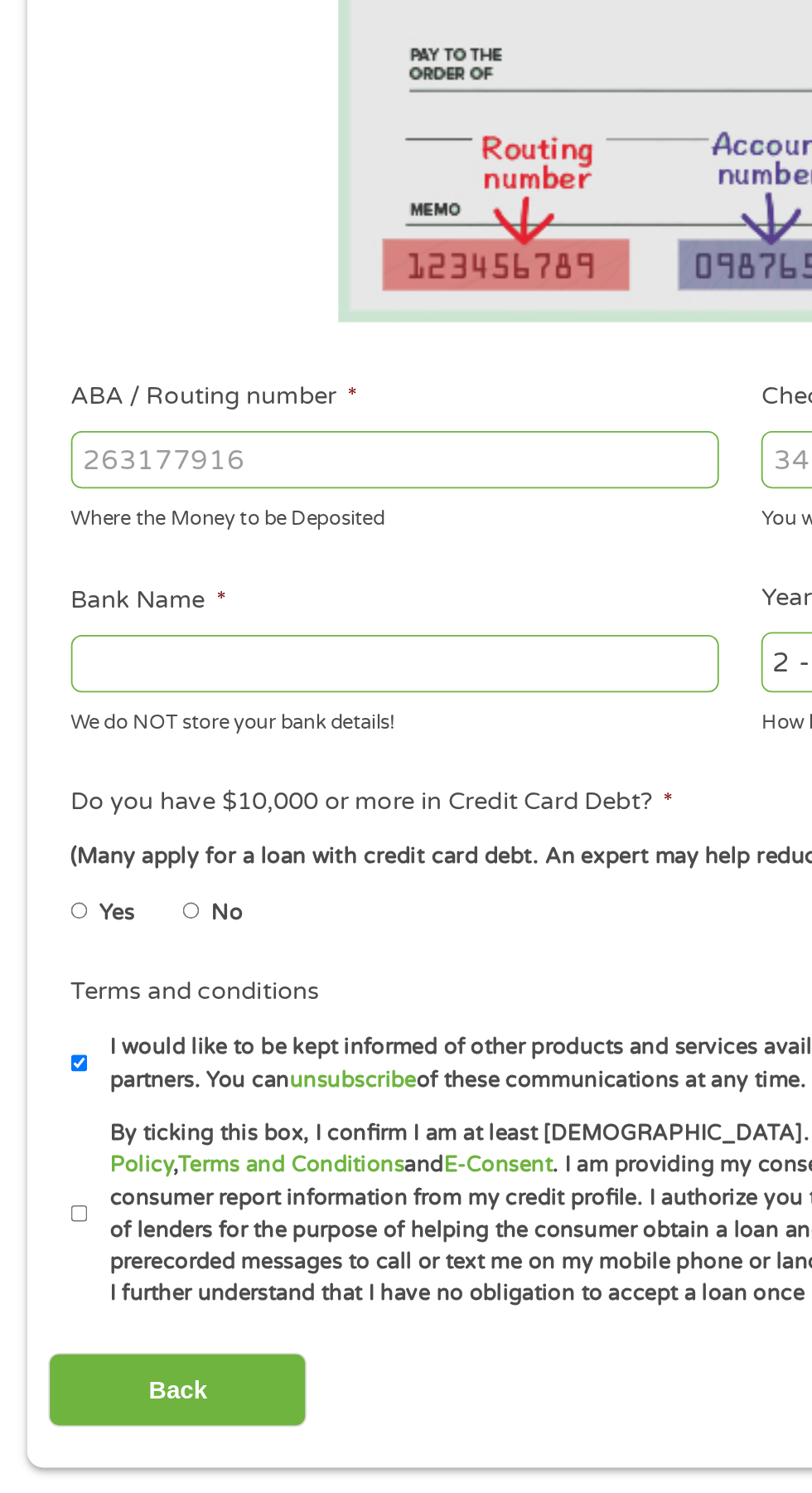
type input "041215663"
type input "SUTTON BANK"
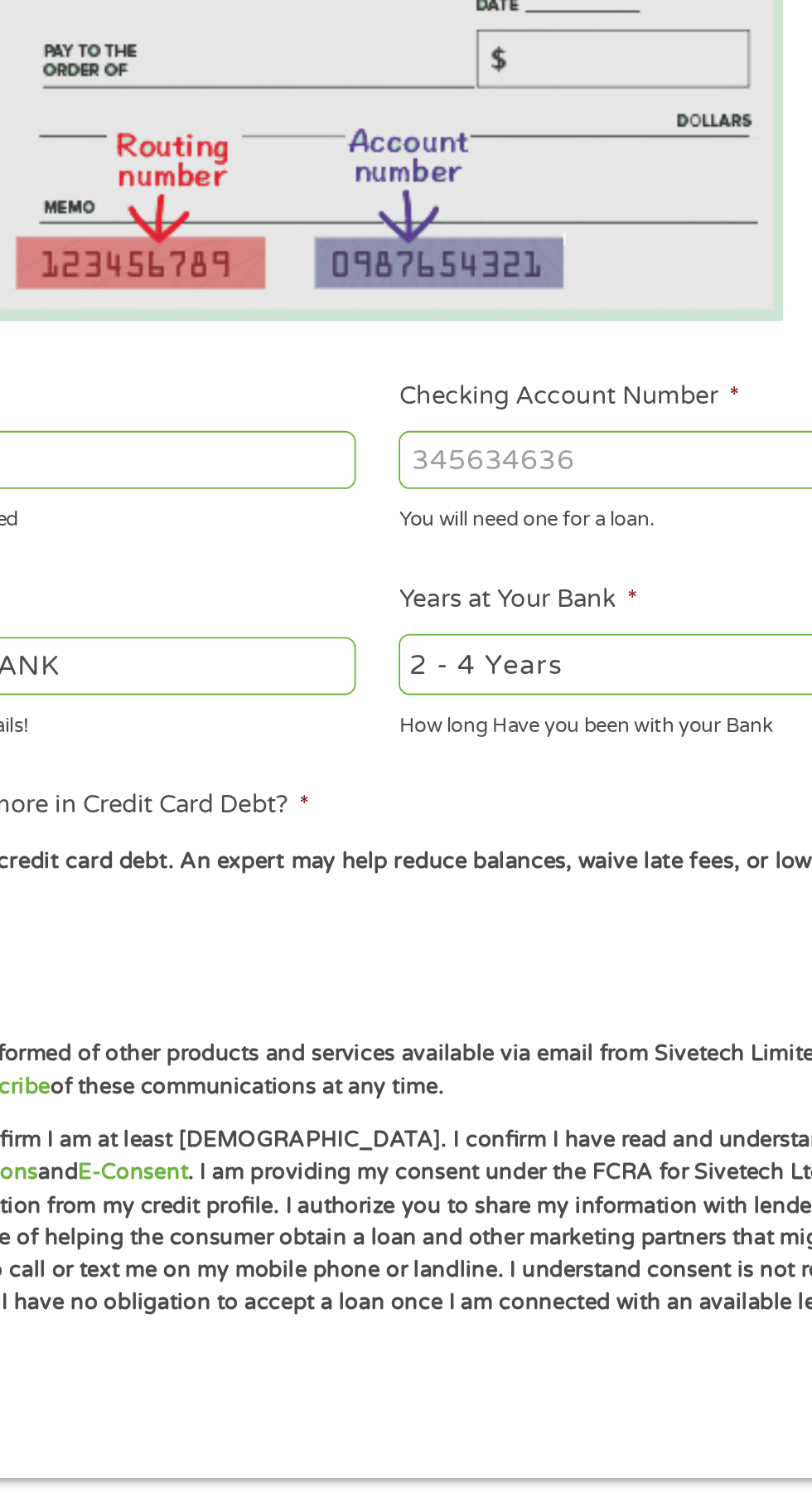
type input "041215663"
click at [567, 572] on input "Checking Account Number *" at bounding box center [595, 568] width 356 height 31
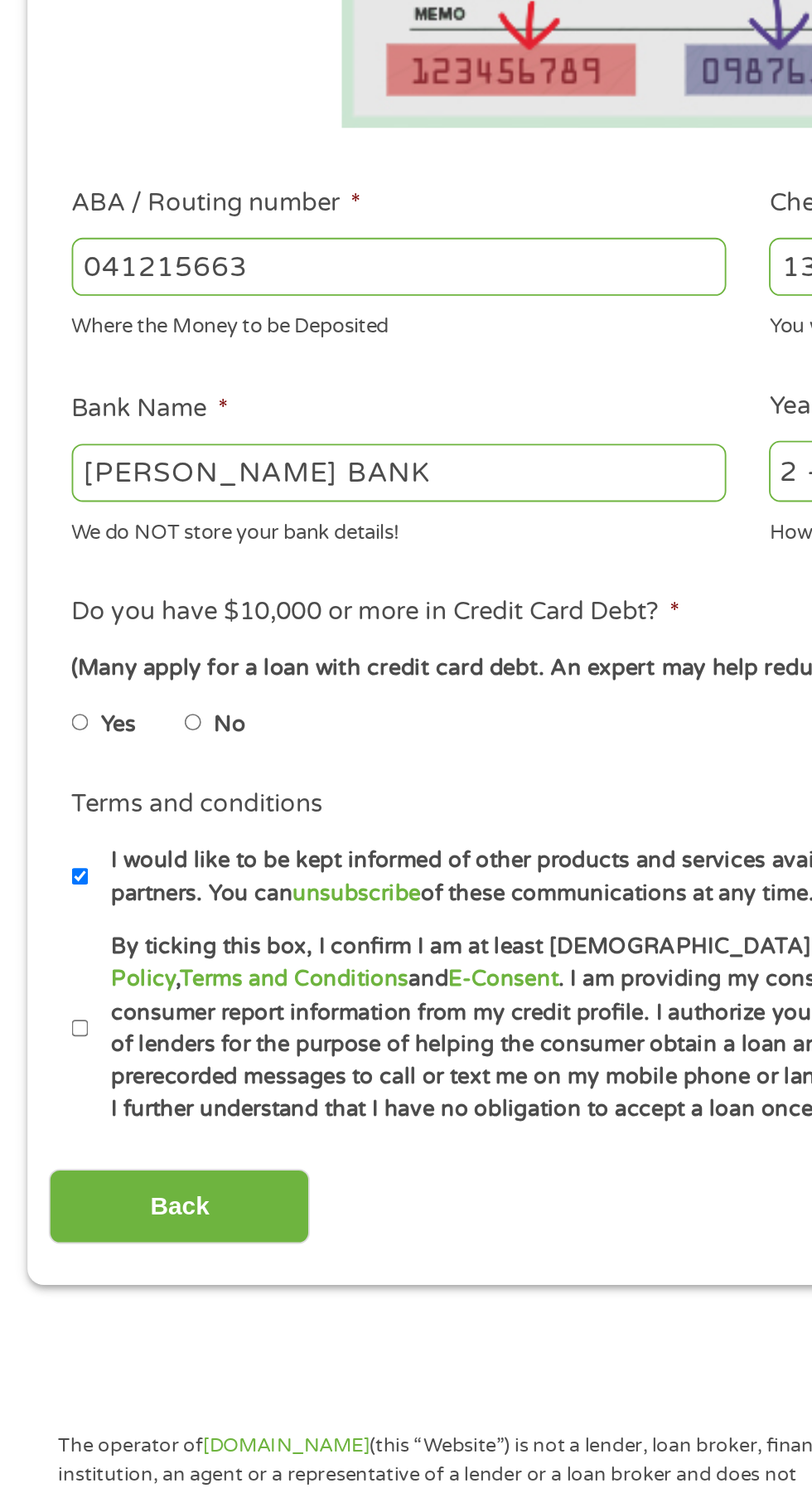
type input "1308607129067"
click at [109, 827] on input "No" at bounding box center [105, 817] width 10 height 27
radio input "true"
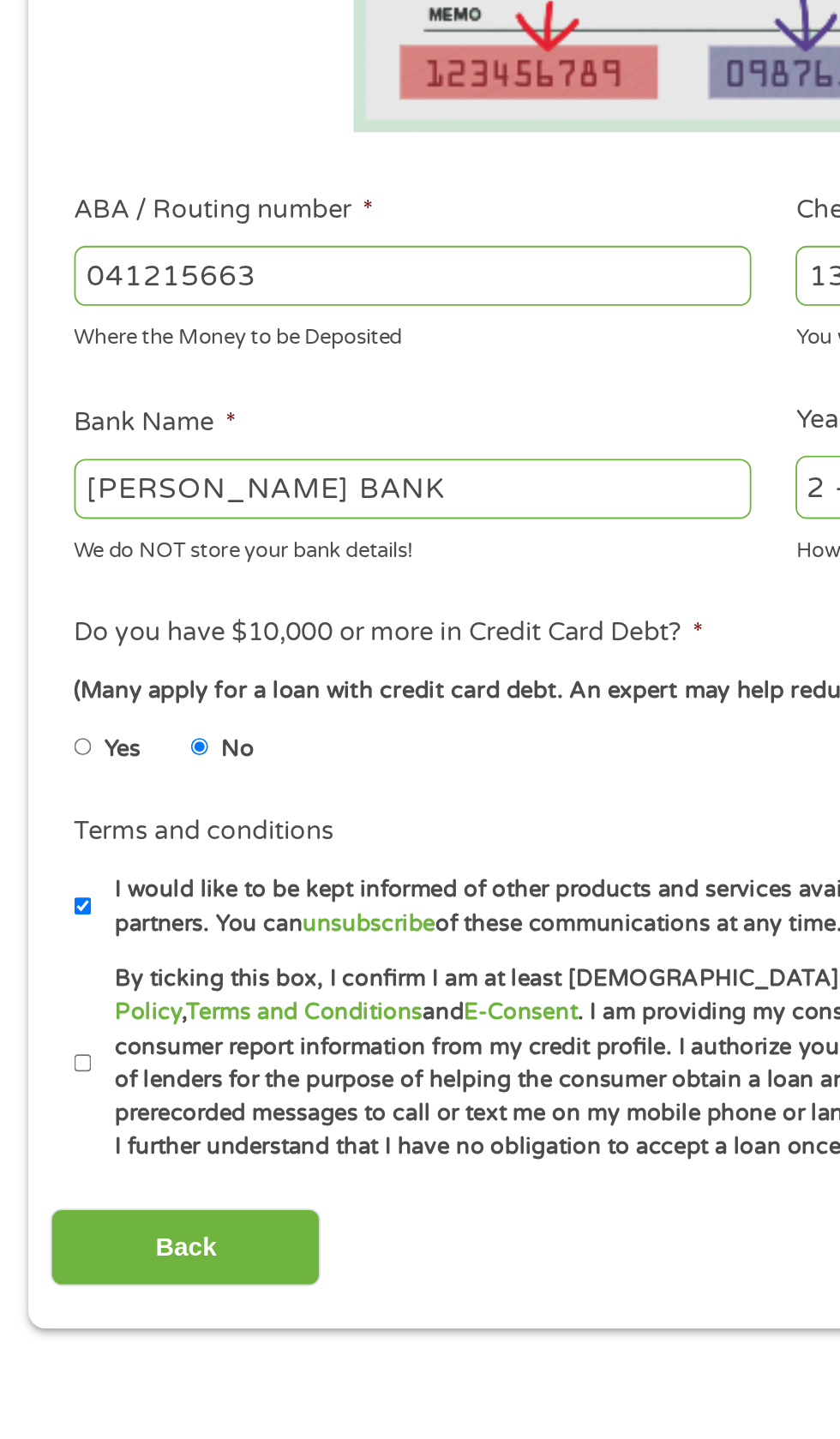
click at [44, 928] on input "I would like to be kept informed of other products and services available via e…" at bounding box center [45, 931] width 10 height 28
click at [46, 934] on input "I would like to be kept informed of other products and services available via e…" at bounding box center [45, 931] width 10 height 28
checkbox input "true"
click at [42, 1015] on input "By ticking this box, I confirm I am at least 18 years old. I confirm I have rea…" at bounding box center [45, 1016] width 10 height 28
checkbox input "true"
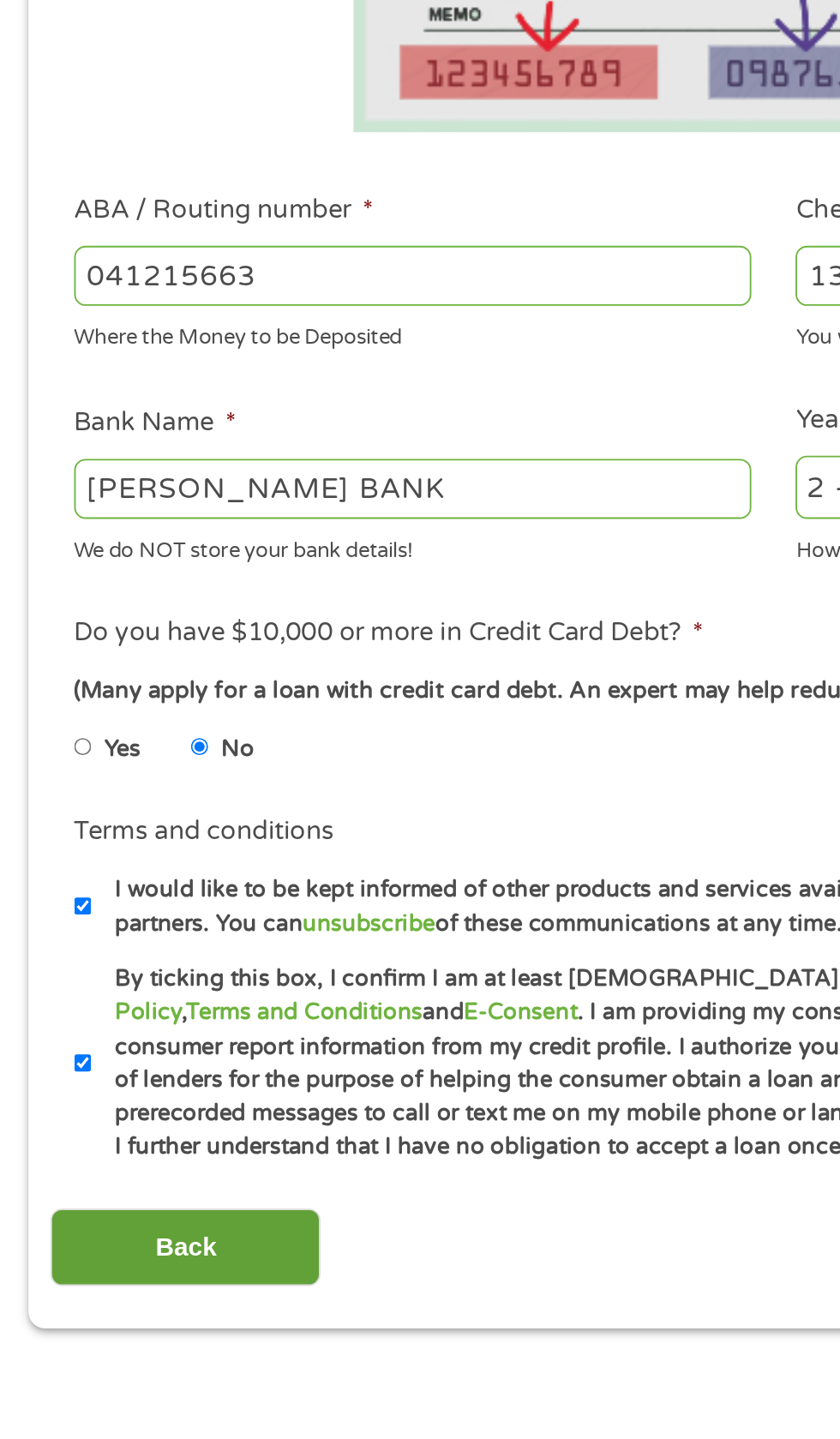
click at [168, 1116] on input "Back" at bounding box center [100, 1115] width 146 height 42
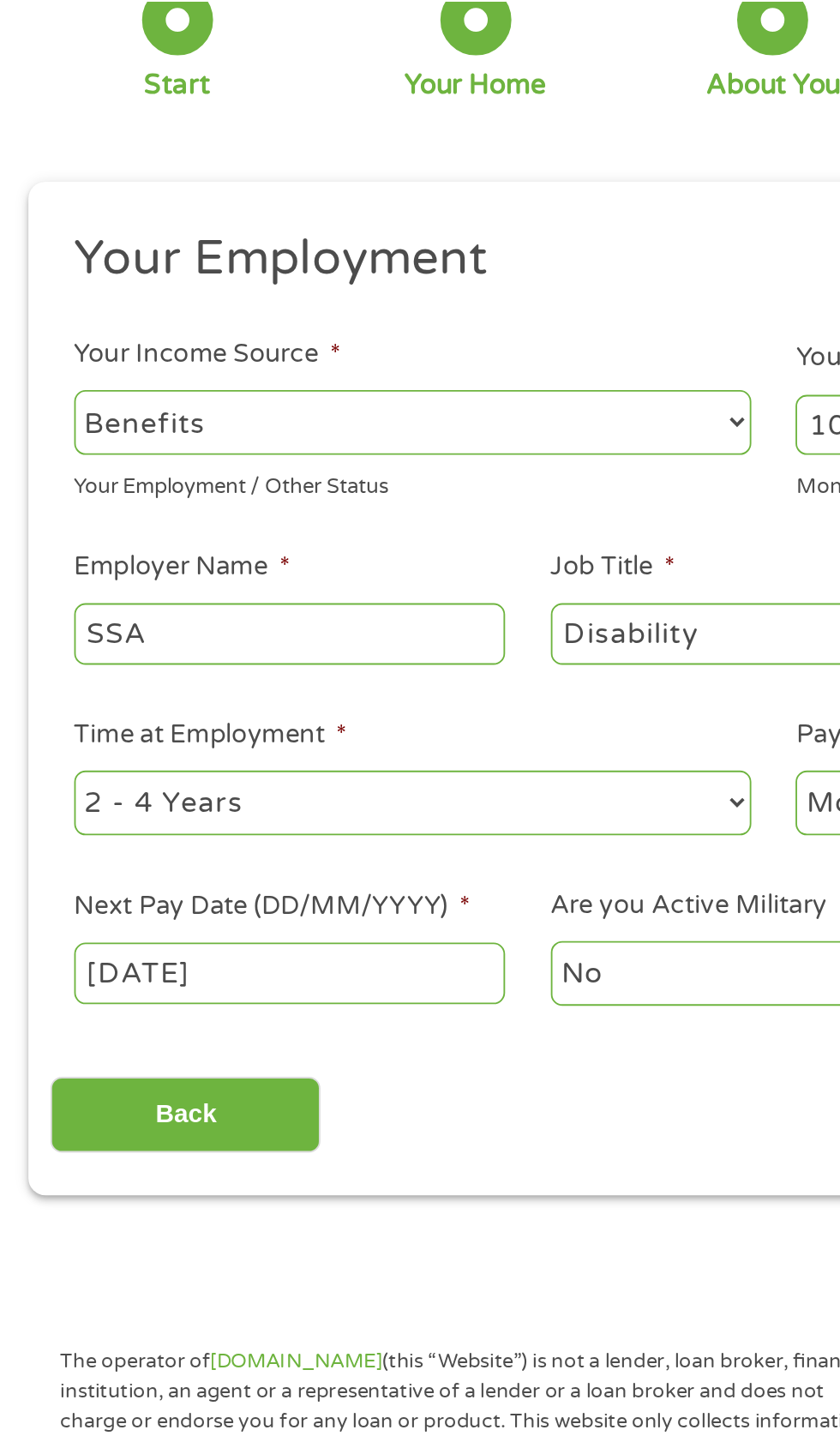
scroll to position [0, 0]
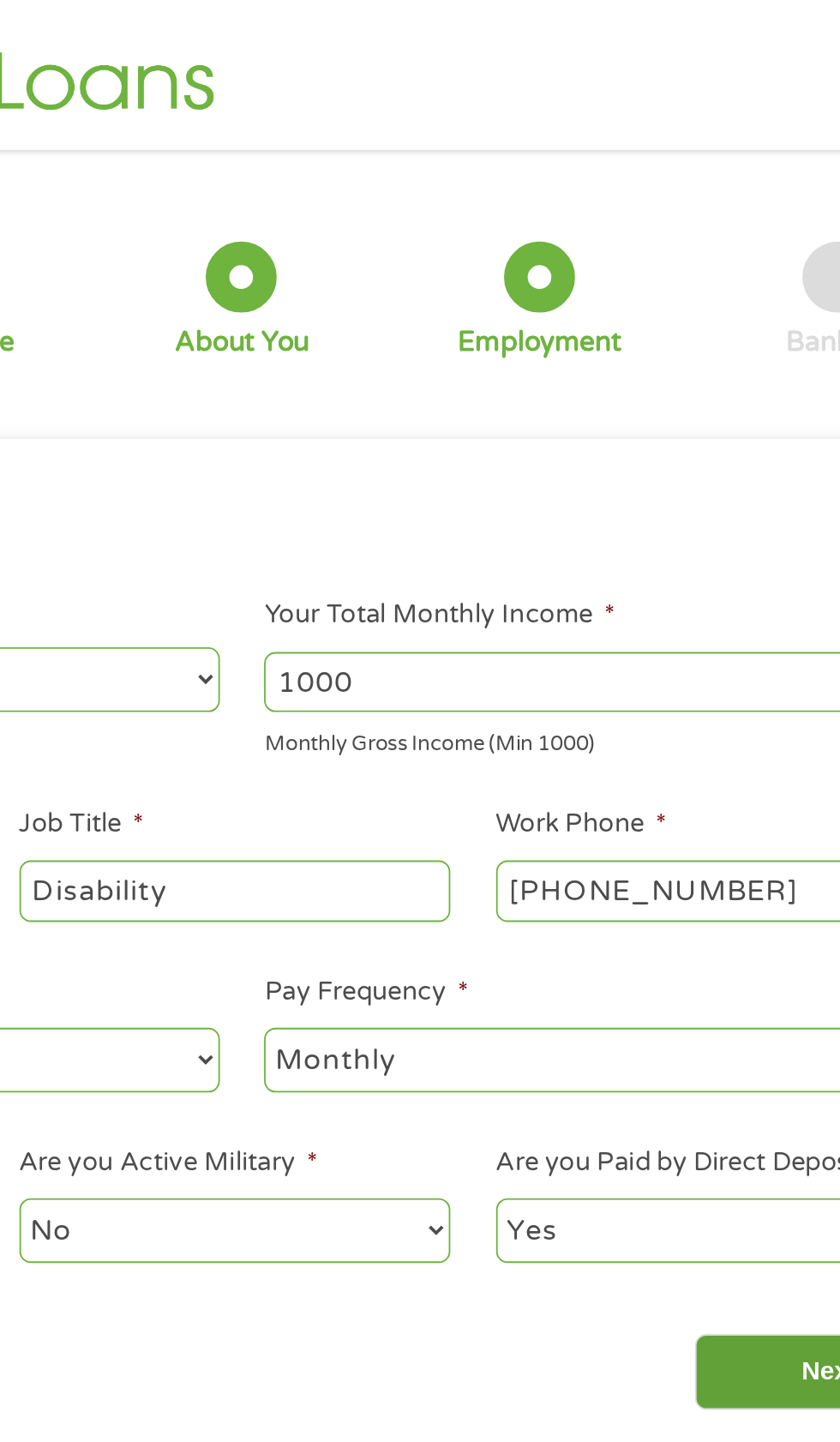
click at [729, 752] on input "Next" at bounding box center [739, 745] width 146 height 42
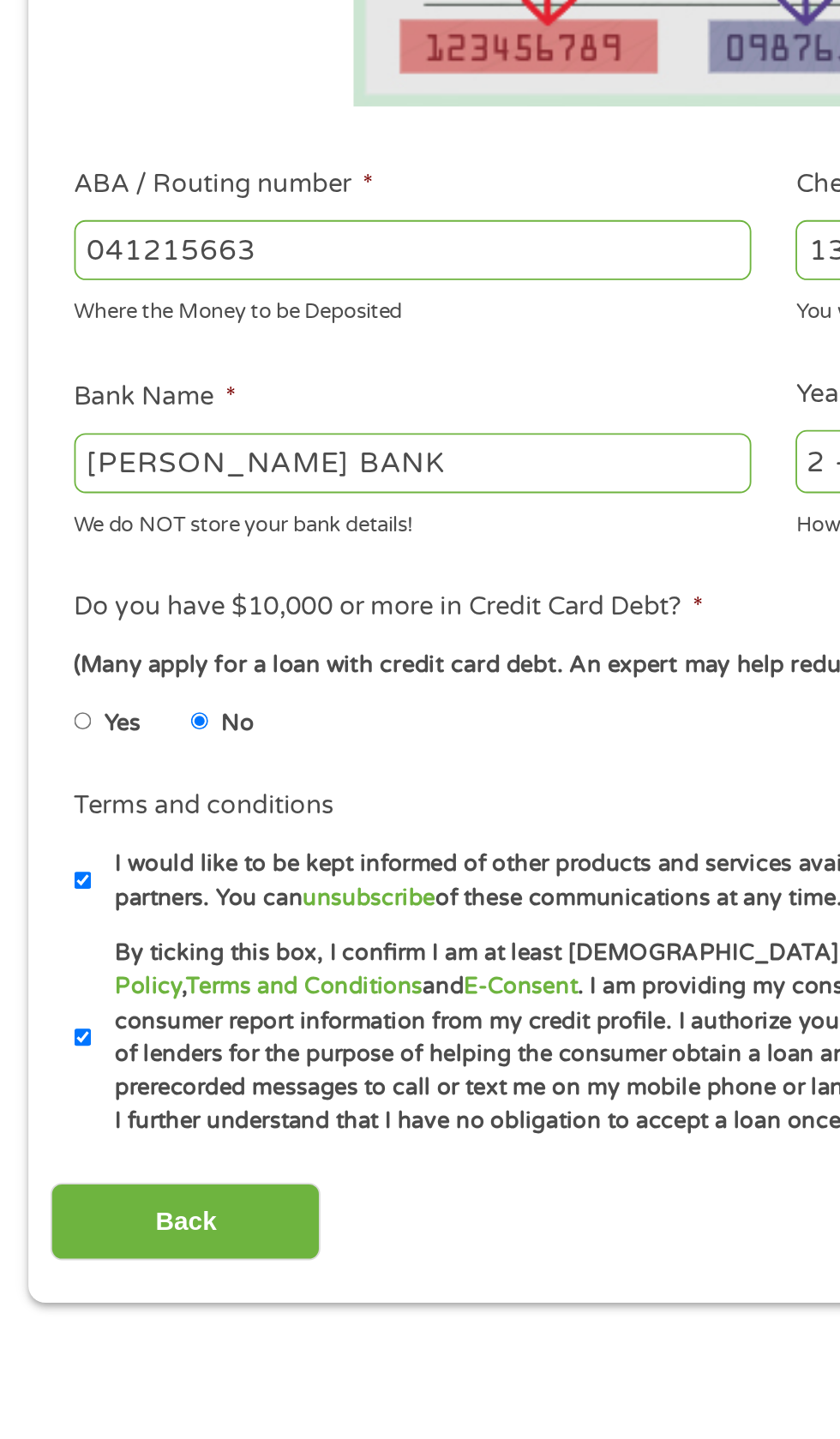
scroll to position [7, 0]
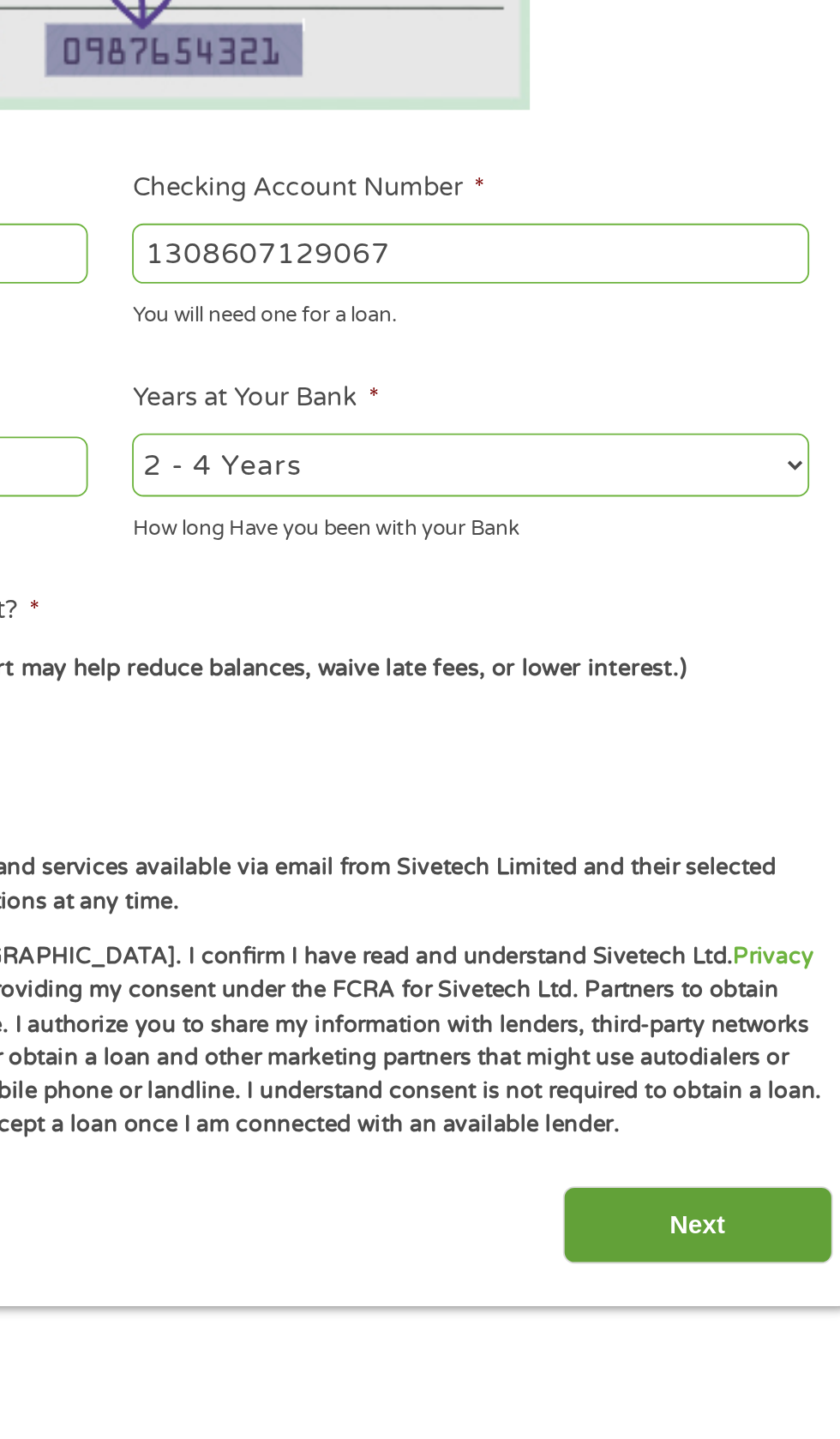
click at [752, 1133] on input "Next" at bounding box center [739, 1132] width 146 height 42
click at [766, 1137] on input "Next" at bounding box center [739, 1132] width 146 height 42
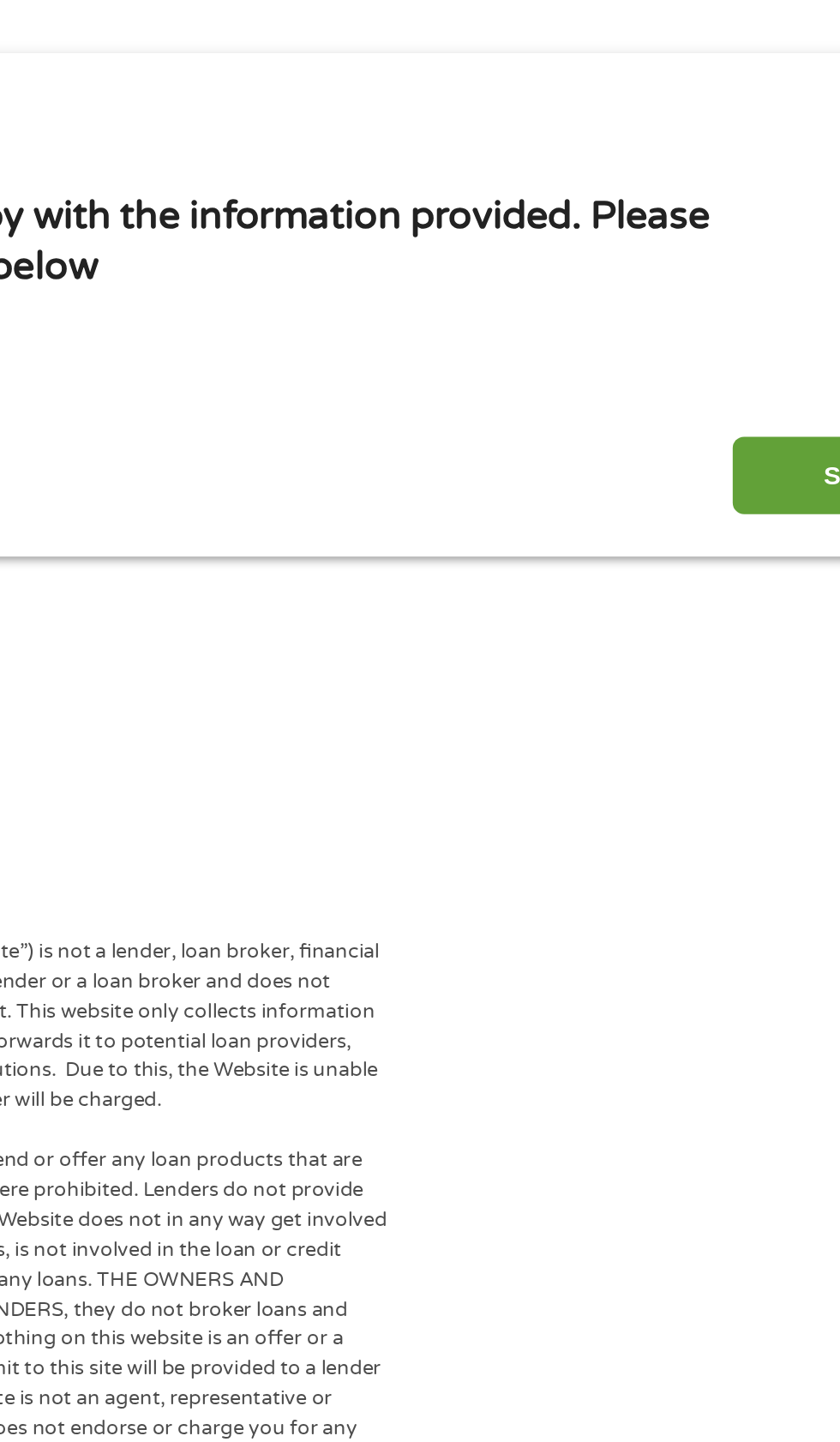
click at [679, 439] on input "Submit" at bounding box center [739, 460] width 146 height 42
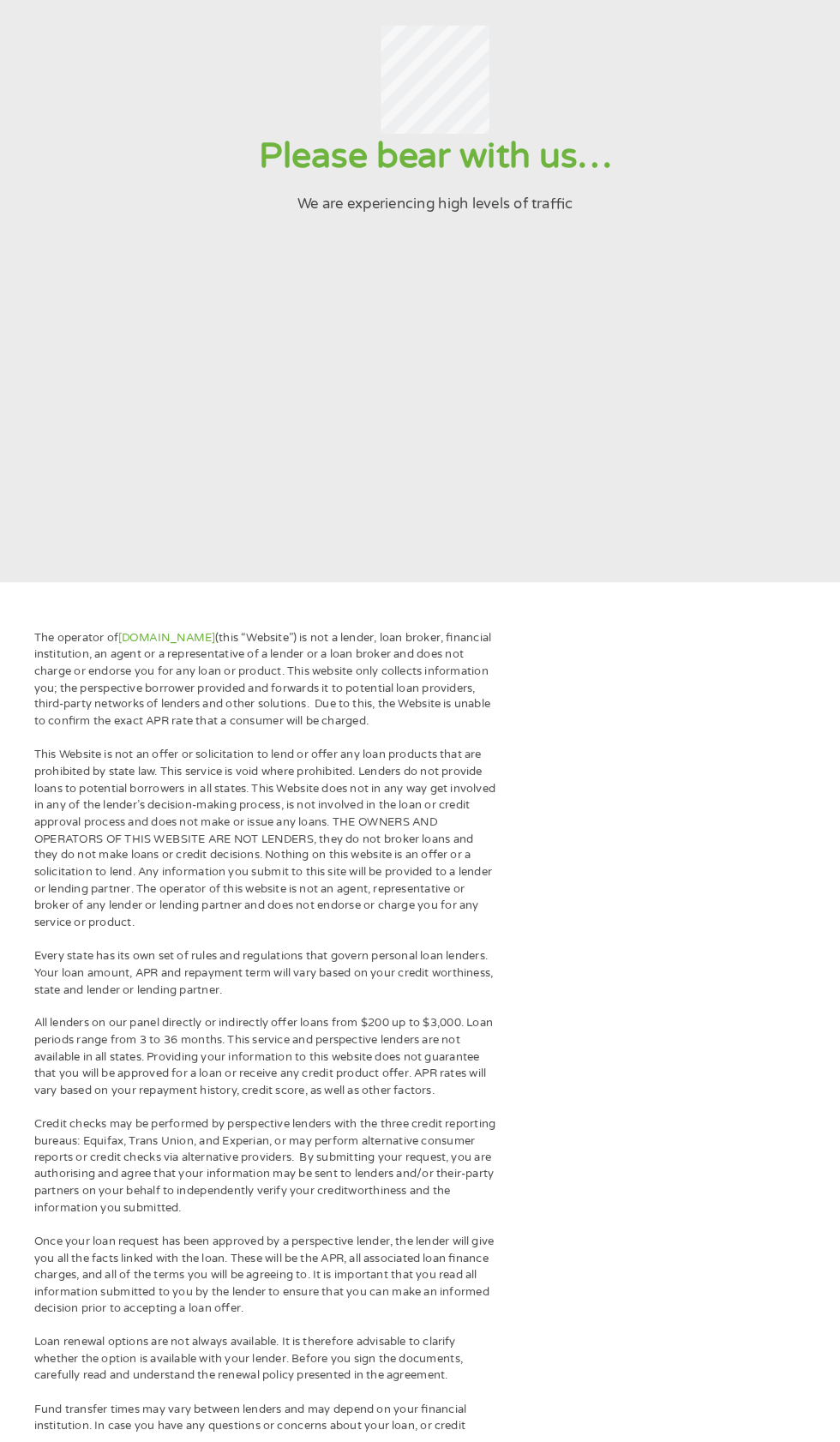
scroll to position [52, 0]
